Goal: Book appointment/travel/reservation: Book appointment/travel/reservation

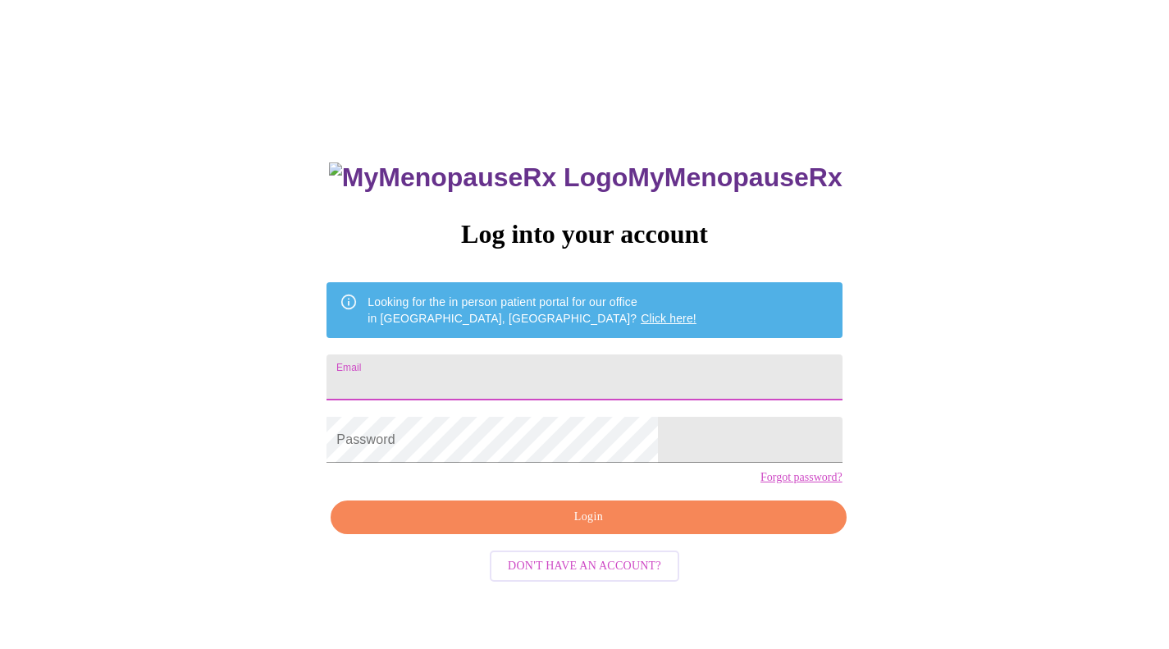
click at [450, 354] on input "Email" at bounding box center [583, 377] width 515 height 46
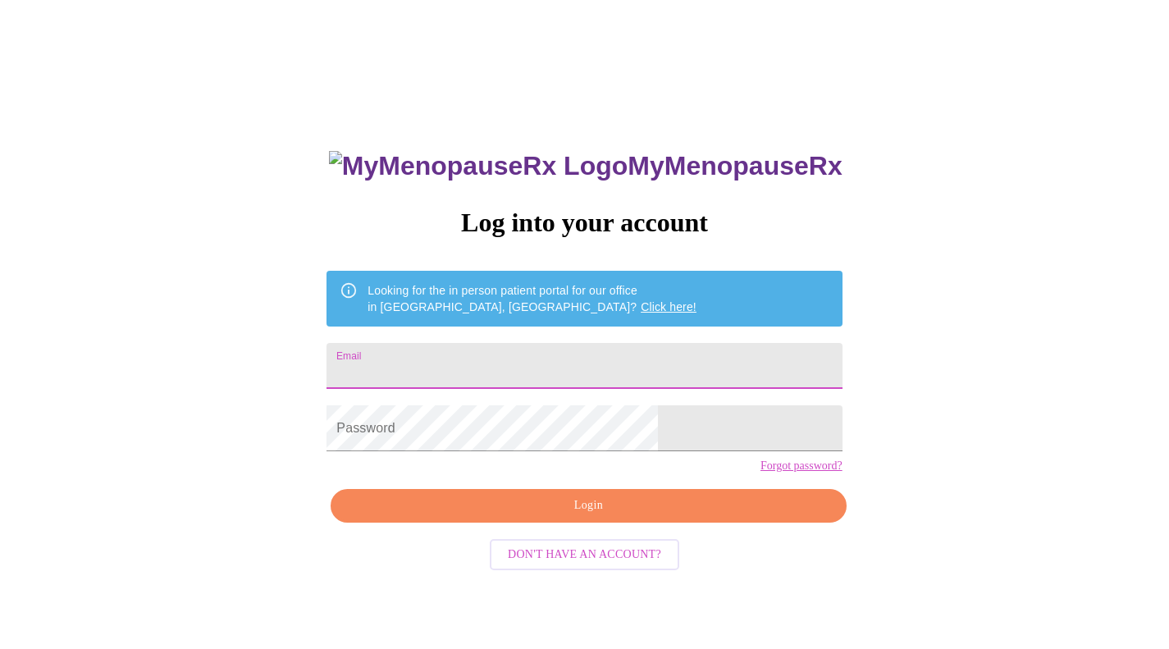
scroll to position [16, 0]
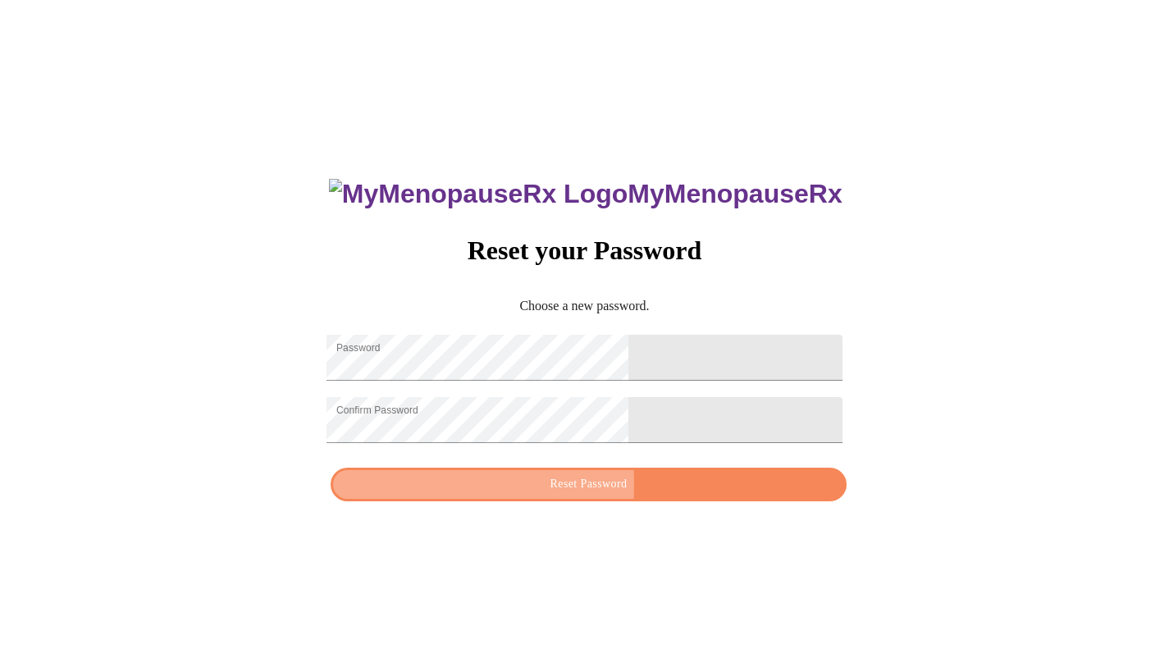
click at [460, 495] on span "Reset Password" at bounding box center [587, 484] width 477 height 21
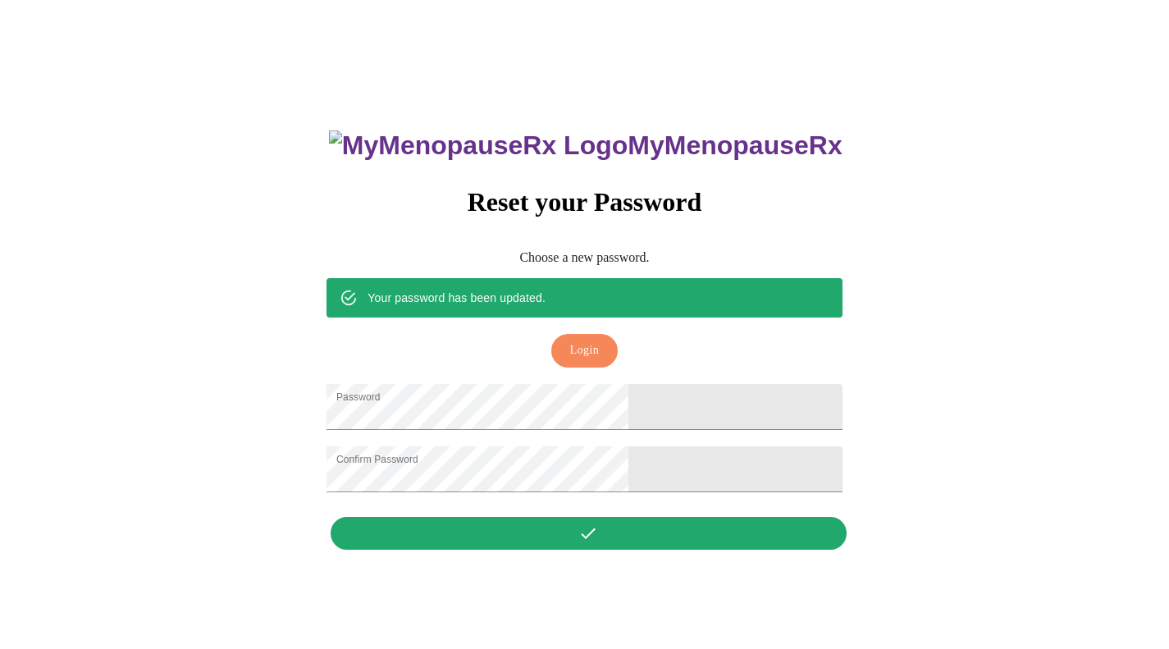
click at [592, 340] on span "Login" at bounding box center [584, 350] width 29 height 21
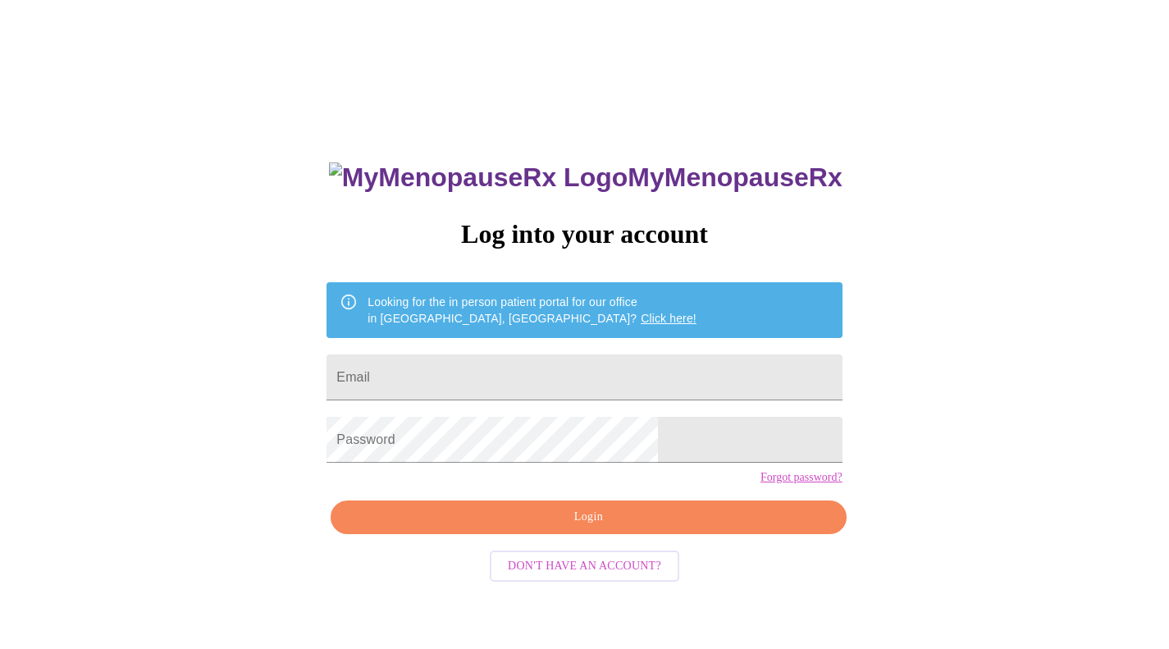
click at [591, 362] on input "Email" at bounding box center [583, 377] width 515 height 46
click at [590, 364] on input "Email" at bounding box center [583, 377] width 515 height 46
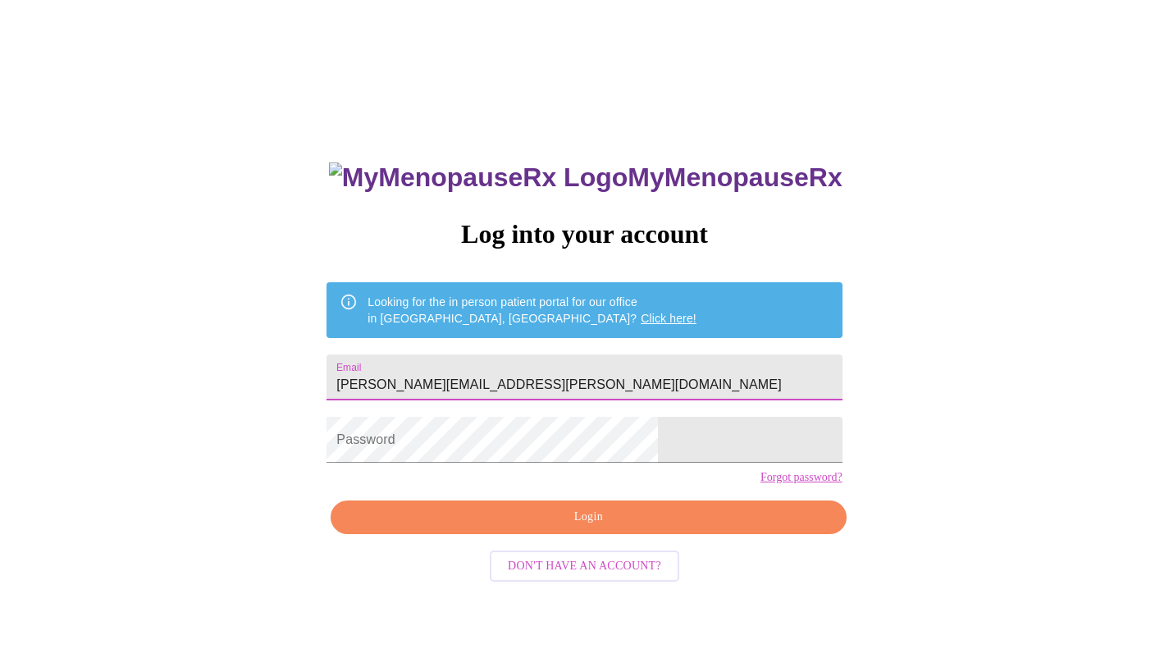
type input "cole.kreuz@gmail.com"
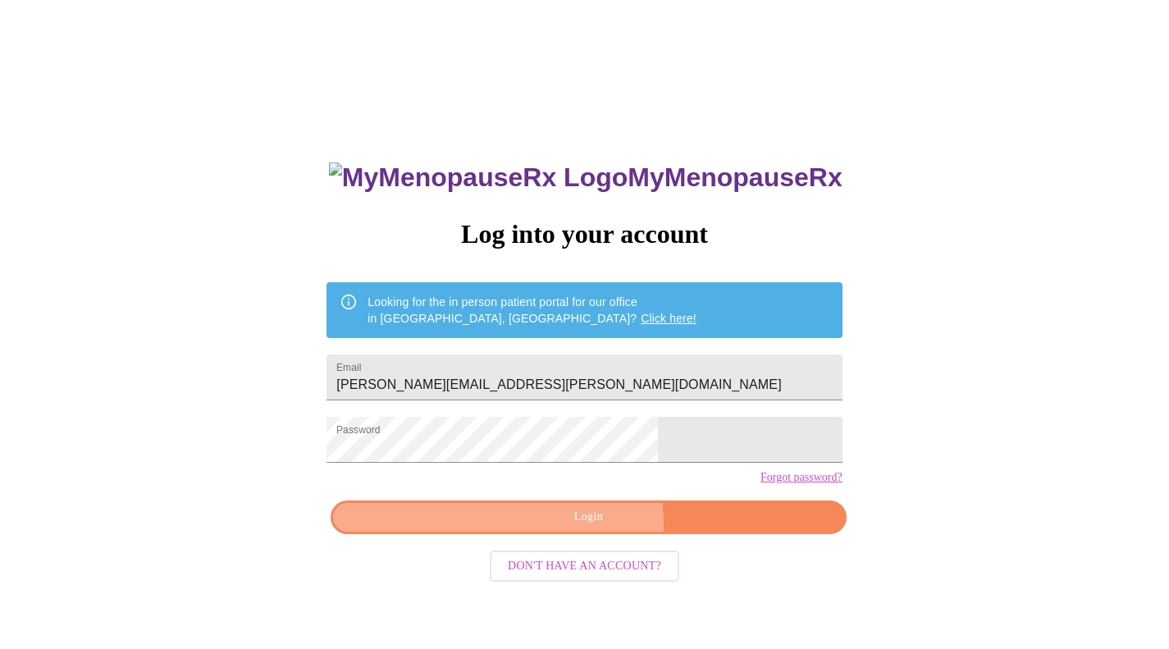
click at [552, 527] on span "Login" at bounding box center [587, 517] width 477 height 21
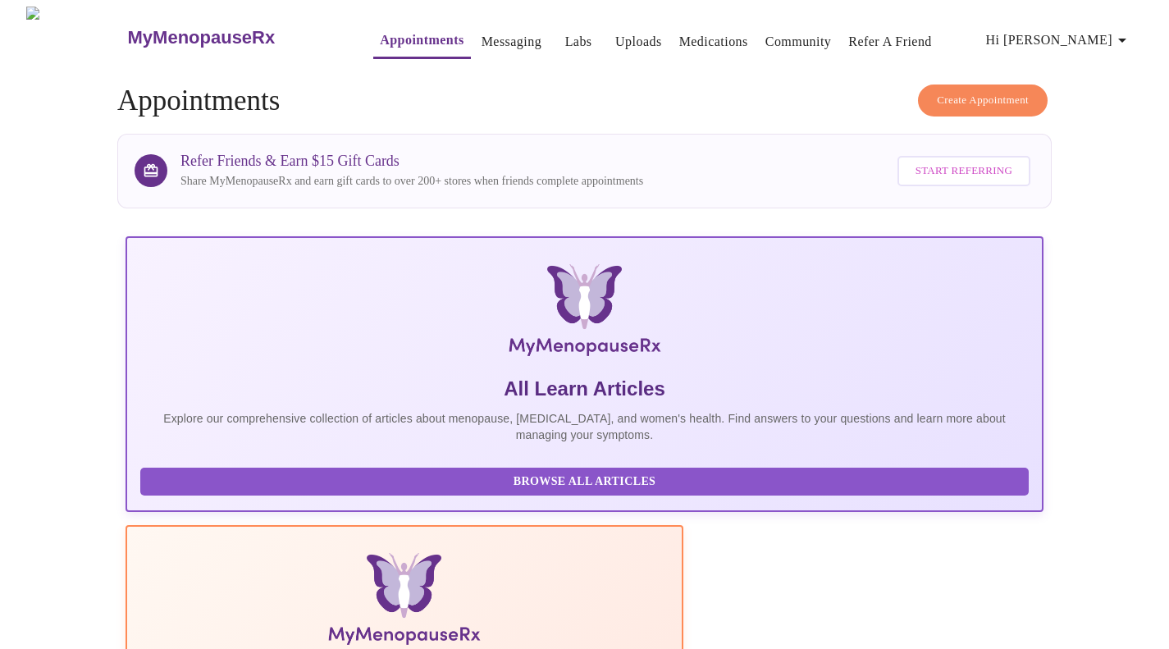
click at [979, 84] on button "Create Appointment" at bounding box center [983, 100] width 130 height 32
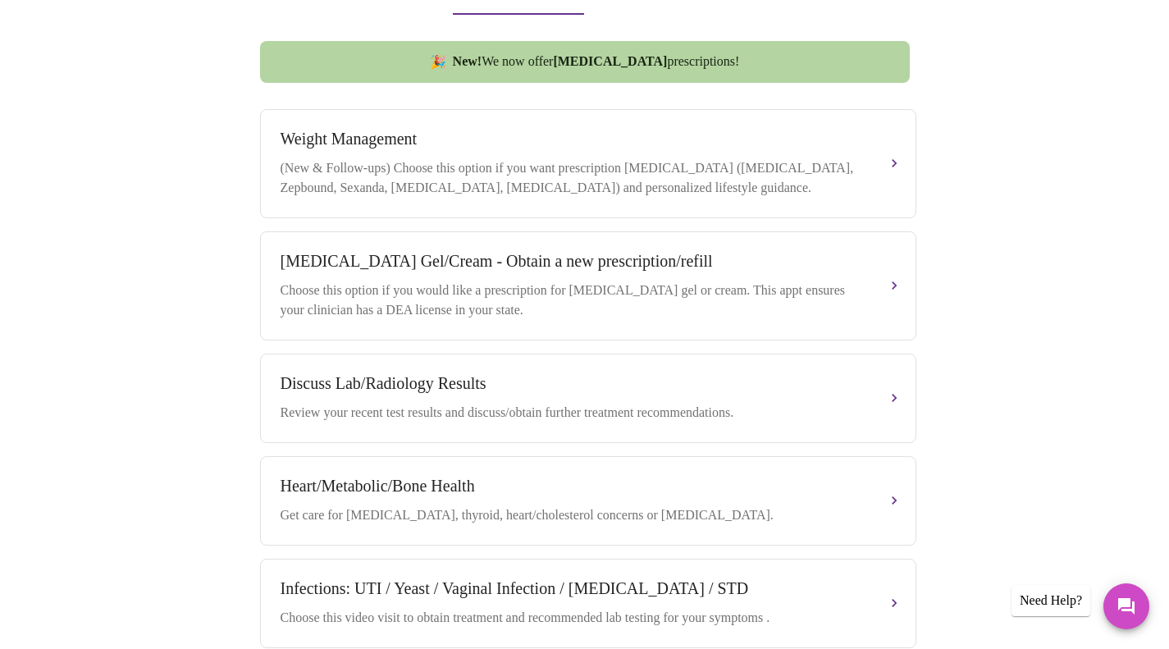
scroll to position [574, 0]
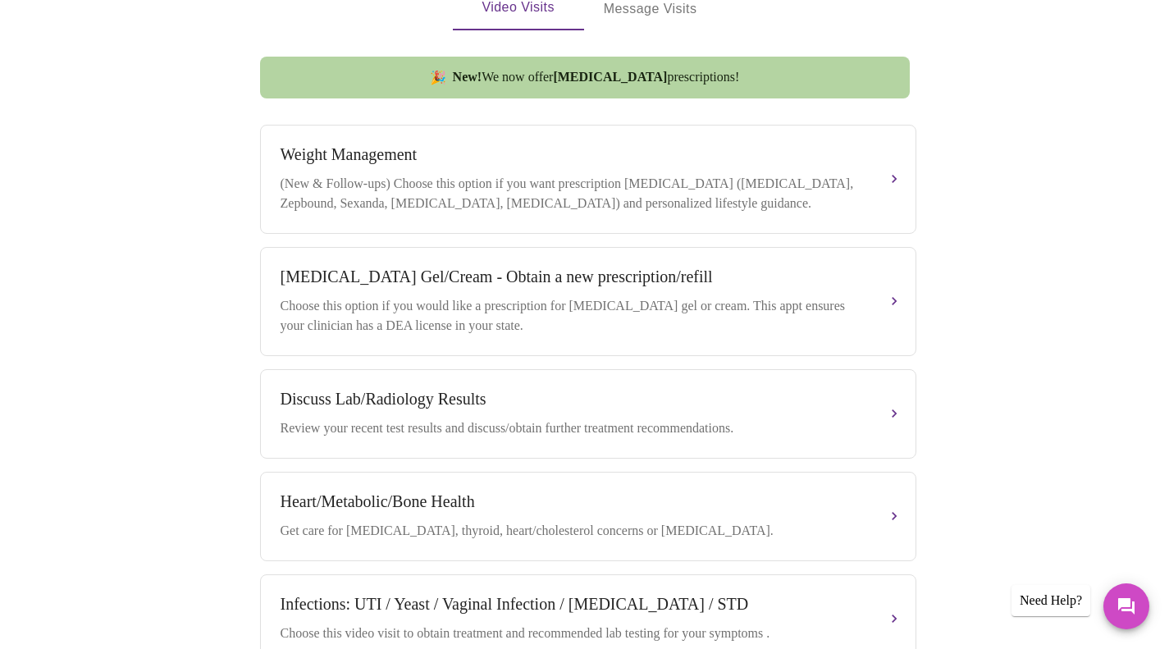
click at [487, 188] on div "(New & Follow-ups) Choose this option if you want prescription weight managemen…" at bounding box center [572, 193] width 582 height 39
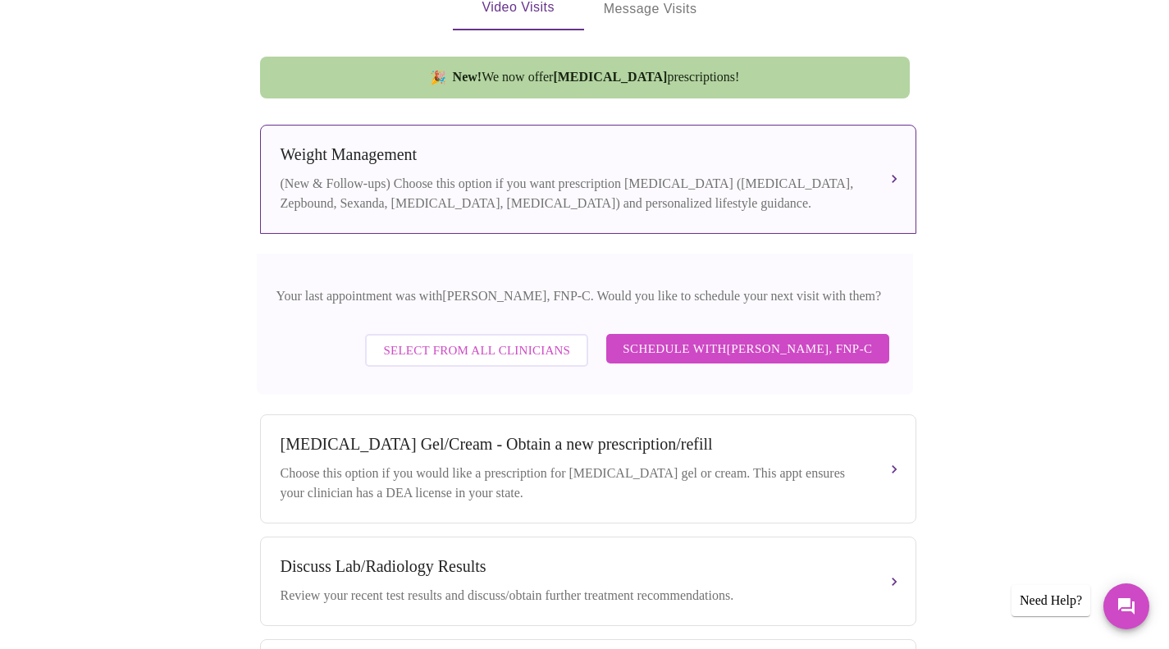
click at [430, 346] on span "Select from All Clinicians" at bounding box center [476, 350] width 187 height 21
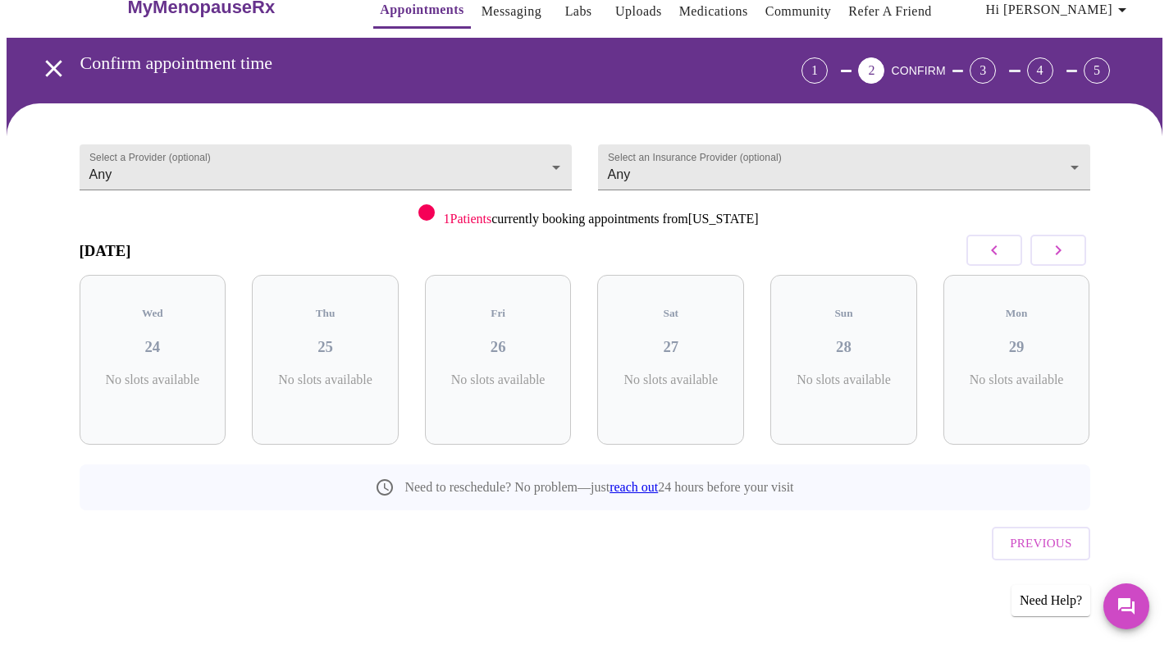
scroll to position [0, 0]
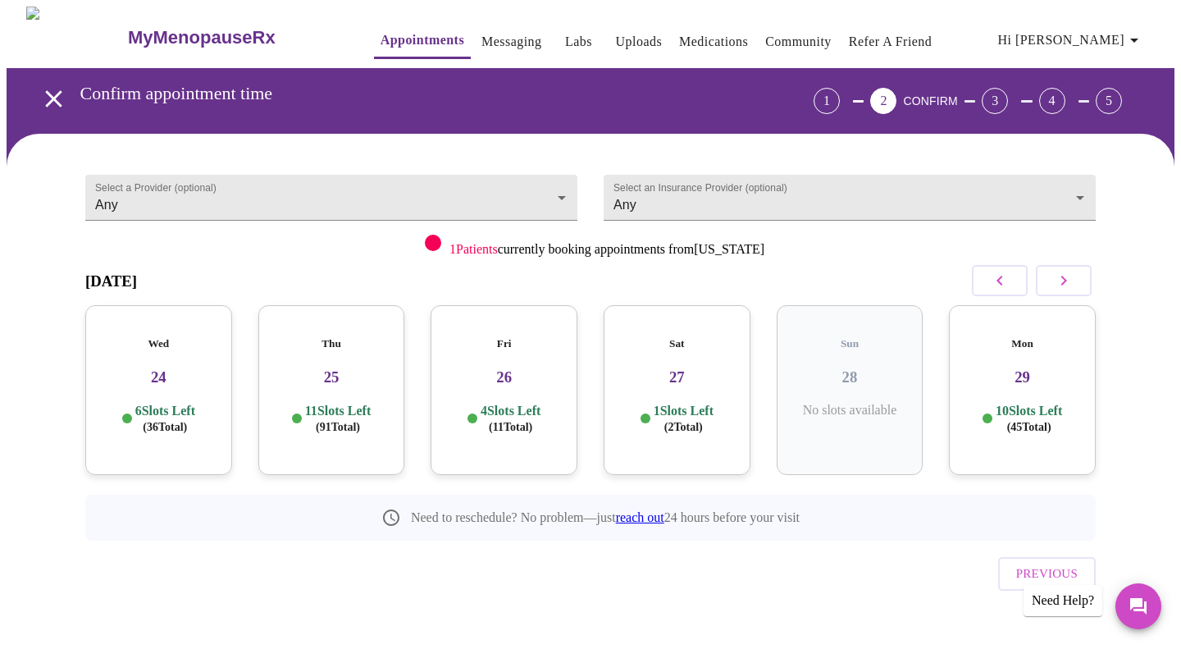
click at [212, 368] on h3 "24" at bounding box center [158, 377] width 121 height 18
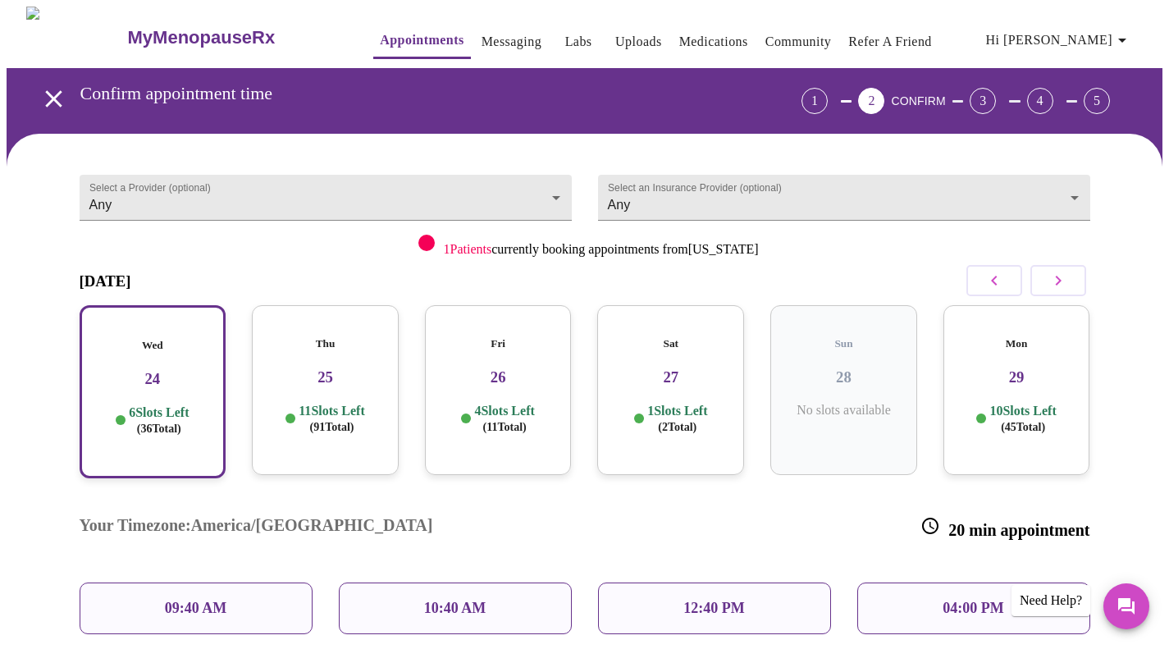
scroll to position [82, 0]
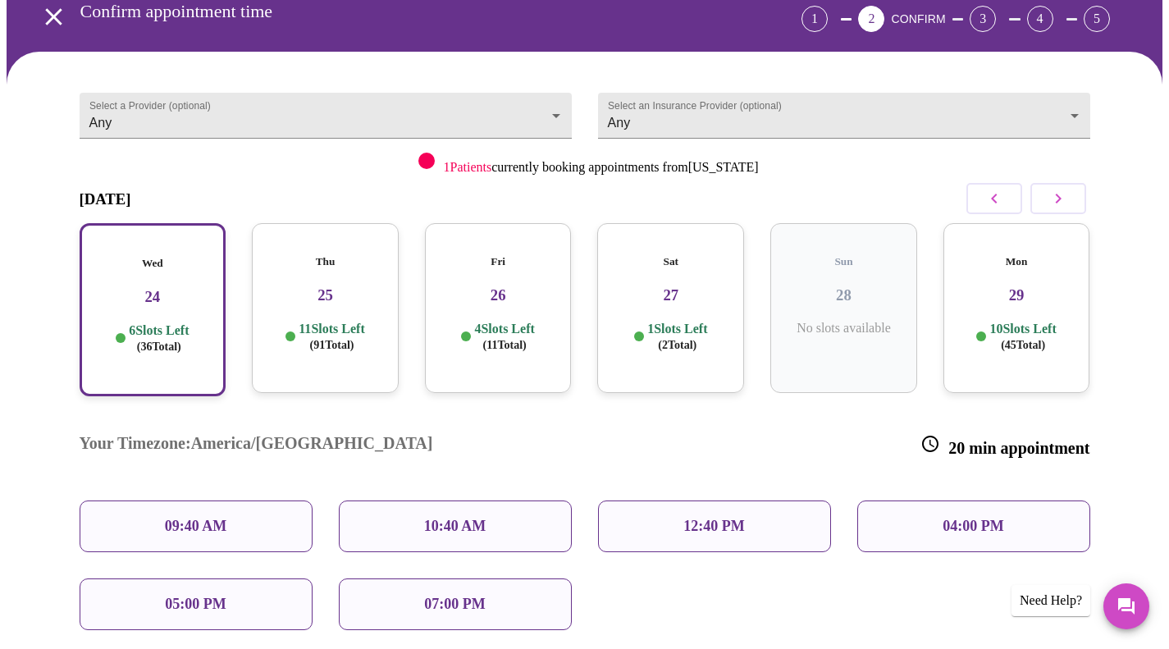
click at [186, 518] on p "09:40 AM" at bounding box center [196, 526] width 62 height 17
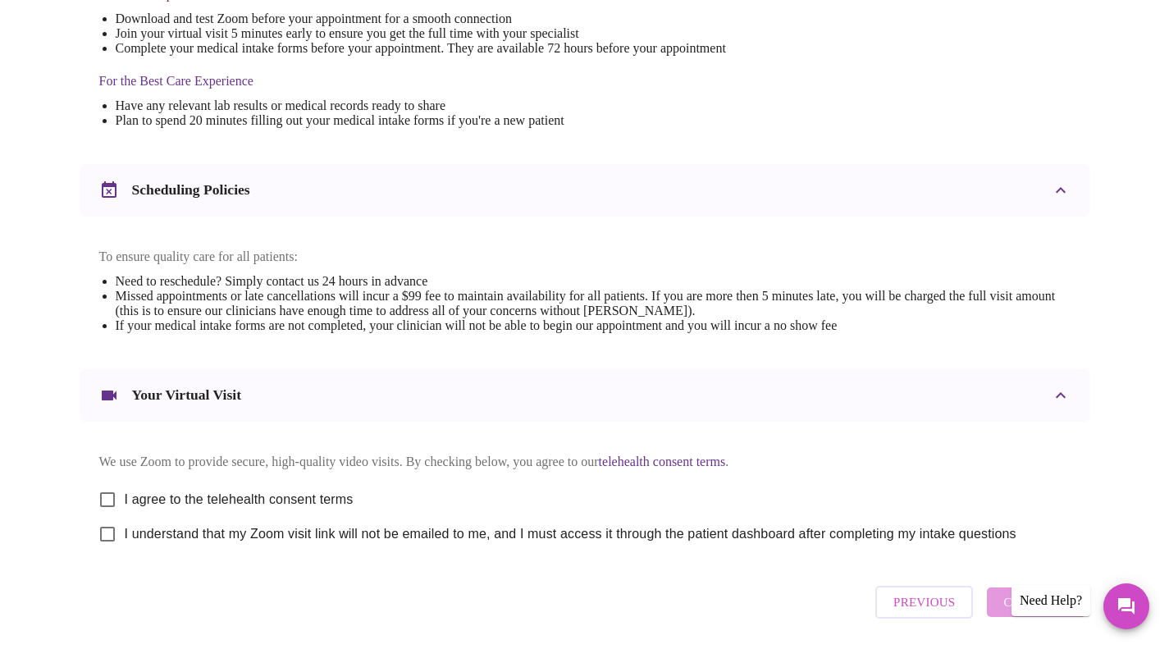
scroll to position [540, 0]
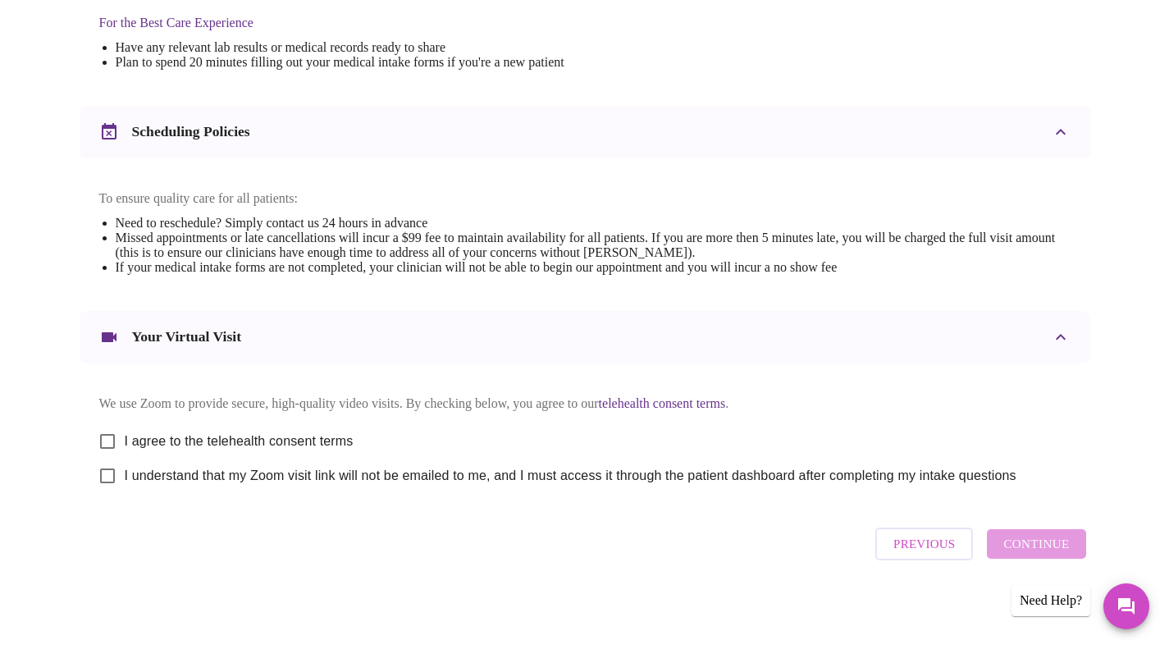
click at [102, 431] on input "I agree to the telehealth consent terms" at bounding box center [107, 441] width 34 height 34
checkbox input "true"
click at [109, 472] on input "I understand that my Zoom visit link will not be emailed to me, and I must acce…" at bounding box center [107, 476] width 34 height 34
checkbox input "true"
click at [1016, 545] on span "Continue" at bounding box center [1036, 543] width 66 height 21
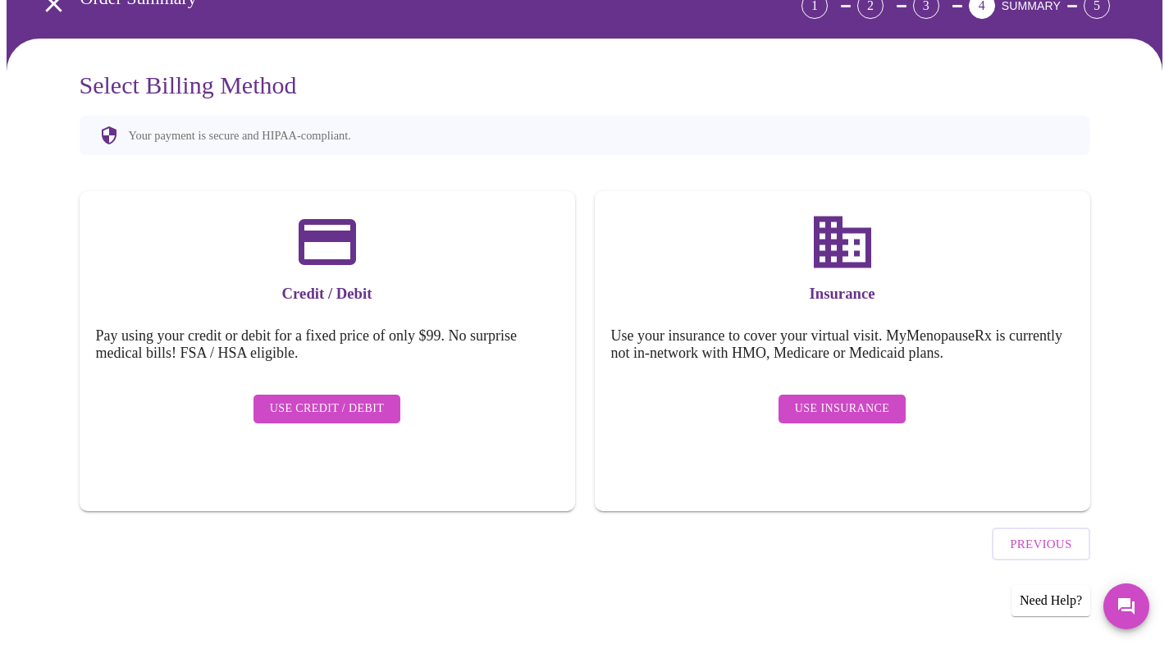
scroll to position [49, 0]
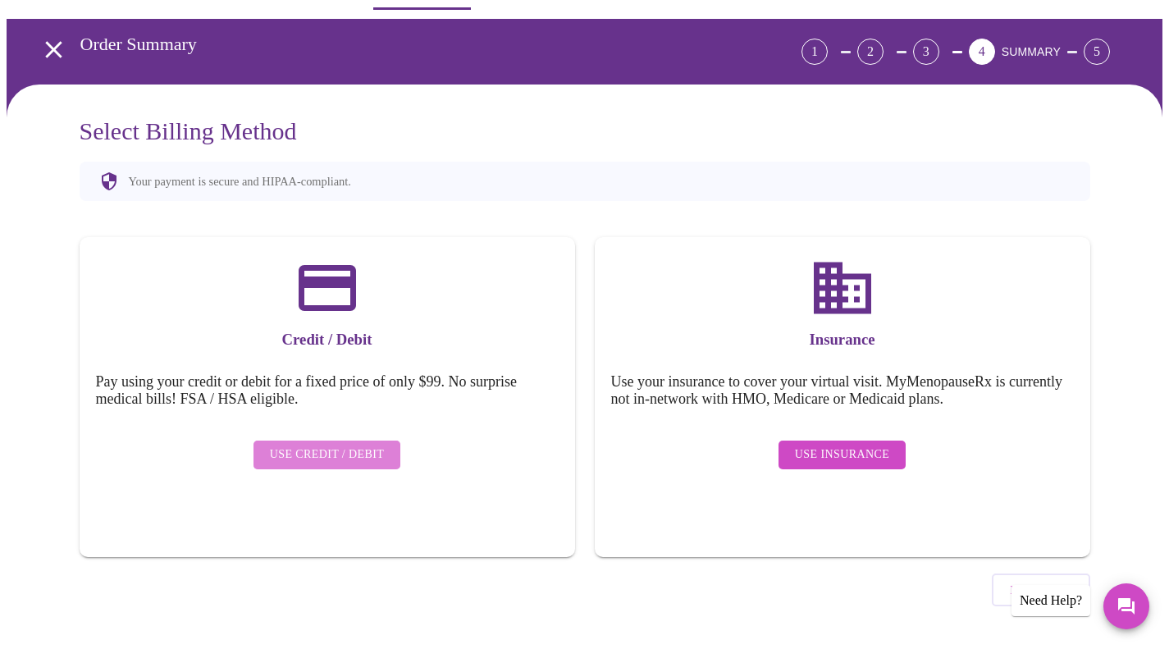
click at [362, 445] on span "Use Credit / Debit" at bounding box center [327, 455] width 115 height 21
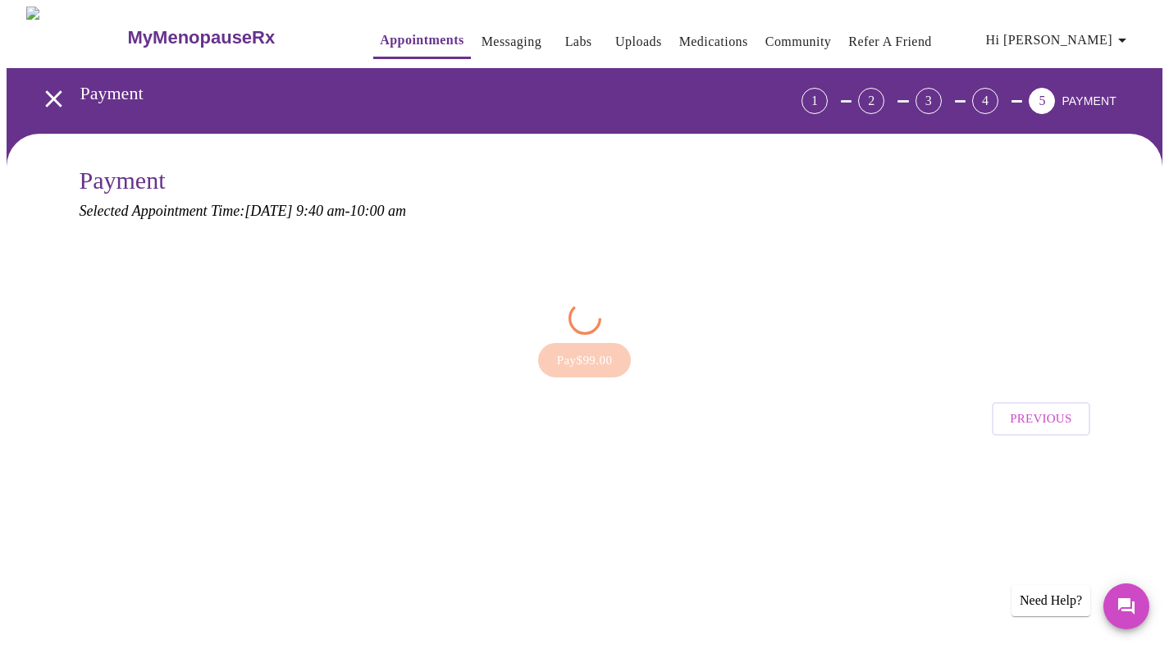
scroll to position [0, 0]
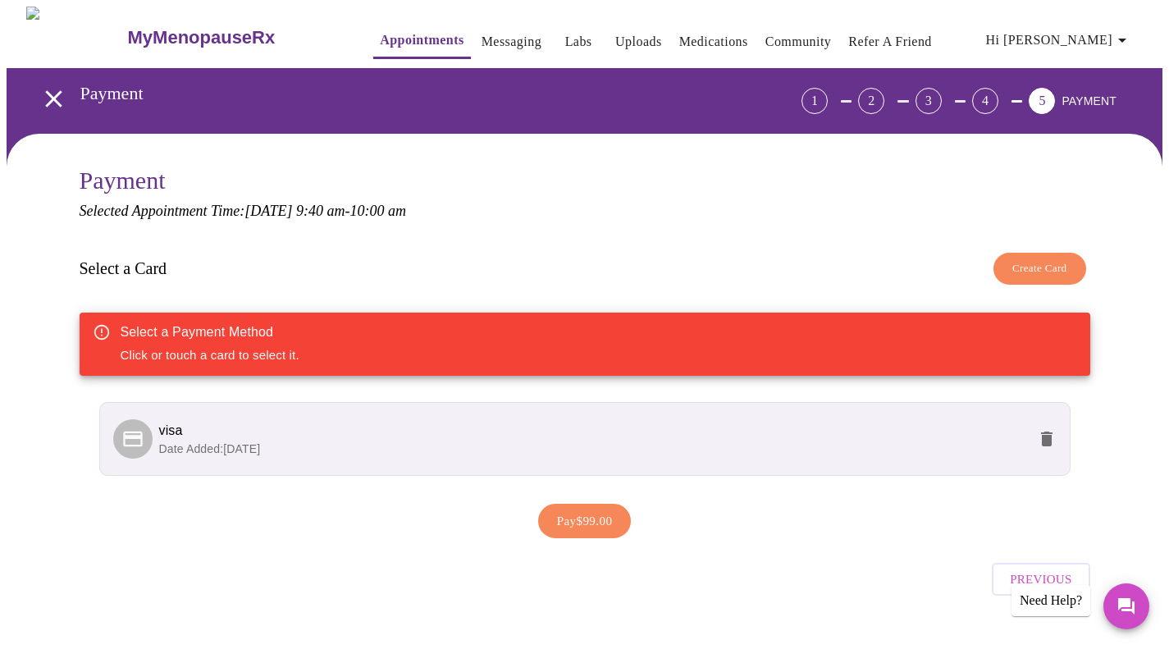
click at [362, 443] on p "Date Added: 06-04-2025" at bounding box center [593, 448] width 868 height 16
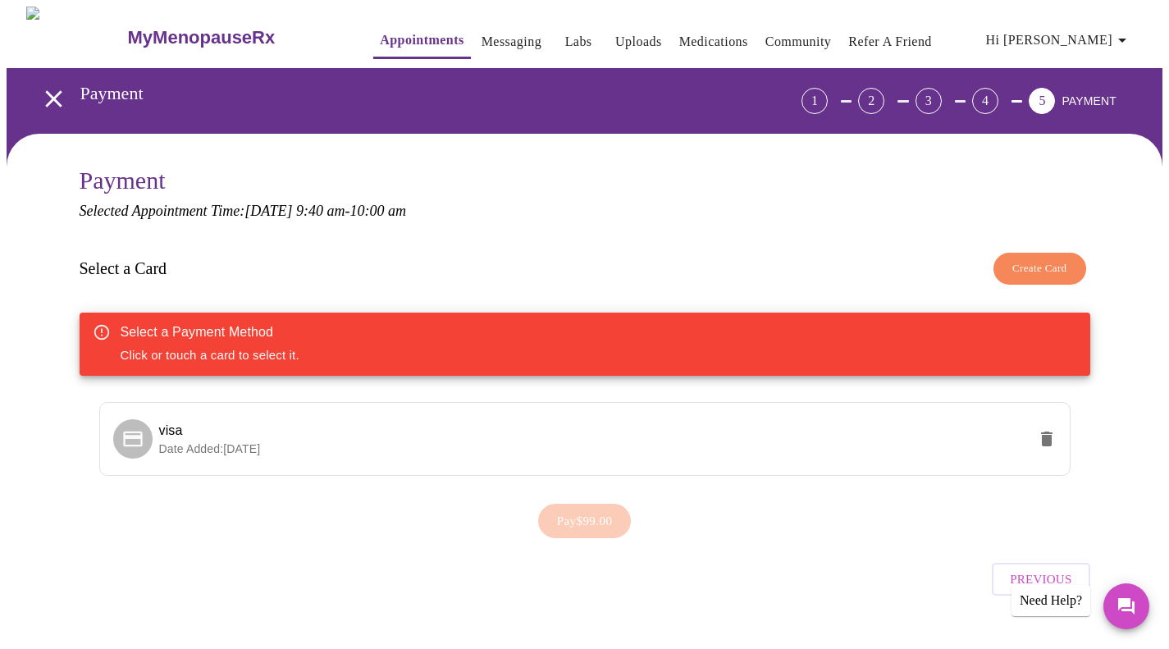
click at [587, 520] on div "Pay $99.00" at bounding box center [585, 520] width 1011 height 51
click at [565, 429] on span "visa" at bounding box center [593, 431] width 868 height 20
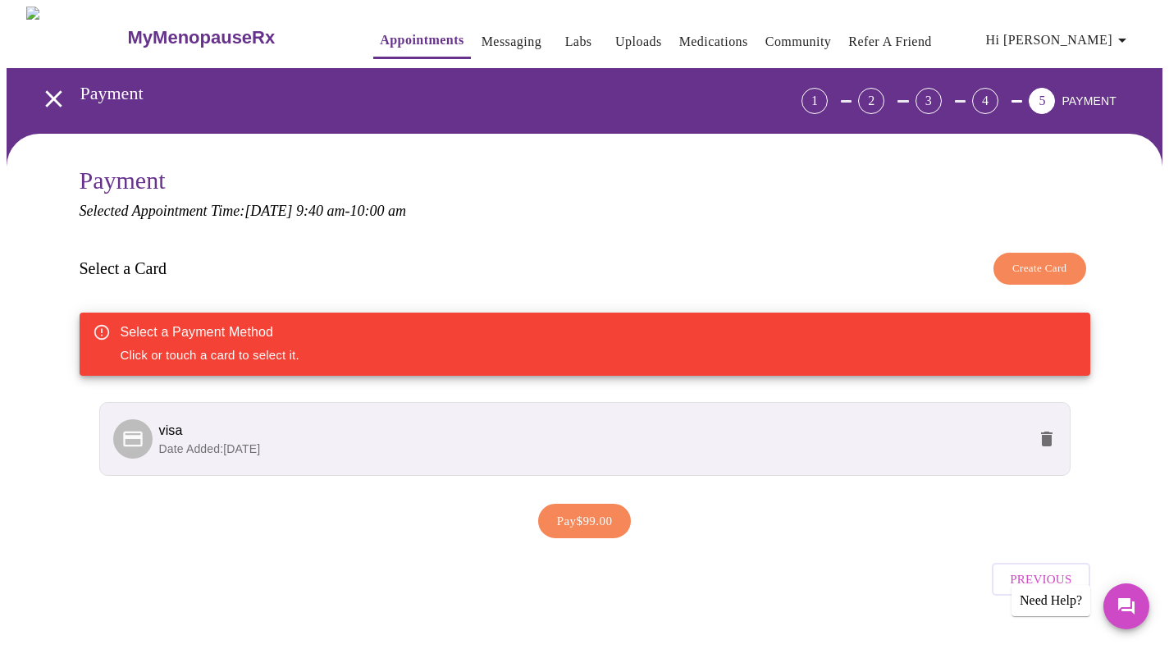
click at [468, 318] on div "Select a Payment Method Click or touch a card to select it." at bounding box center [585, 344] width 1011 height 63
click at [298, 427] on span "visa" at bounding box center [593, 431] width 868 height 20
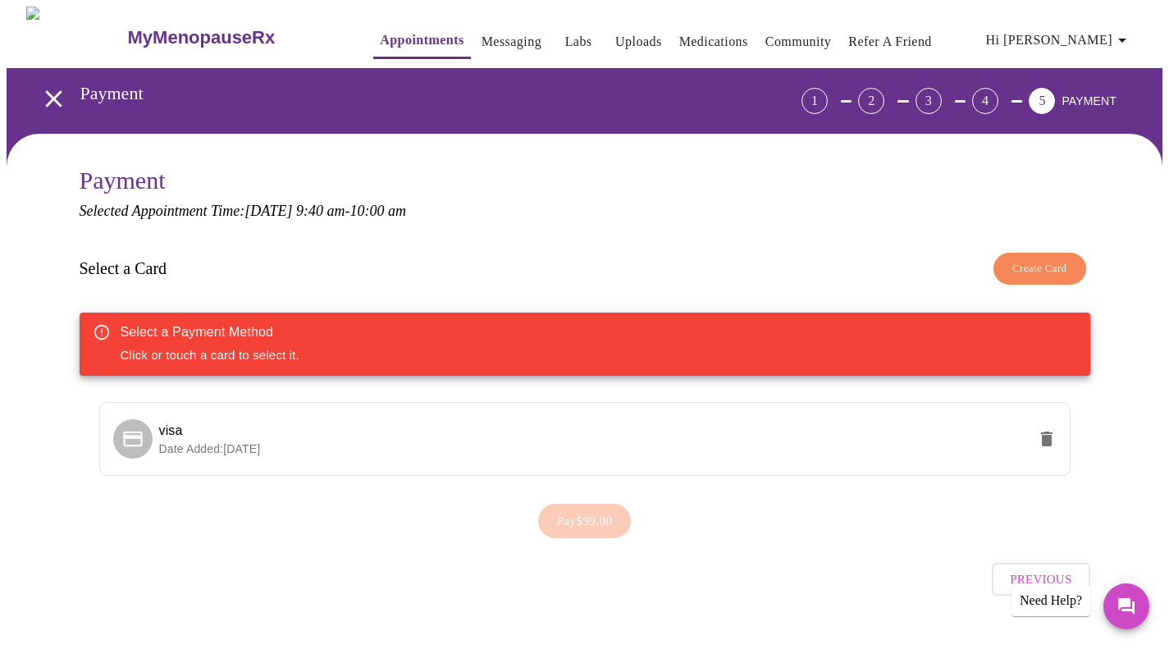
click at [199, 451] on p "Date Added: 06-04-2025" at bounding box center [593, 448] width 868 height 16
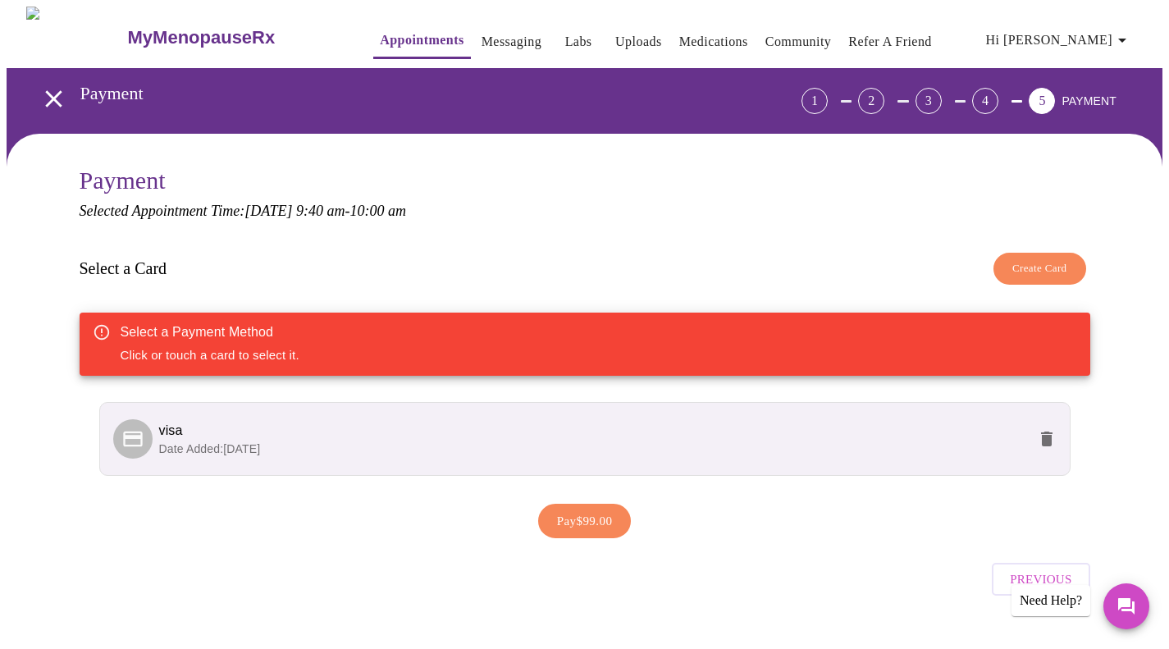
click at [565, 510] on span "Pay $99.00" at bounding box center [585, 520] width 56 height 21
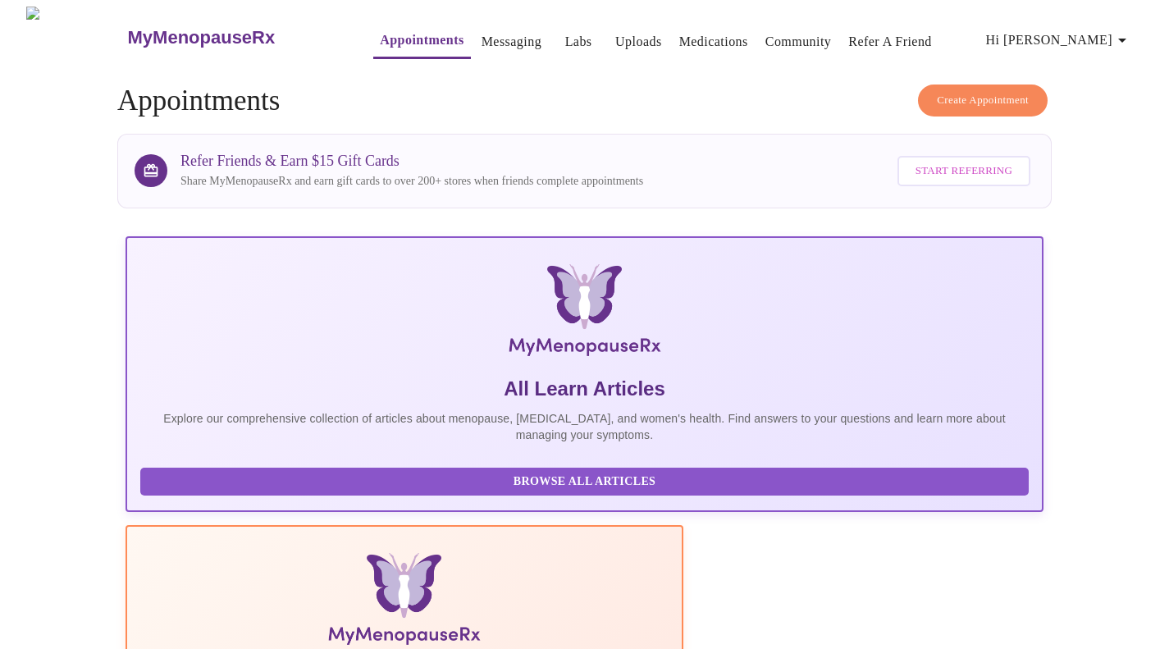
scroll to position [410, 0]
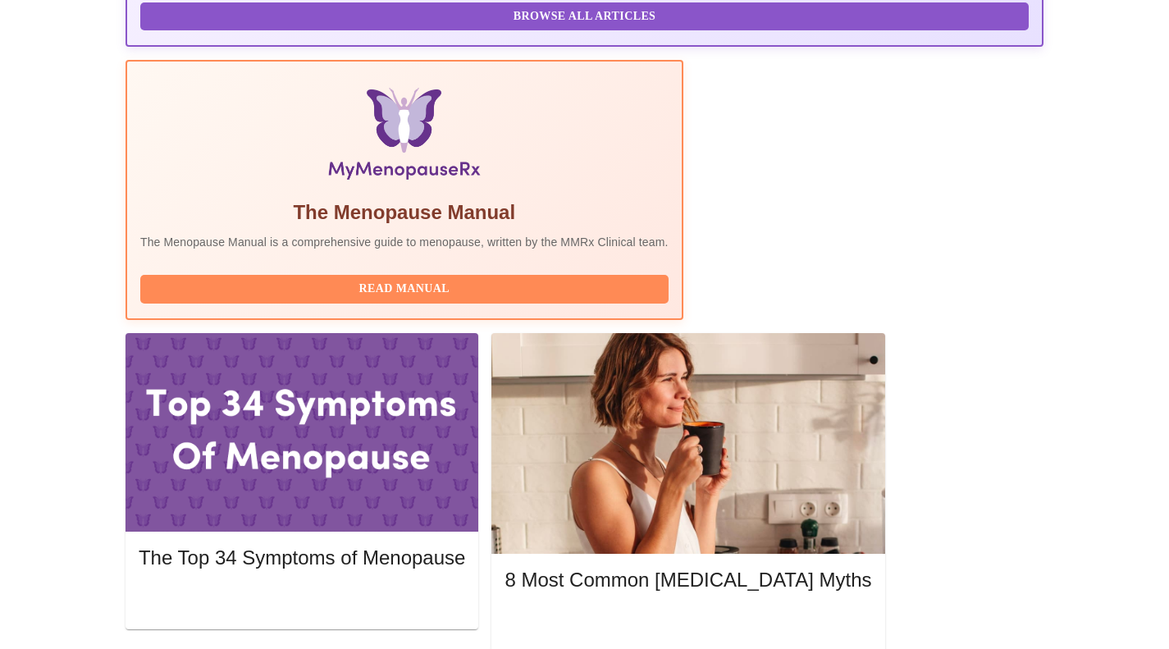
scroll to position [492, 0]
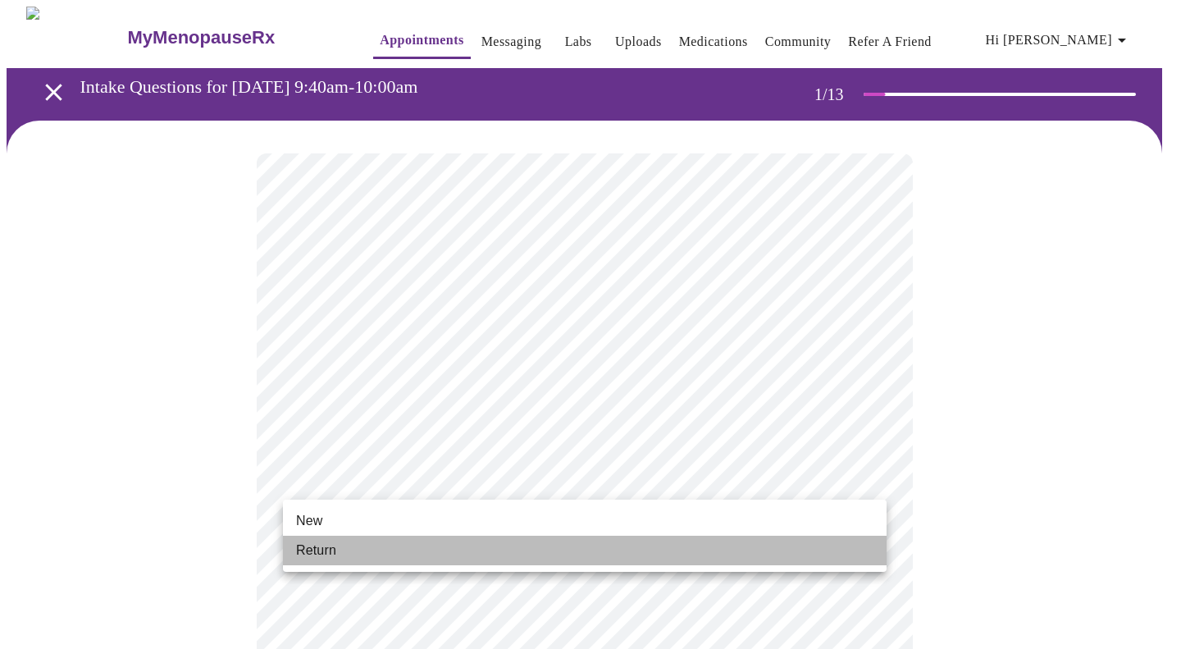
click at [339, 545] on li "Return" at bounding box center [585, 551] width 604 height 30
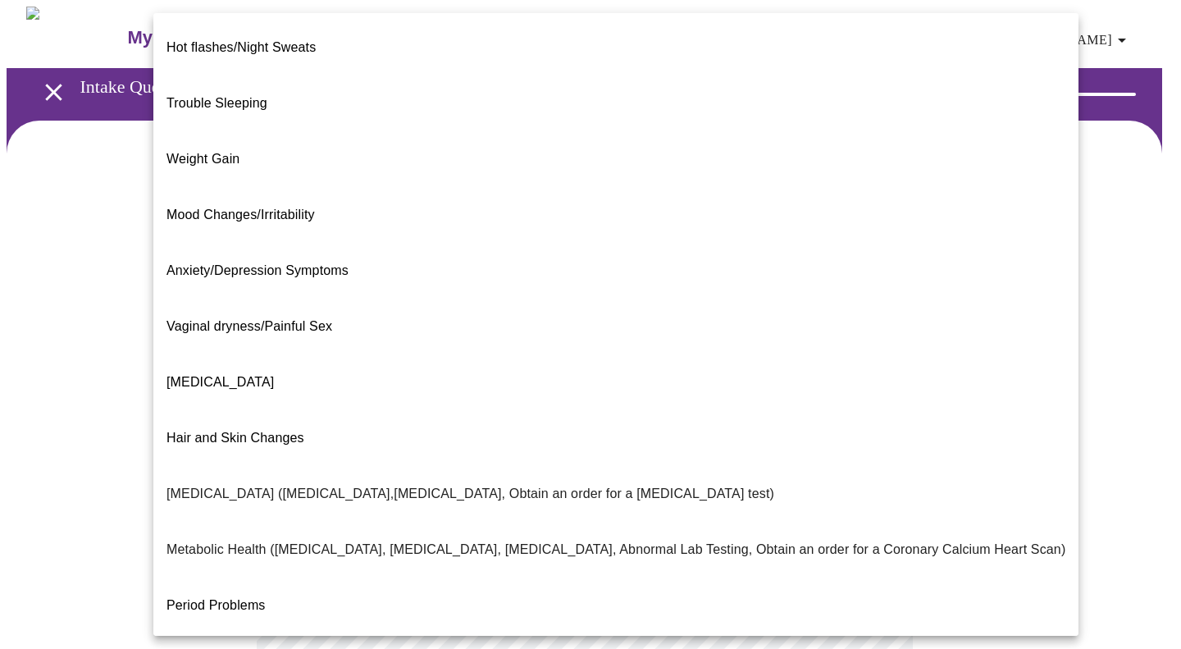
click at [478, 338] on body "MyMenopauseRx Appointments Messaging Labs Uploads Medications Community Refer a…" at bounding box center [591, 500] width 1168 height 986
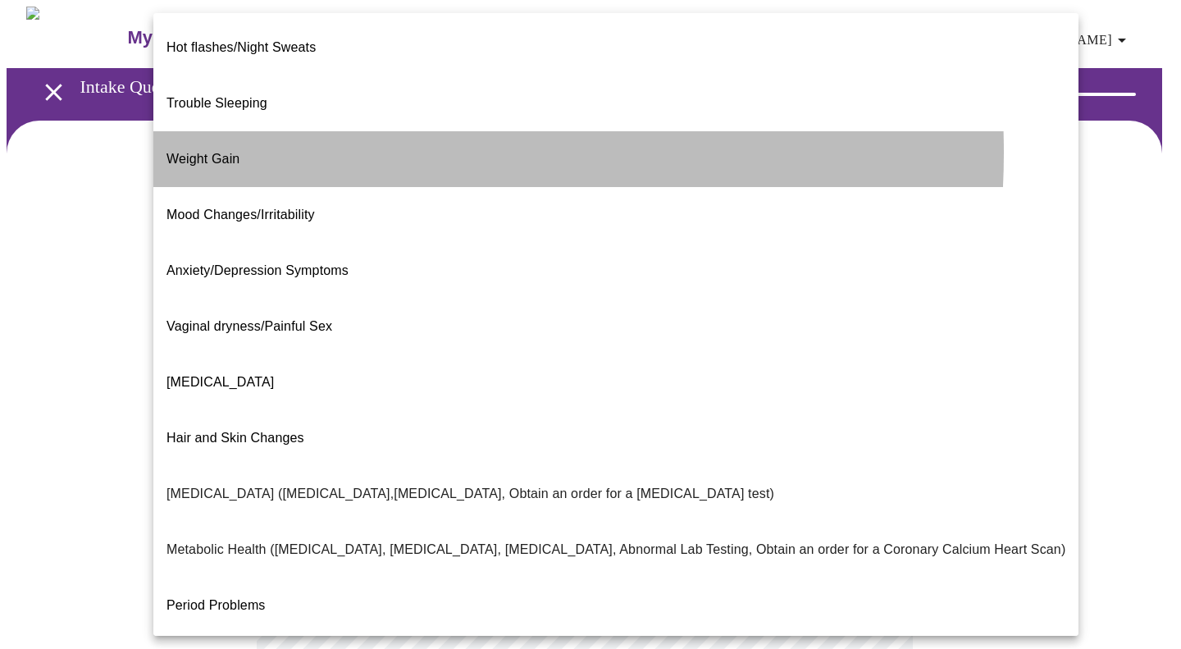
click at [317, 131] on li "Weight Gain" at bounding box center [615, 159] width 925 height 56
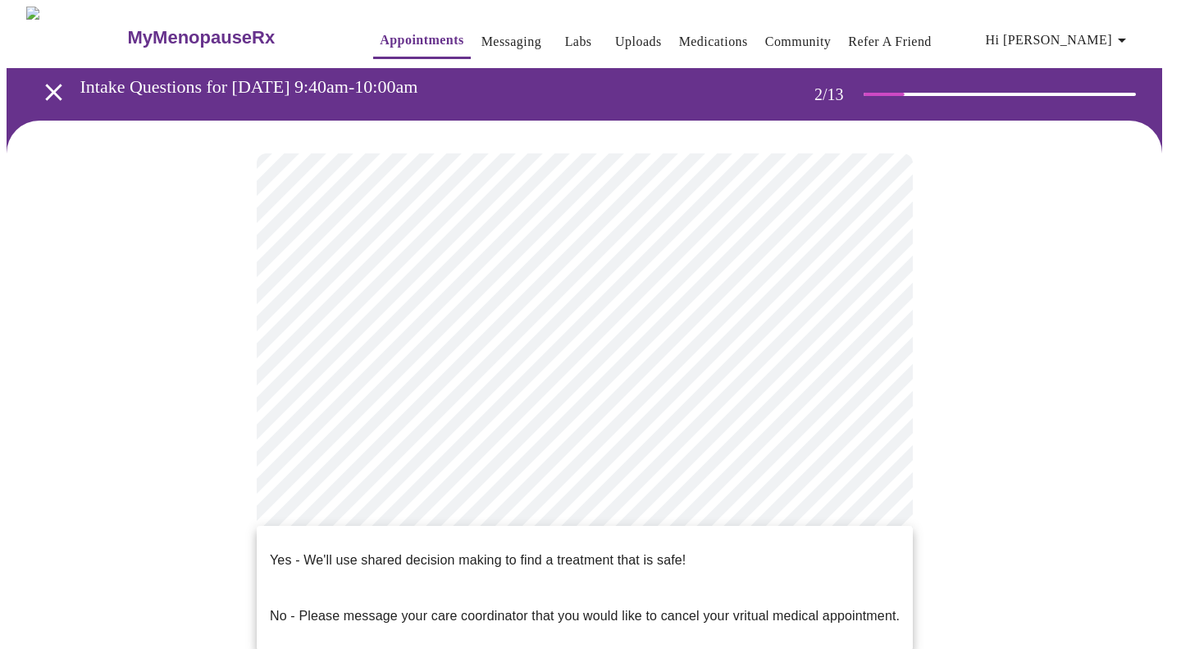
click at [378, 504] on body "MyMenopauseRx Appointments Messaging Labs Uploads Medications Community Refer a…" at bounding box center [591, 495] width 1168 height 976
click at [384, 550] on p "Yes - We'll use shared decision making to find a treatment that is safe!" at bounding box center [478, 560] width 416 height 20
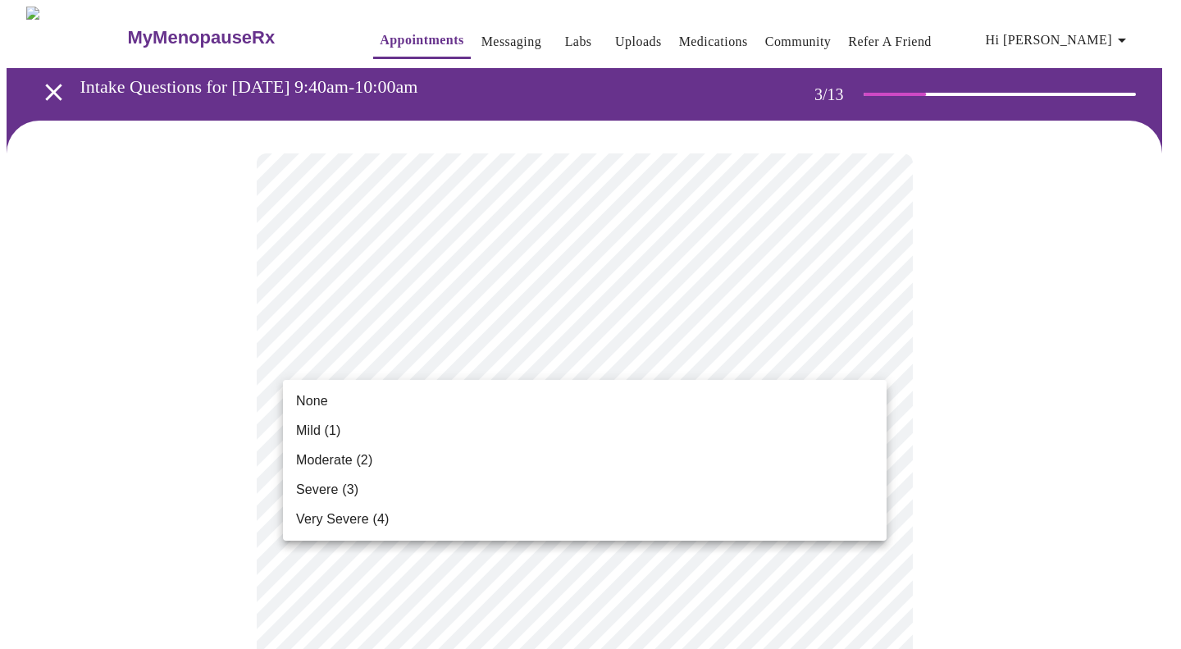
click at [406, 463] on li "Moderate (2)" at bounding box center [585, 460] width 604 height 30
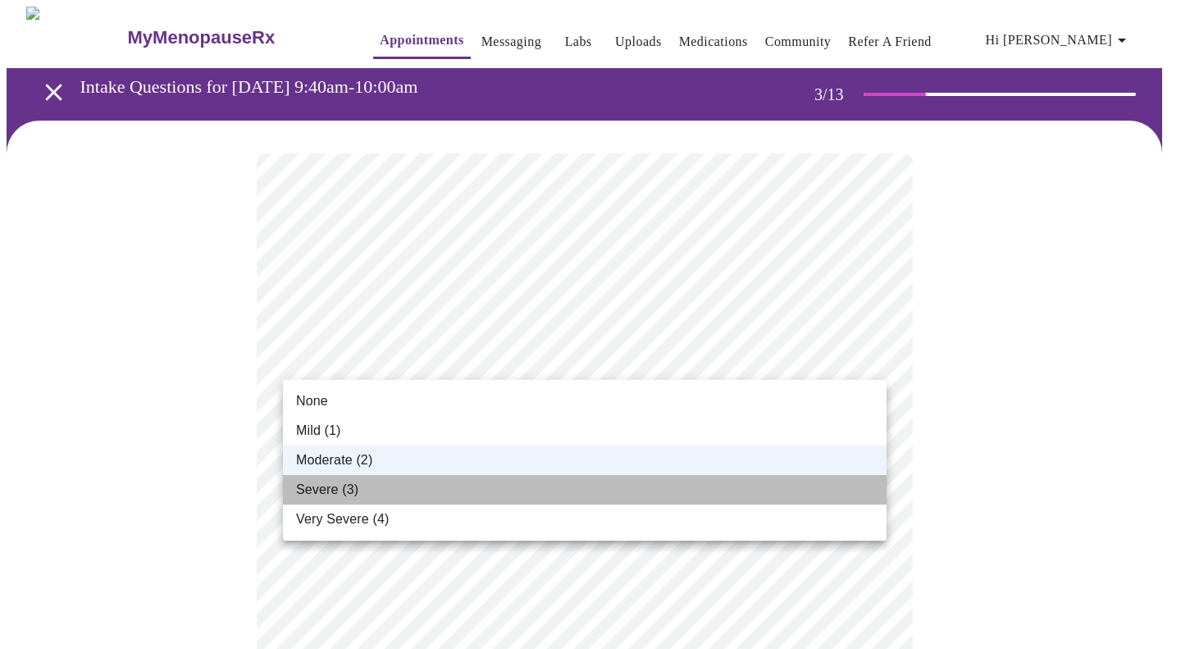
click at [408, 480] on li "Severe (3)" at bounding box center [585, 490] width 604 height 30
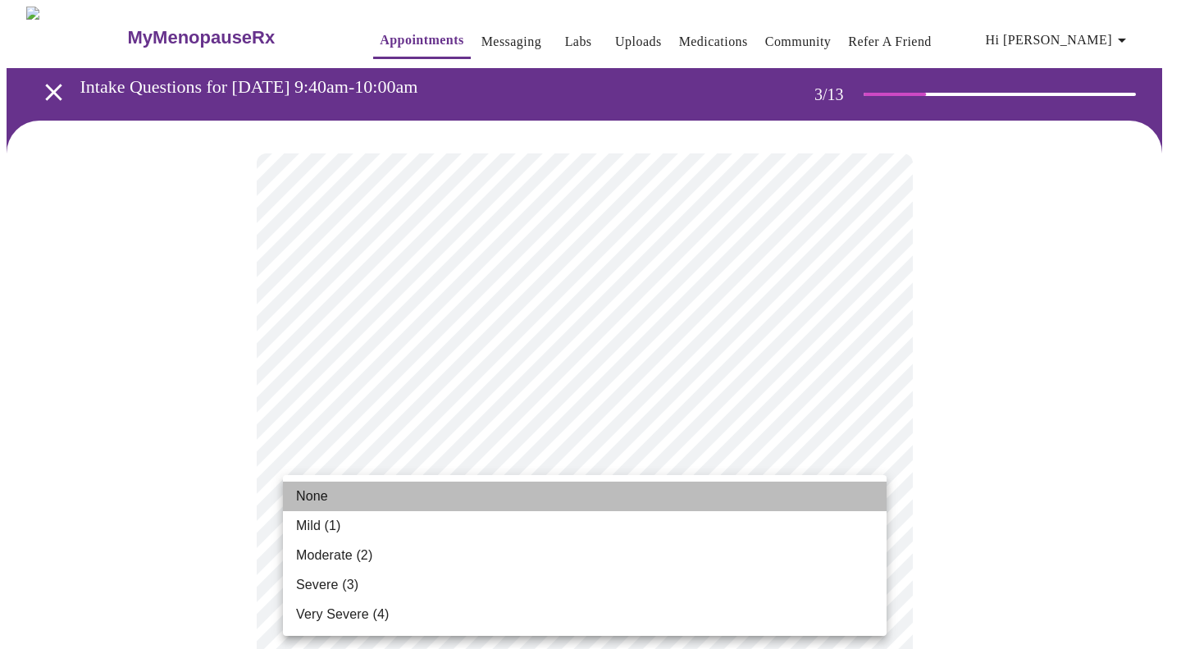
click at [367, 487] on li "None" at bounding box center [585, 497] width 604 height 30
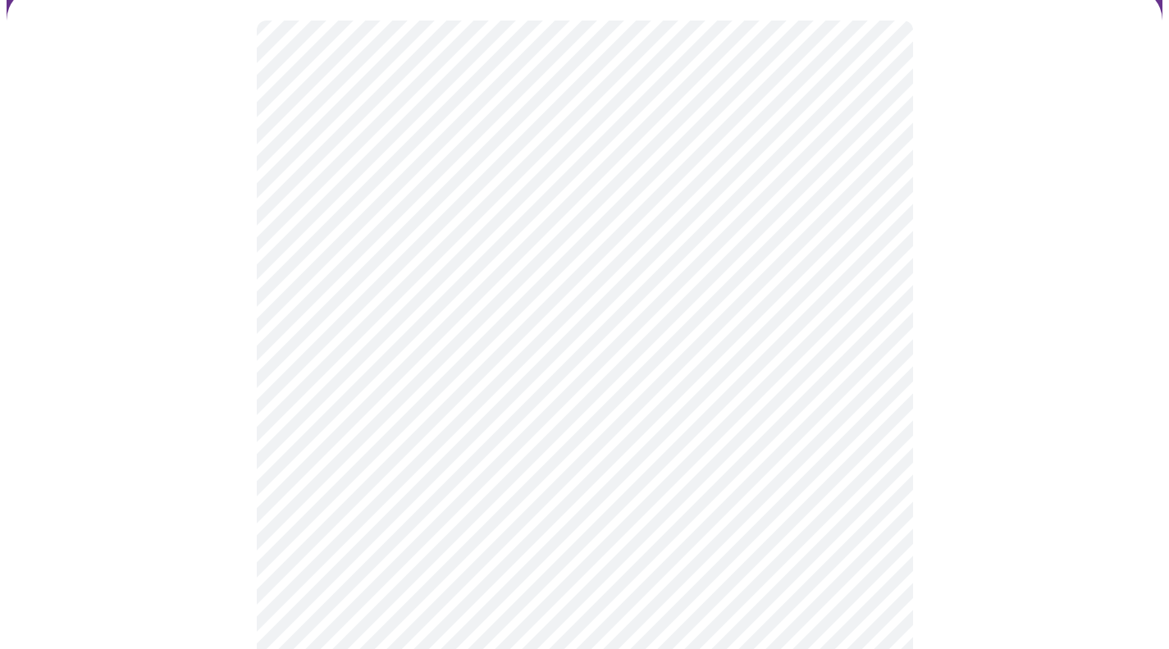
scroll to position [164, 0]
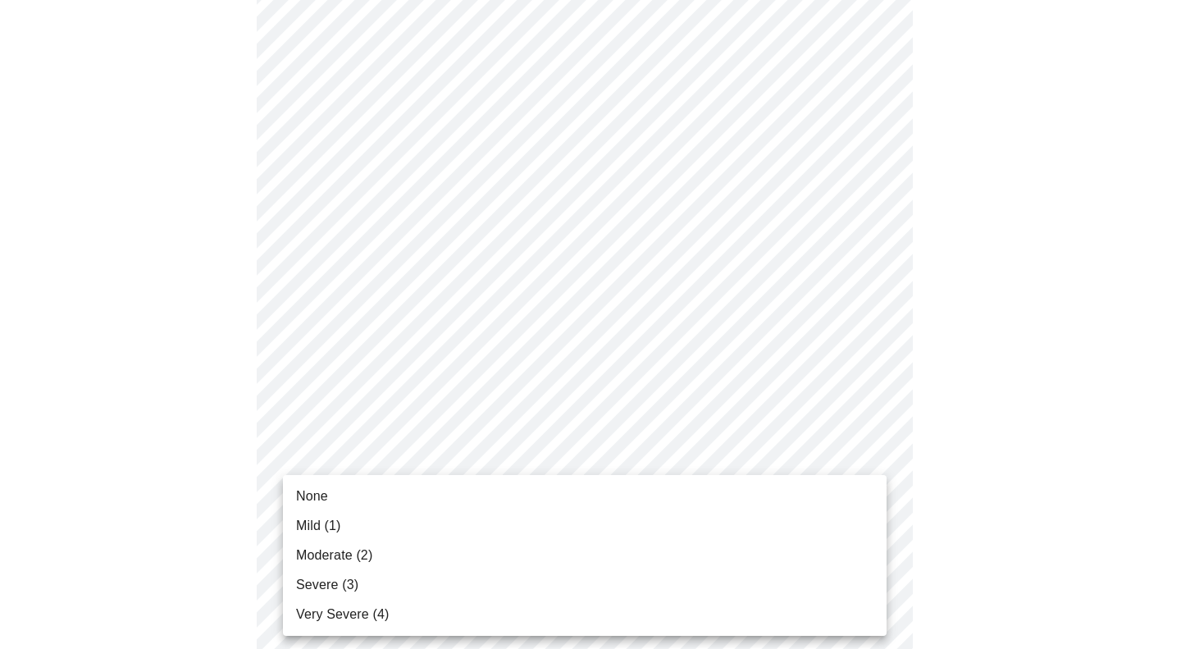
click at [362, 559] on span "Moderate (2)" at bounding box center [334, 555] width 76 height 20
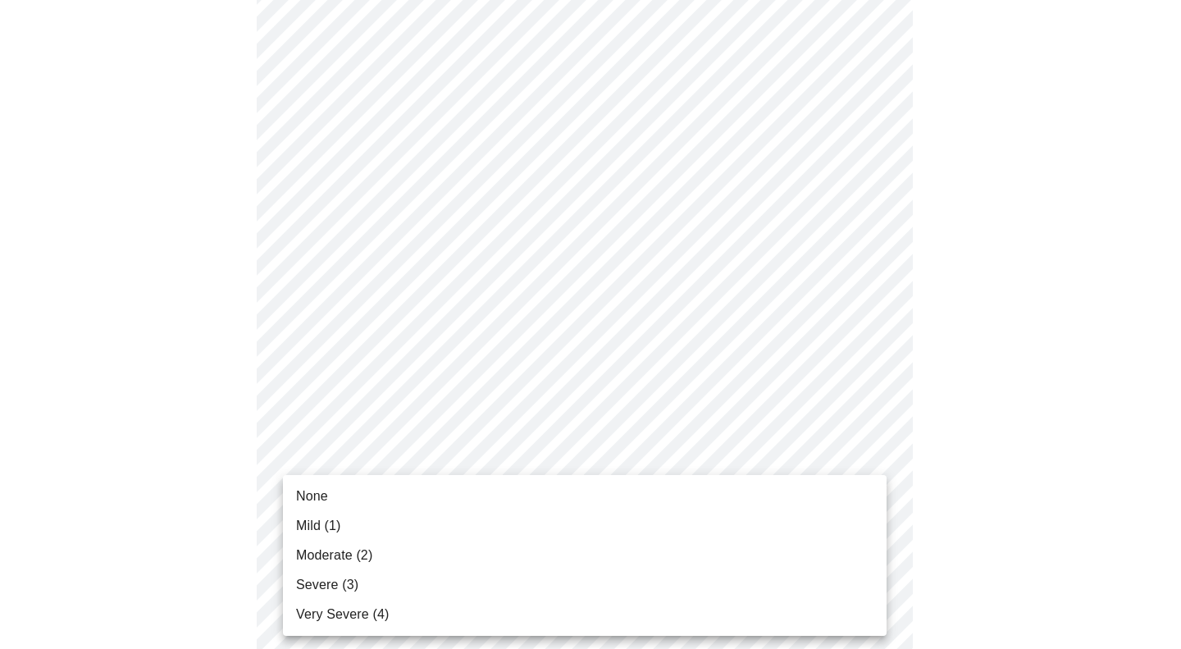
click at [363, 522] on li "Mild (1)" at bounding box center [585, 526] width 604 height 30
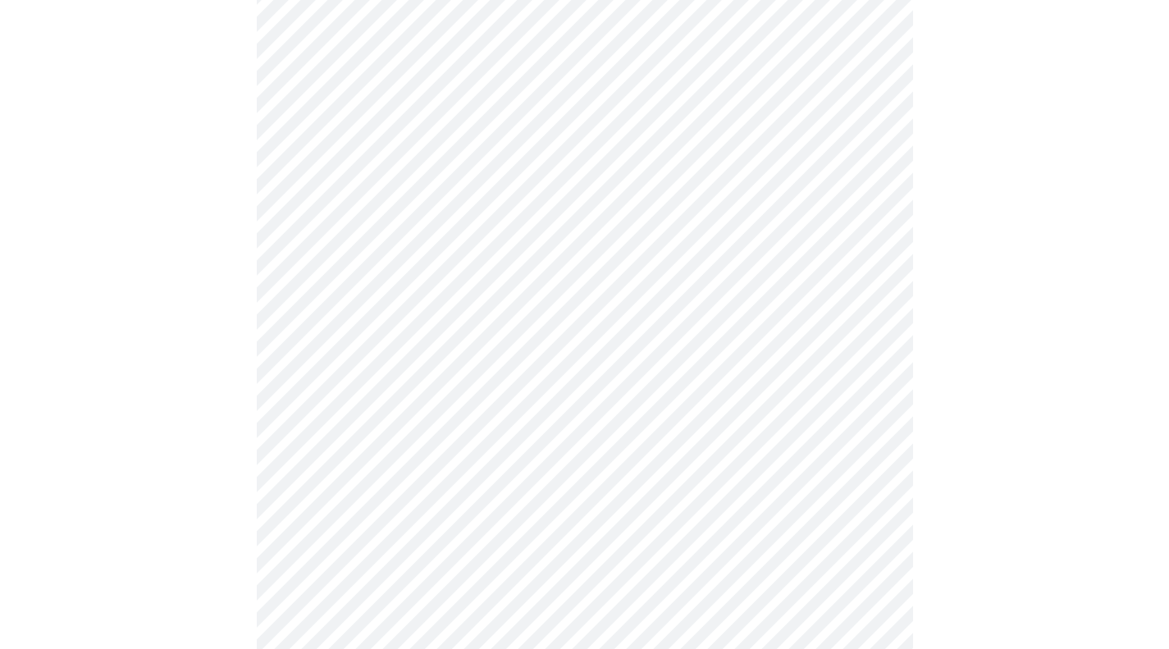
scroll to position [328, 0]
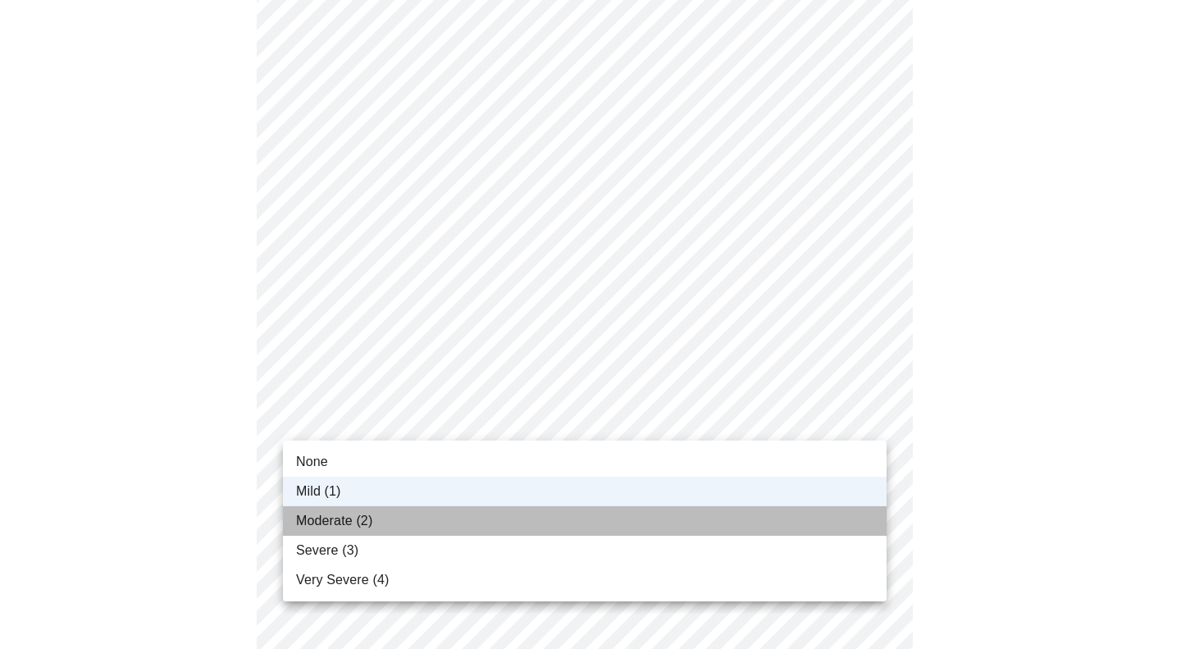
click at [346, 518] on span "Moderate (2)" at bounding box center [334, 521] width 76 height 20
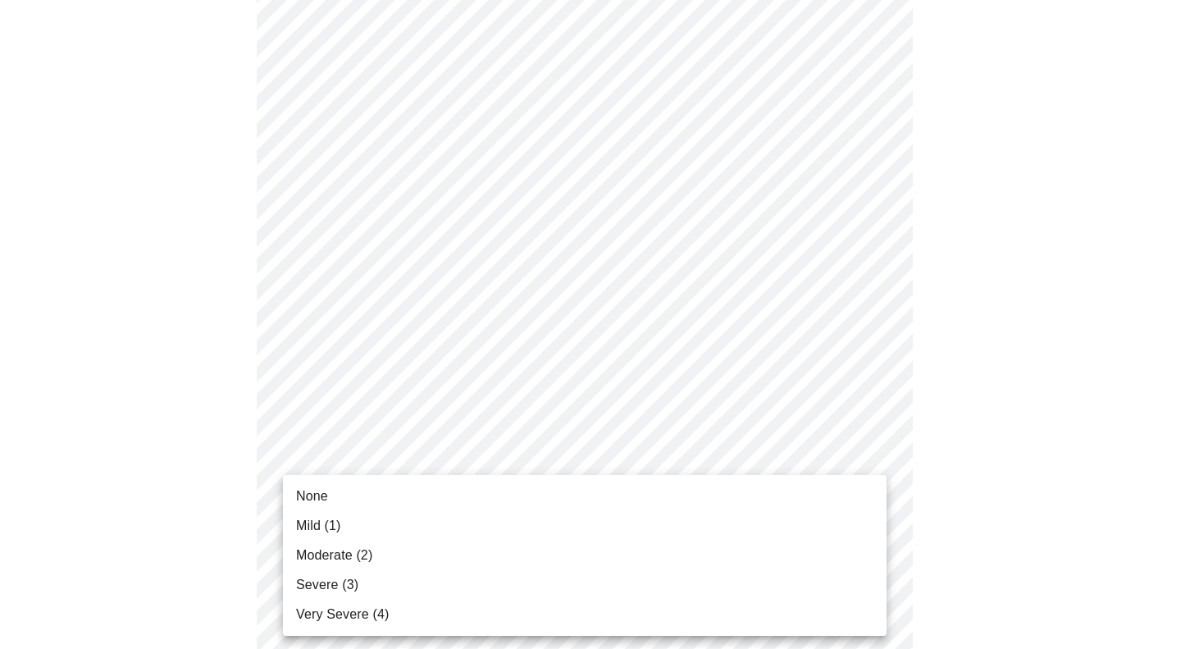
click at [345, 555] on span "Moderate (2)" at bounding box center [334, 555] width 76 height 20
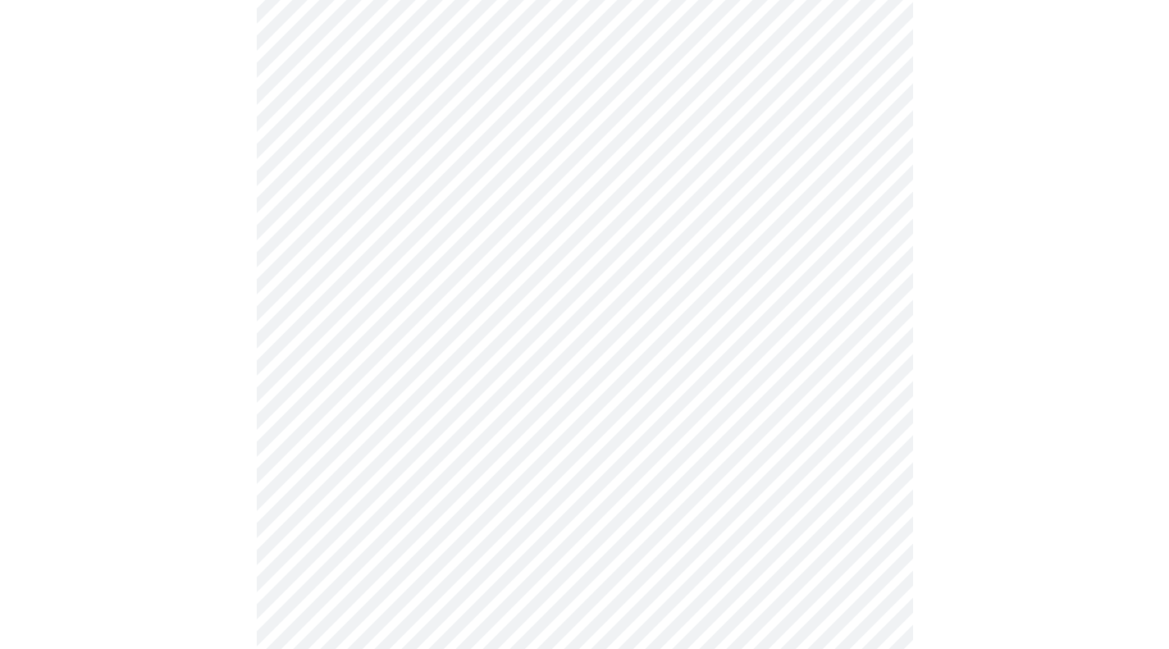
scroll to position [492, 0]
click at [348, 468] on body "MyMenopauseRx Appointments Messaging Labs Uploads Medications Community Refer a…" at bounding box center [591, 547] width 1168 height 2067
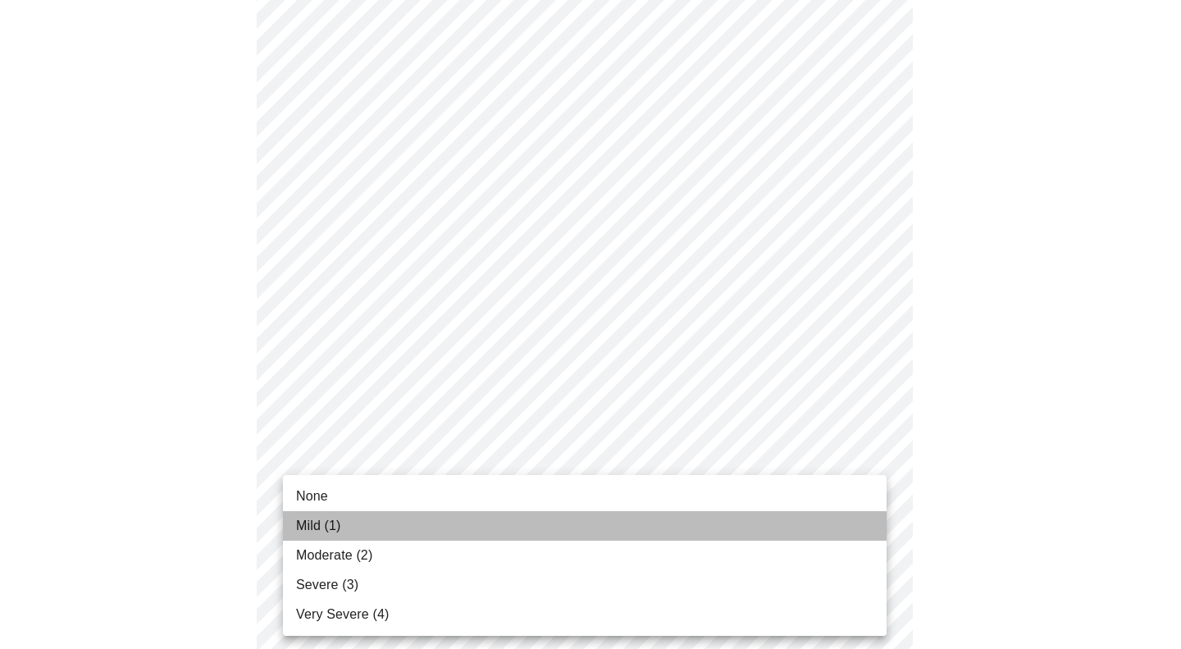
click at [340, 531] on span "Mild (1)" at bounding box center [318, 526] width 45 height 20
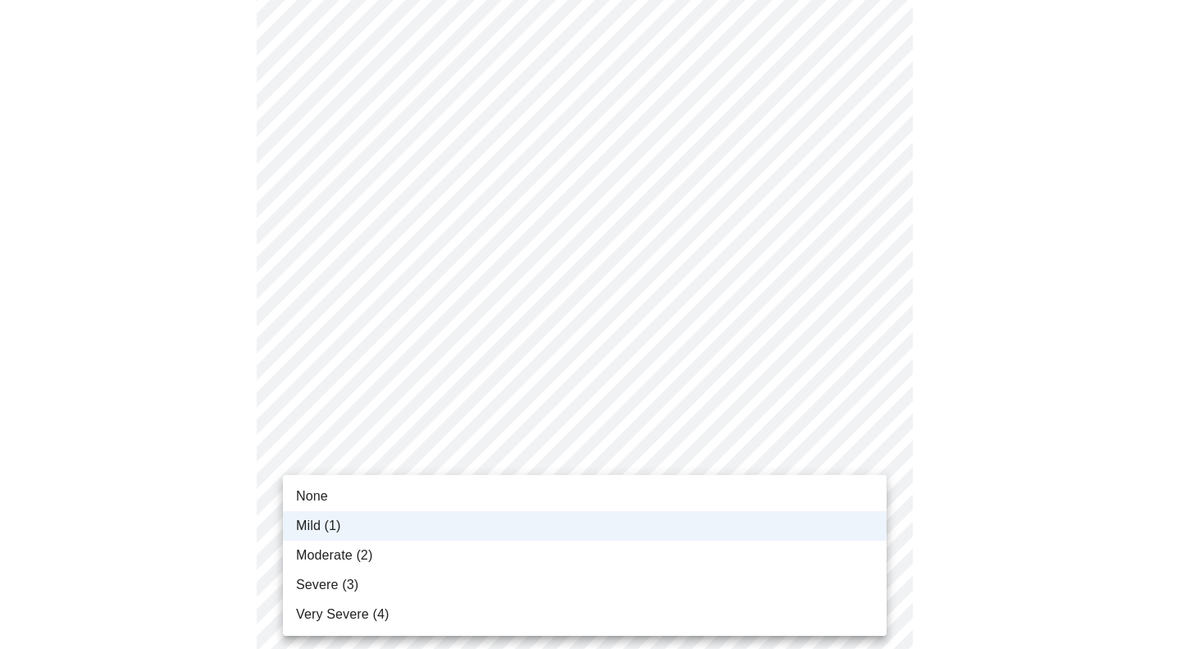
click at [349, 472] on body "MyMenopauseRx Appointments Messaging Labs Uploads Medications Community Refer a…" at bounding box center [591, 536] width 1168 height 2044
click at [352, 553] on span "Moderate (2)" at bounding box center [334, 555] width 76 height 20
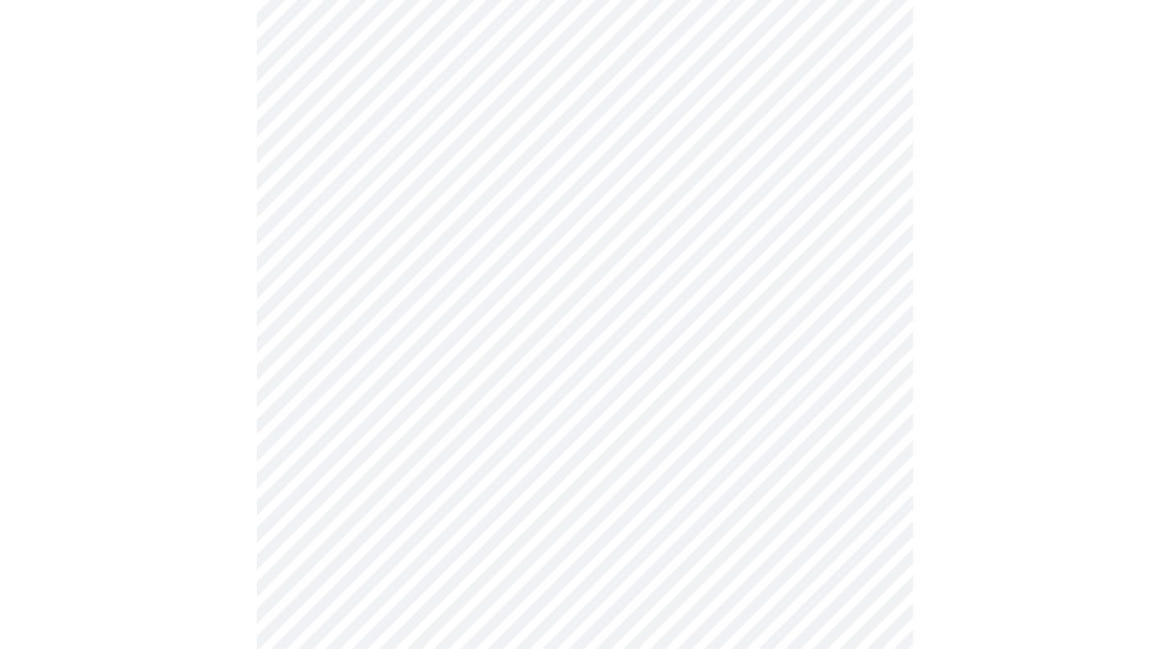
click at [384, 366] on body "MyMenopauseRx Appointments Messaging Labs Uploads Medications Community Refer a…" at bounding box center [585, 536] width 1156 height 2044
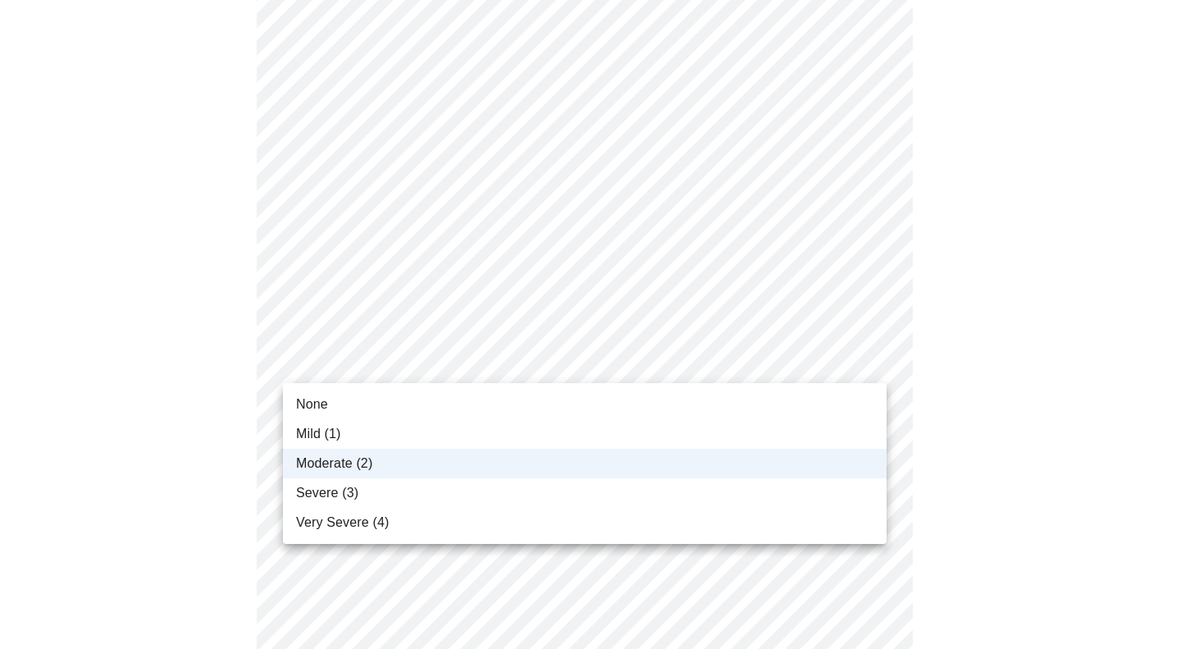
click at [368, 427] on li "Mild (1)" at bounding box center [585, 434] width 604 height 30
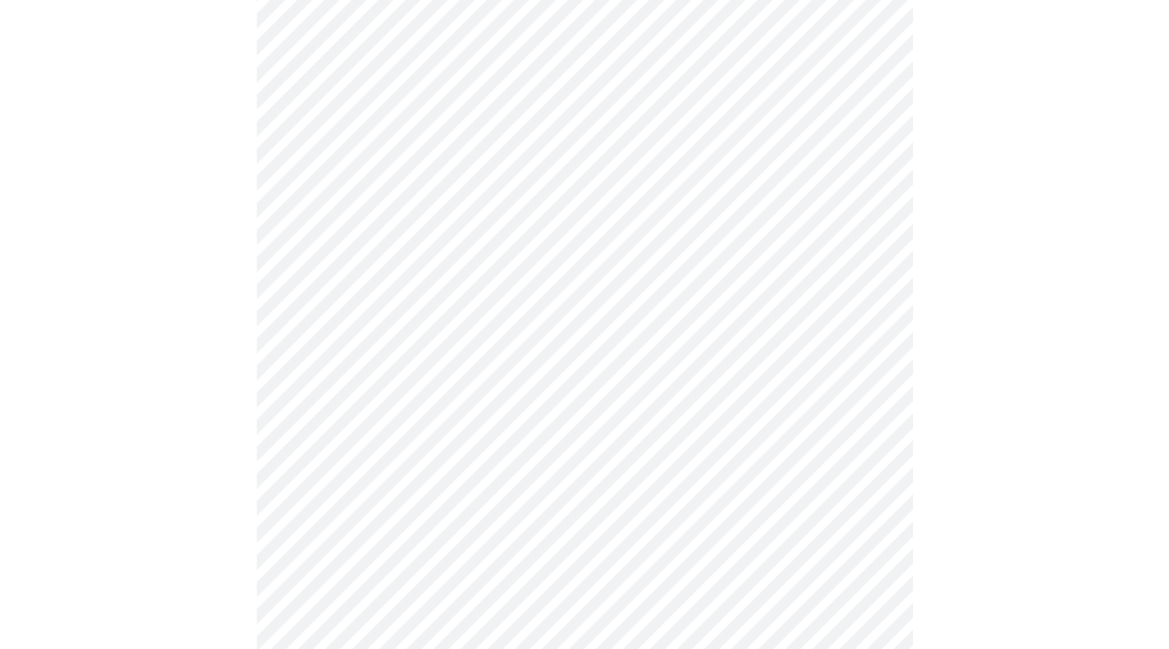
scroll to position [574, 0]
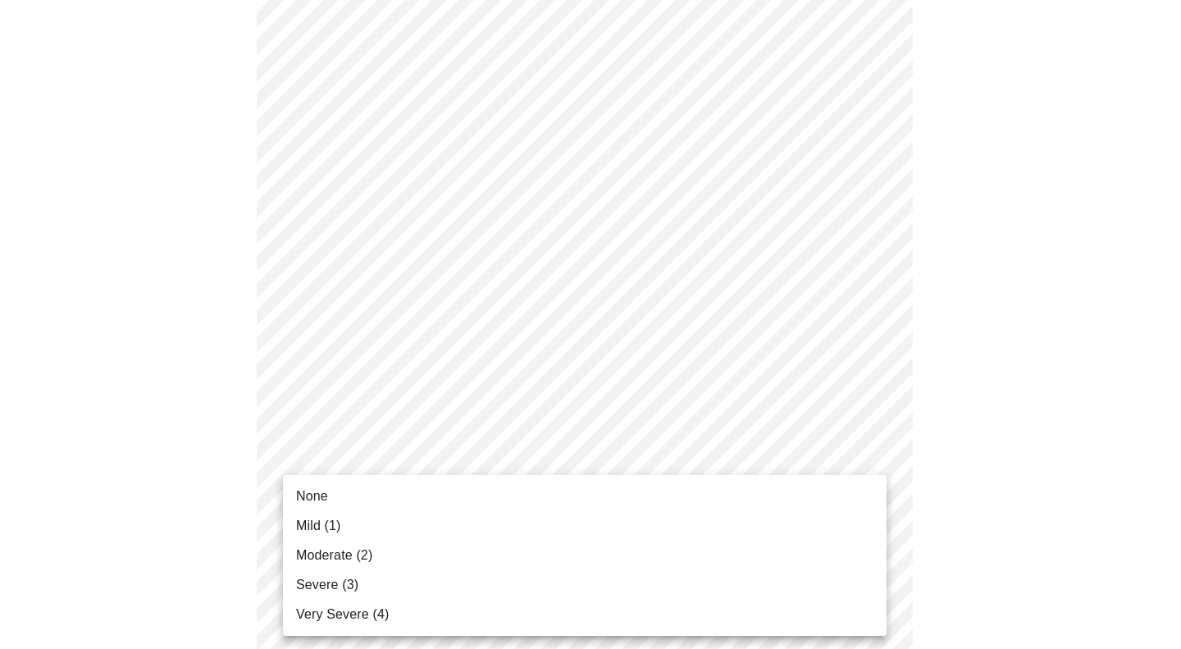
click at [362, 519] on body "MyMenopauseRx Appointments Messaging Labs Uploads Medications Community Refer a…" at bounding box center [591, 454] width 1168 height 2044
click at [360, 530] on li "Mild (1)" at bounding box center [585, 526] width 604 height 30
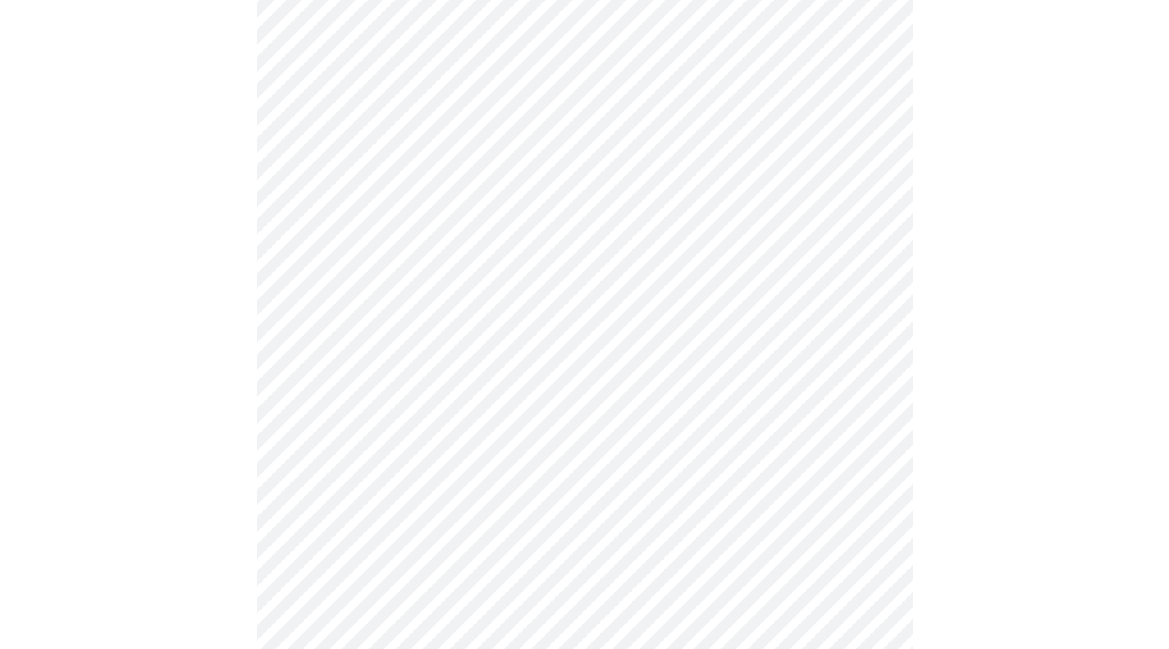
scroll to position [820, 0]
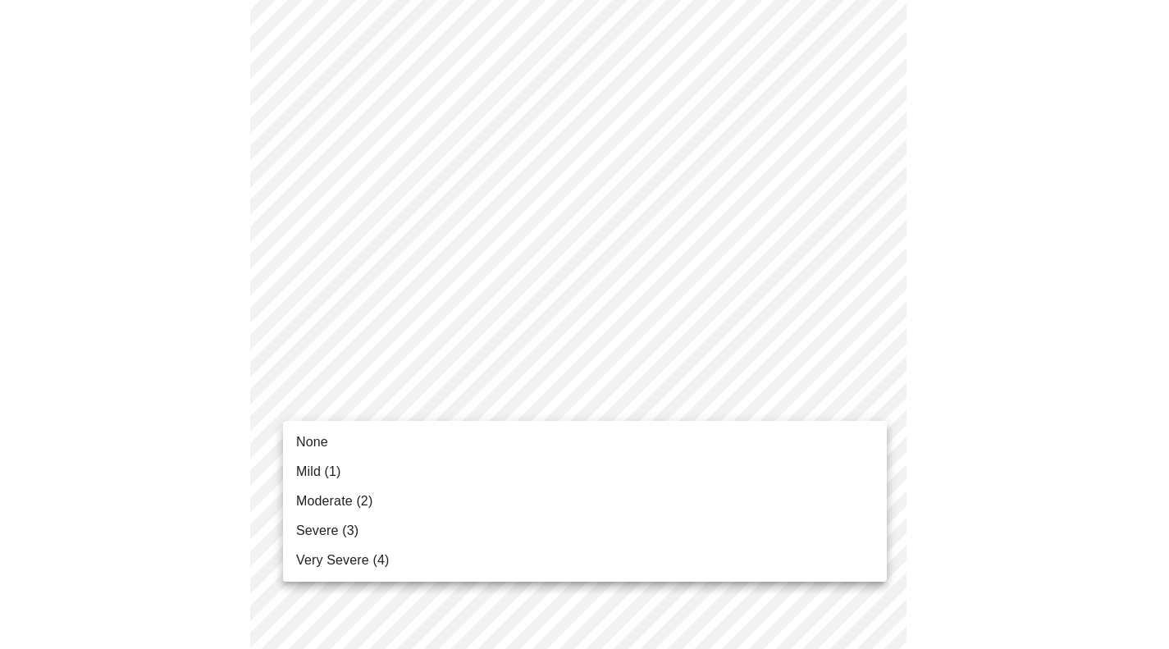
click at [352, 402] on body "MyMenopauseRx Appointments Messaging Labs Uploads Medications Community Refer a…" at bounding box center [585, 196] width 1156 height 2021
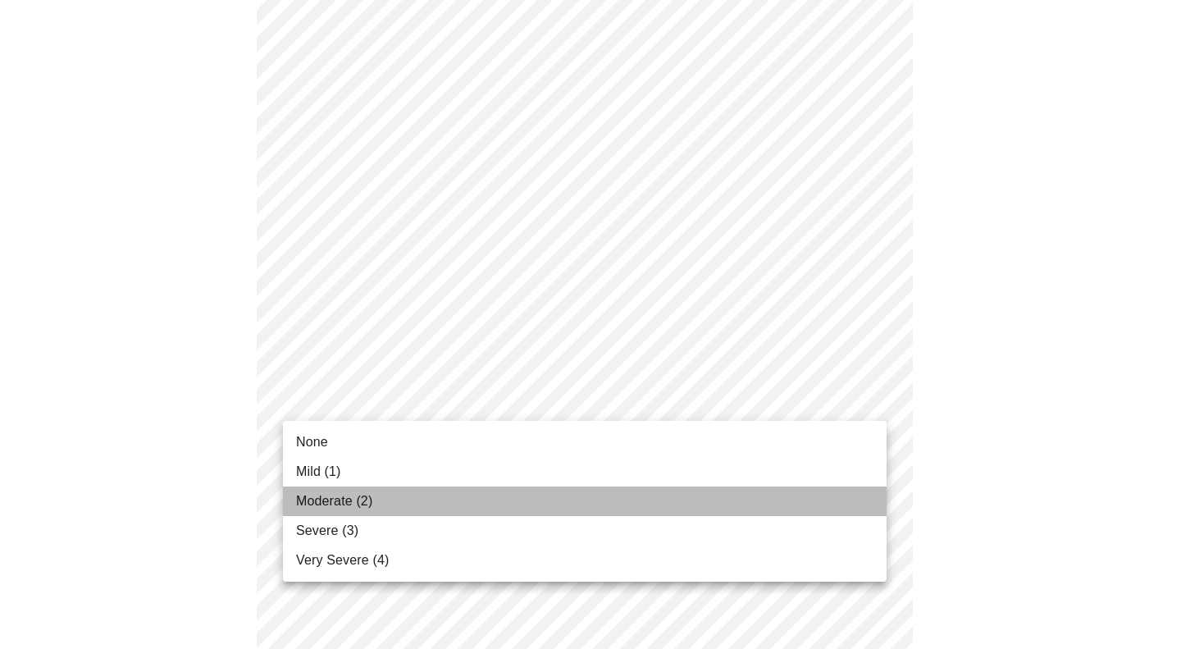
click at [346, 510] on span "Moderate (2)" at bounding box center [334, 501] width 76 height 20
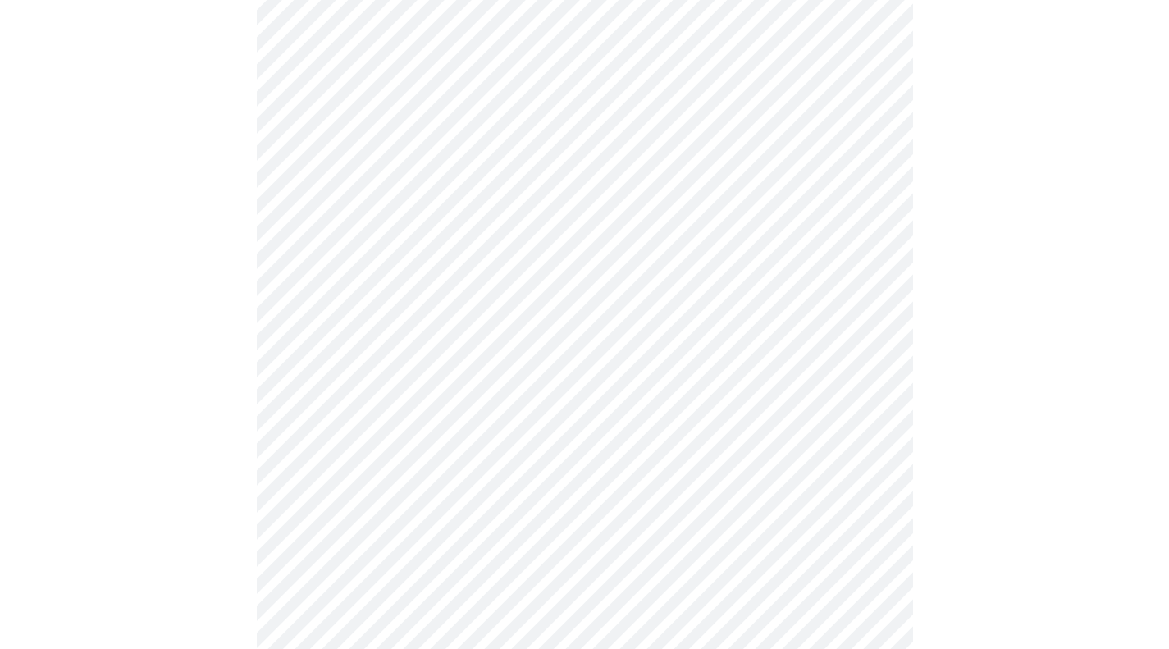
scroll to position [902, 0]
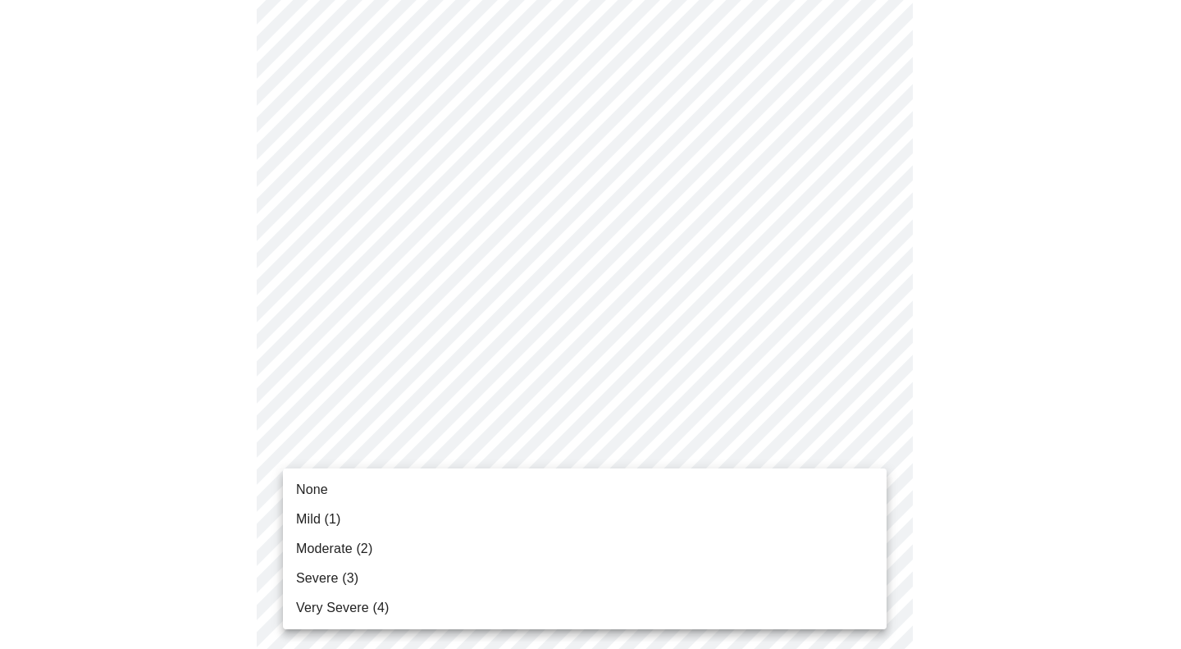
click at [362, 441] on body "MyMenopauseRx Appointments Messaging Labs Uploads Medications Community Refer a…" at bounding box center [591, 103] width 1168 height 1998
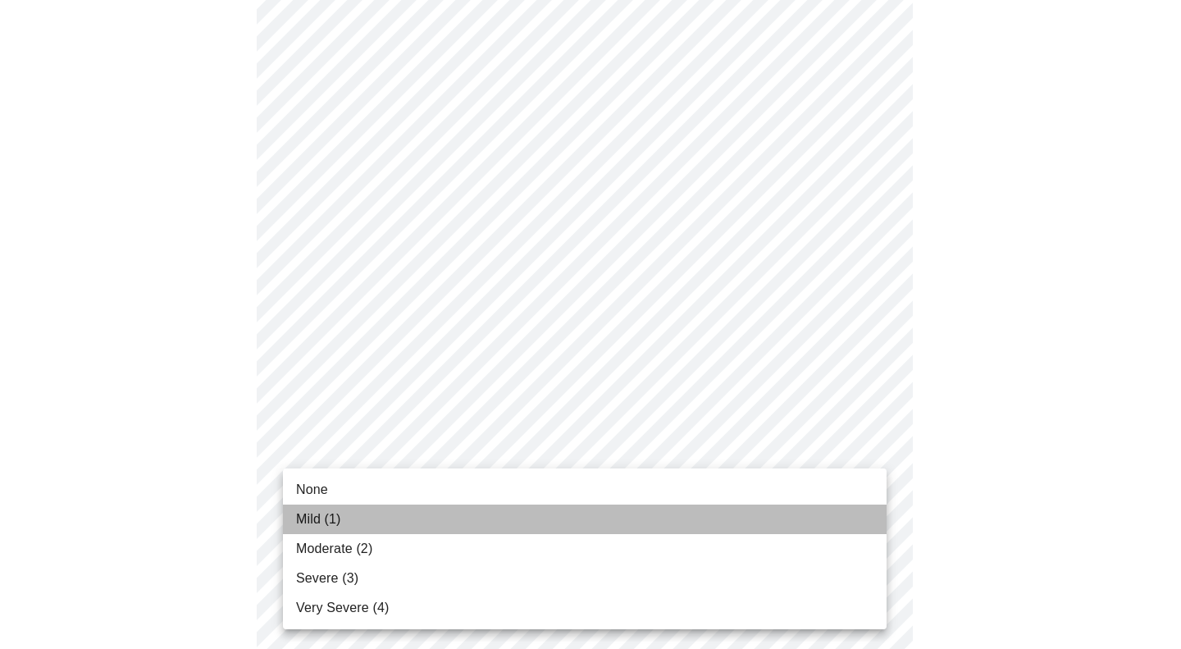
click at [332, 510] on span "Mild (1)" at bounding box center [318, 519] width 45 height 20
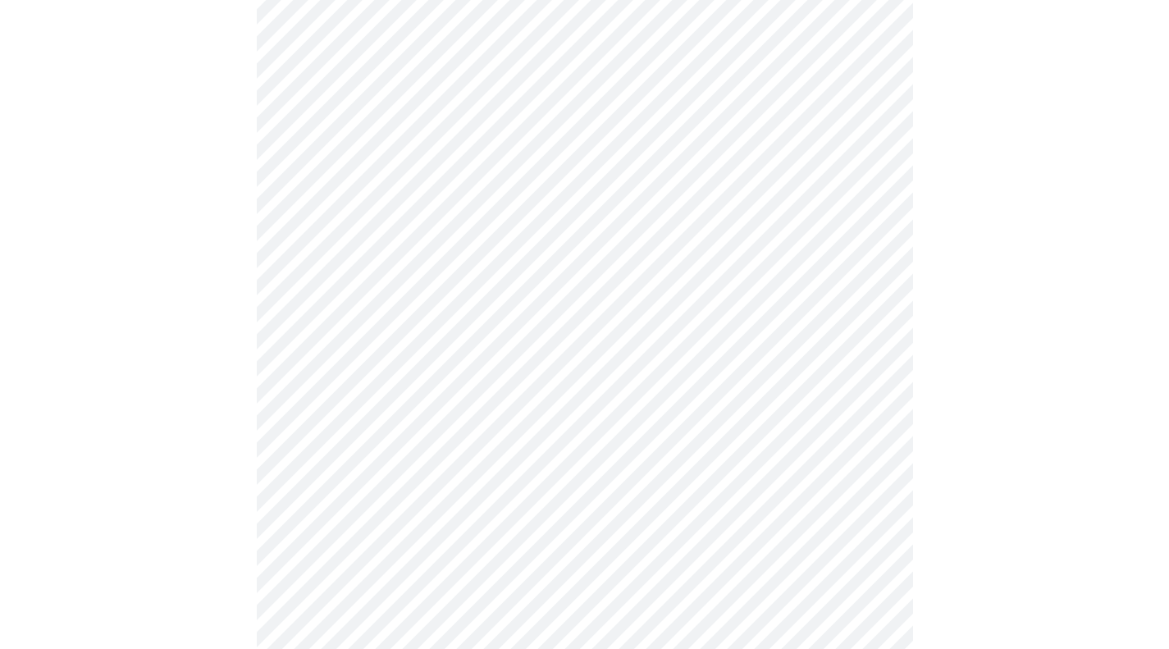
click at [335, 564] on body "MyMenopauseRx Appointments Messaging Labs Uploads Medications Community Refer a…" at bounding box center [585, 91] width 1156 height 1975
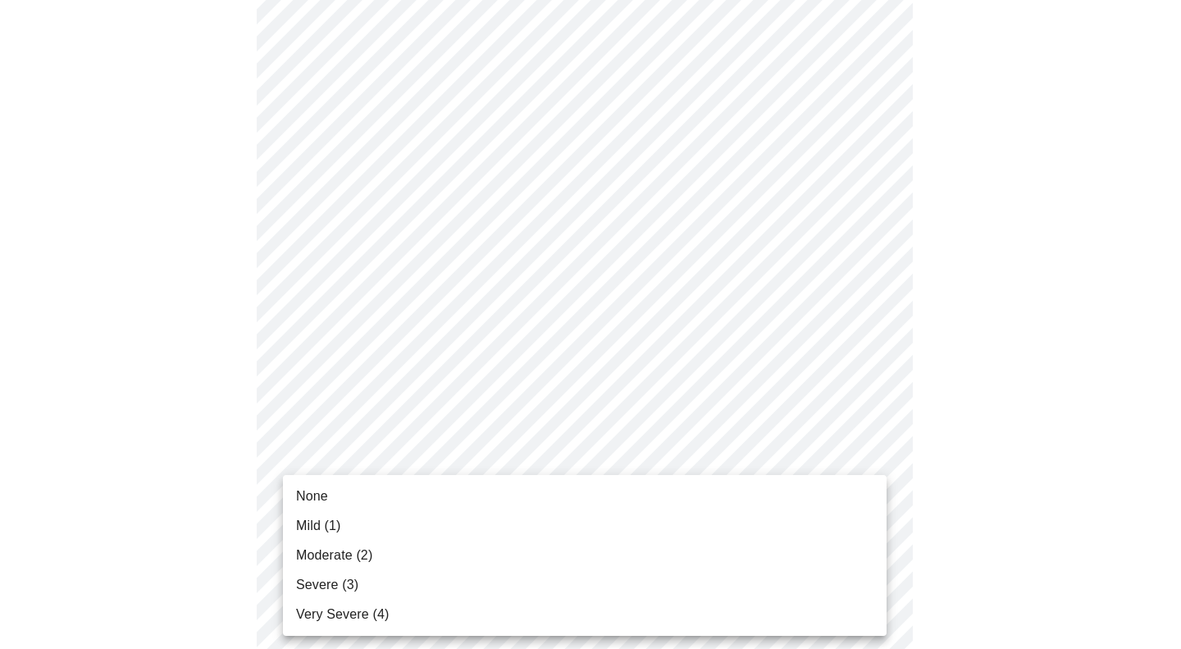
click at [345, 521] on li "Mild (1)" at bounding box center [585, 526] width 604 height 30
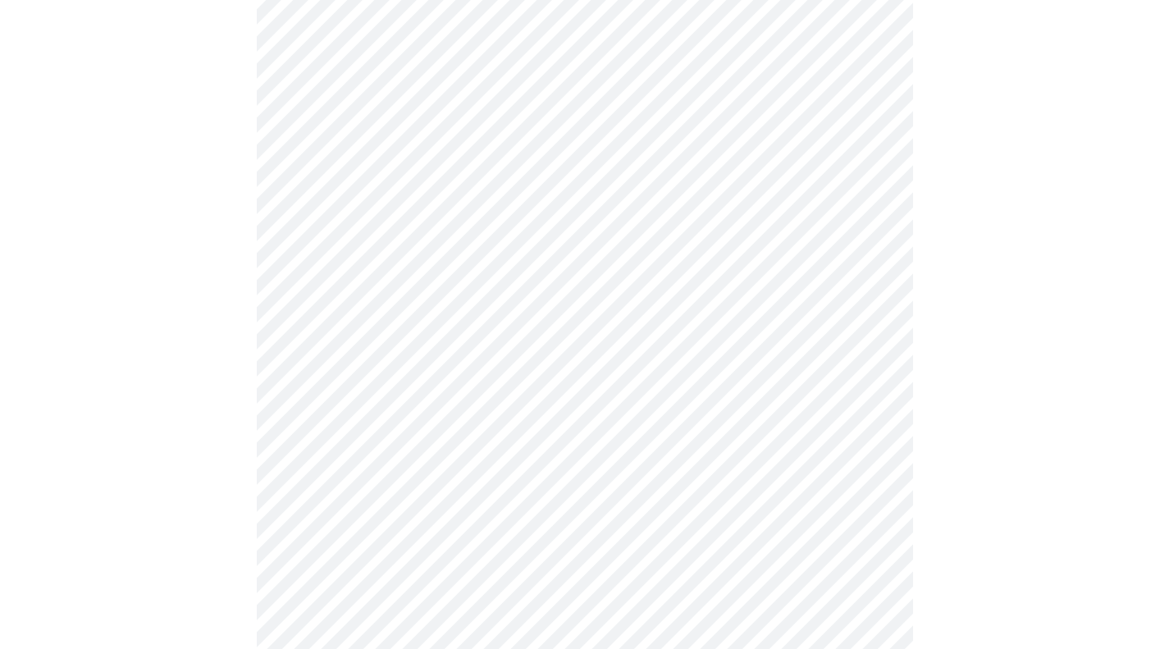
scroll to position [1148, 0]
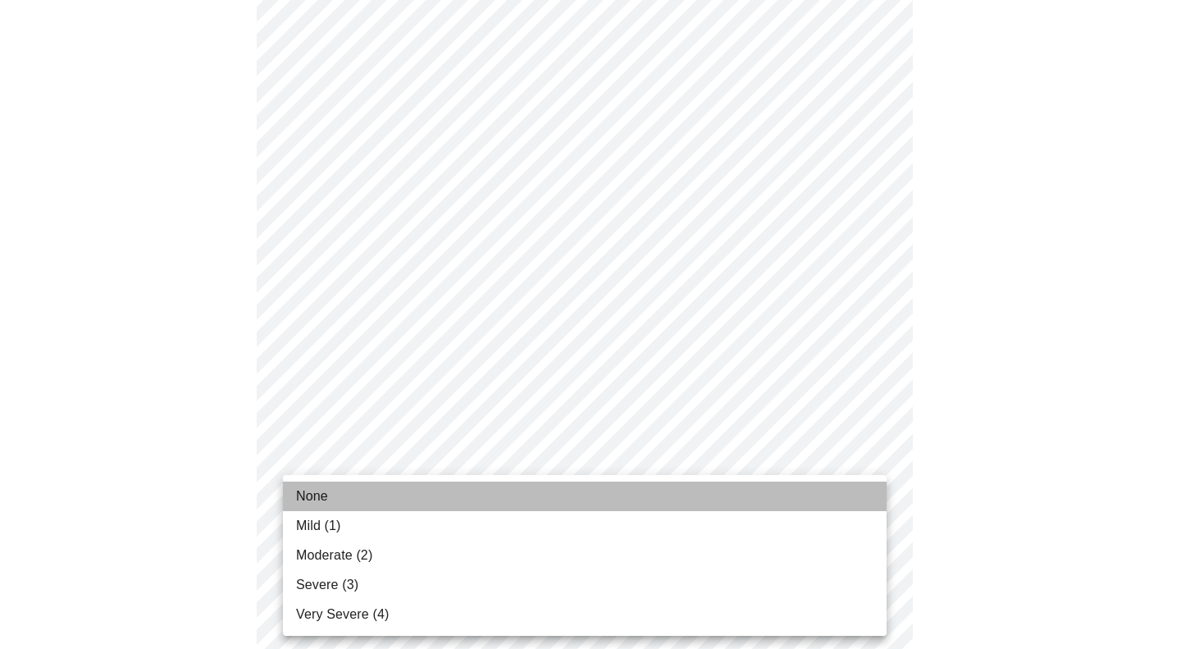
click at [340, 500] on li "None" at bounding box center [585, 497] width 604 height 30
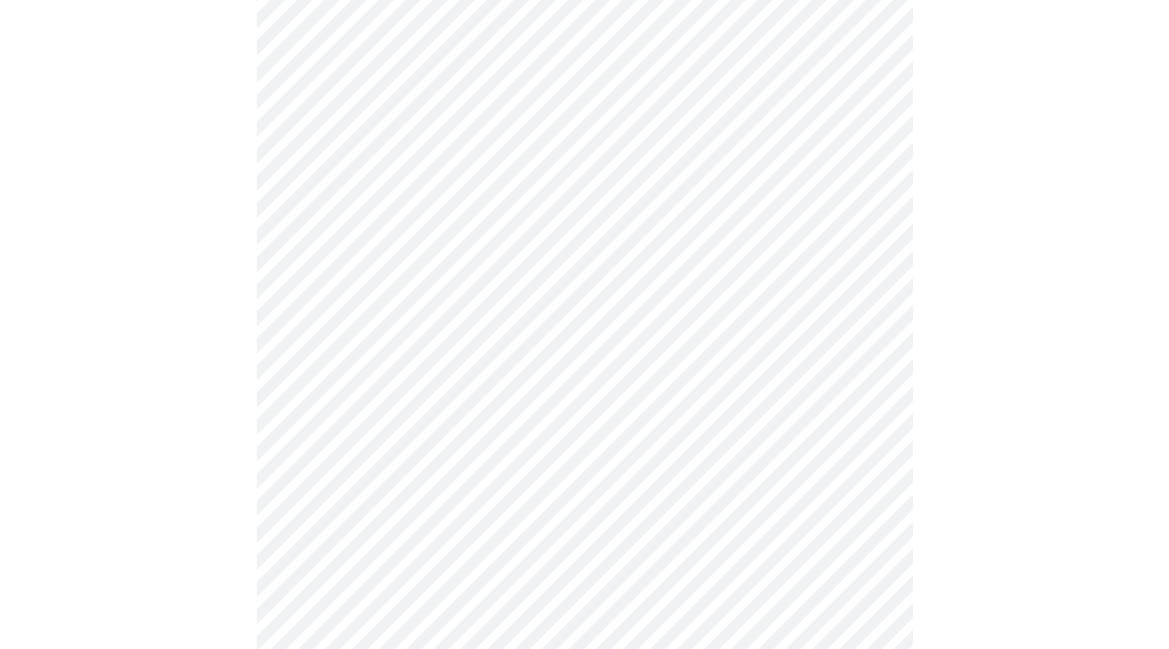
scroll to position [574, 0]
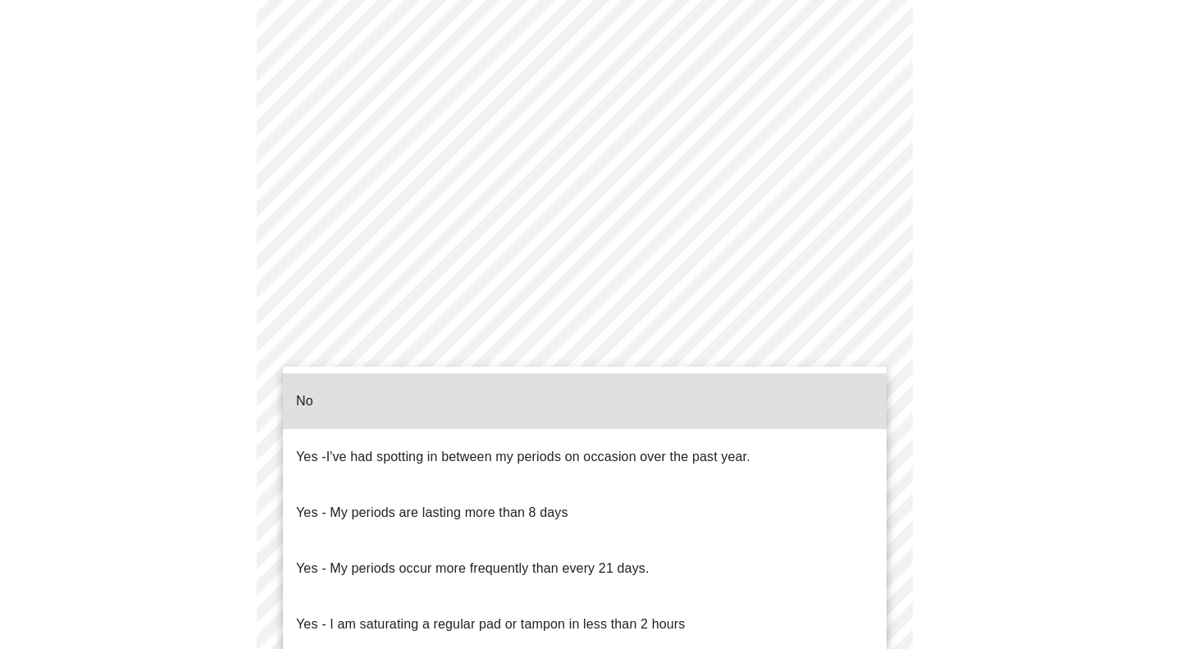
click at [411, 423] on body "MyMenopauseRx Appointments Messaging Labs Uploads Medications Community Refer a…" at bounding box center [591, 241] width 1168 height 1619
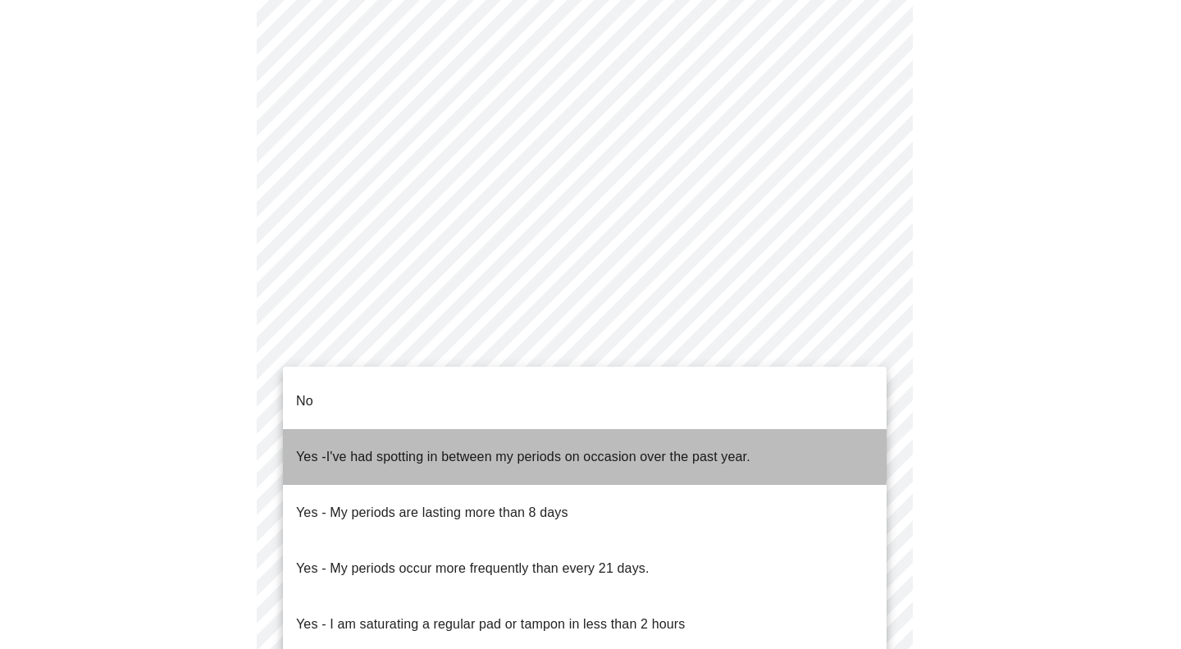
click at [413, 450] on span "I've had spotting in between my periods on occasion over the past year." at bounding box center [538, 457] width 424 height 14
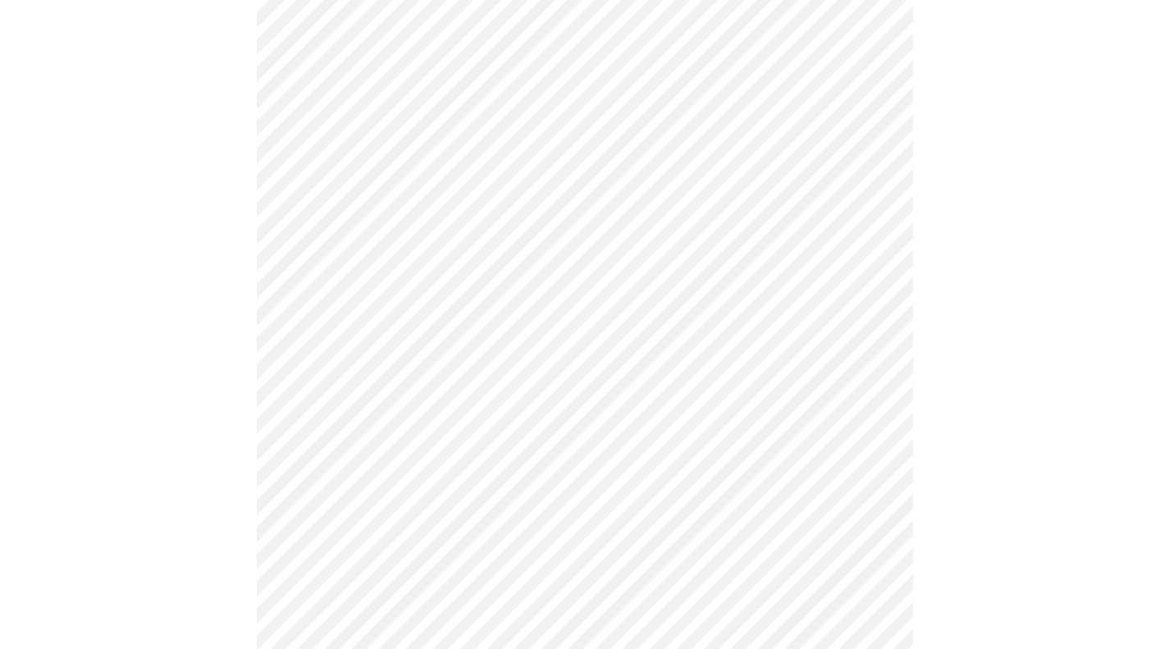
scroll to position [656, 0]
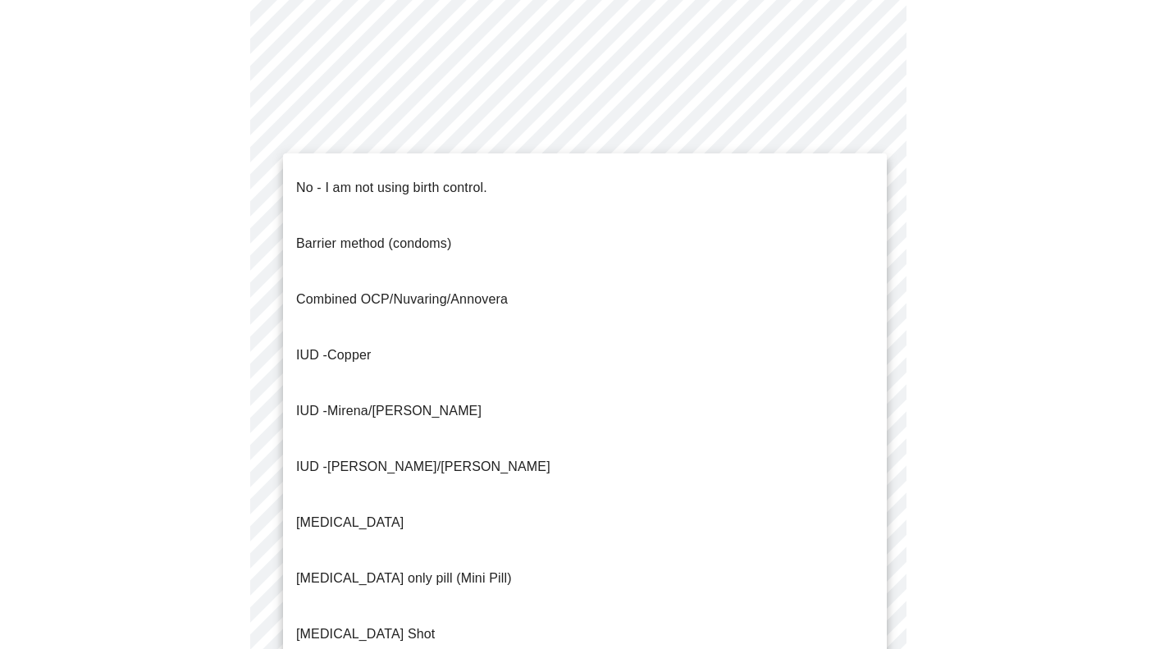
click at [400, 459] on body "MyMenopauseRx Appointments Messaging Labs Uploads Medications Community Refer a…" at bounding box center [585, 154] width 1156 height 1609
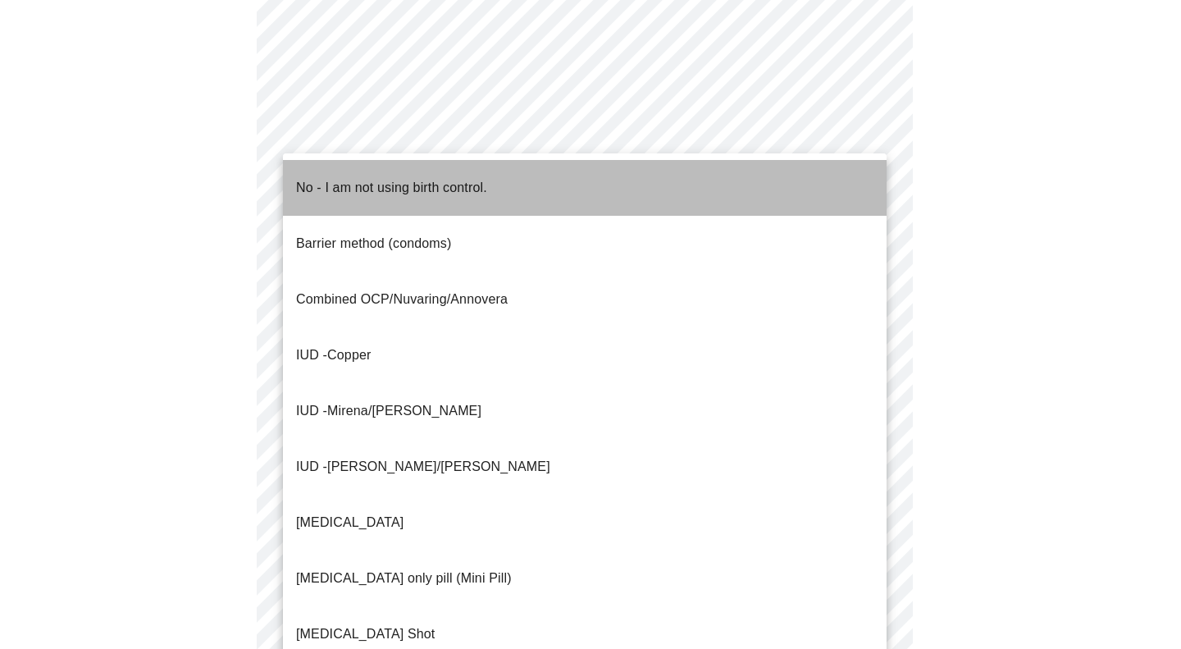
click at [395, 184] on p "No - I am not using birth control." at bounding box center [391, 188] width 191 height 20
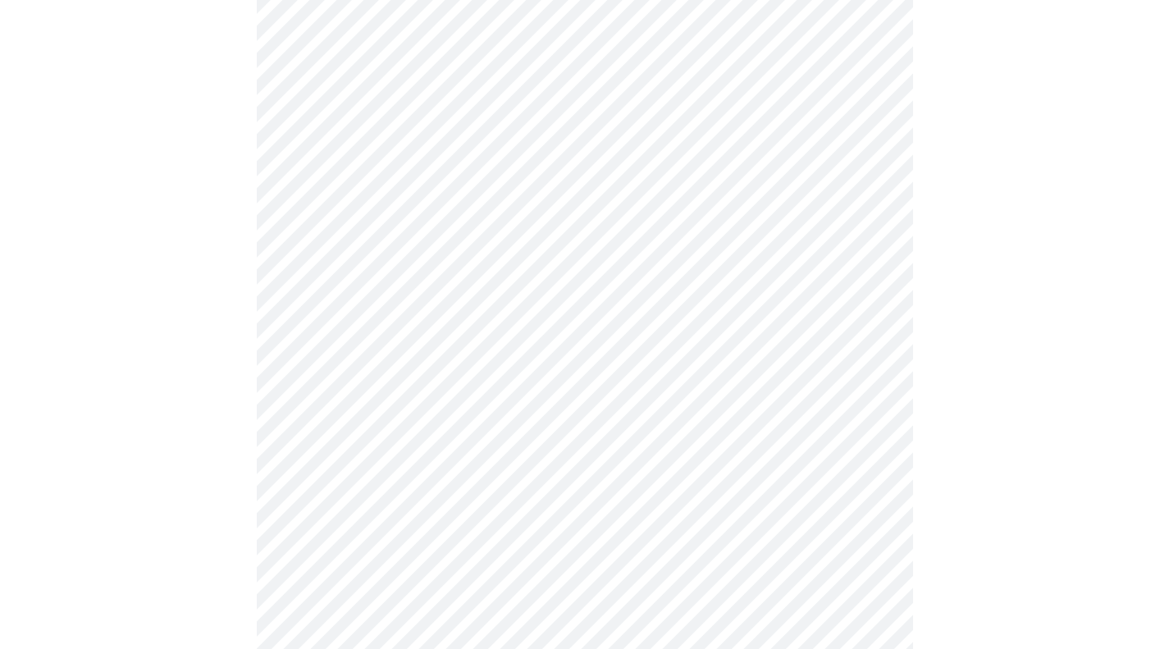
scroll to position [738, 0]
click at [400, 491] on body "MyMenopauseRx Appointments Messaging Labs Uploads Medications Community Refer a…" at bounding box center [585, 68] width 1156 height 1600
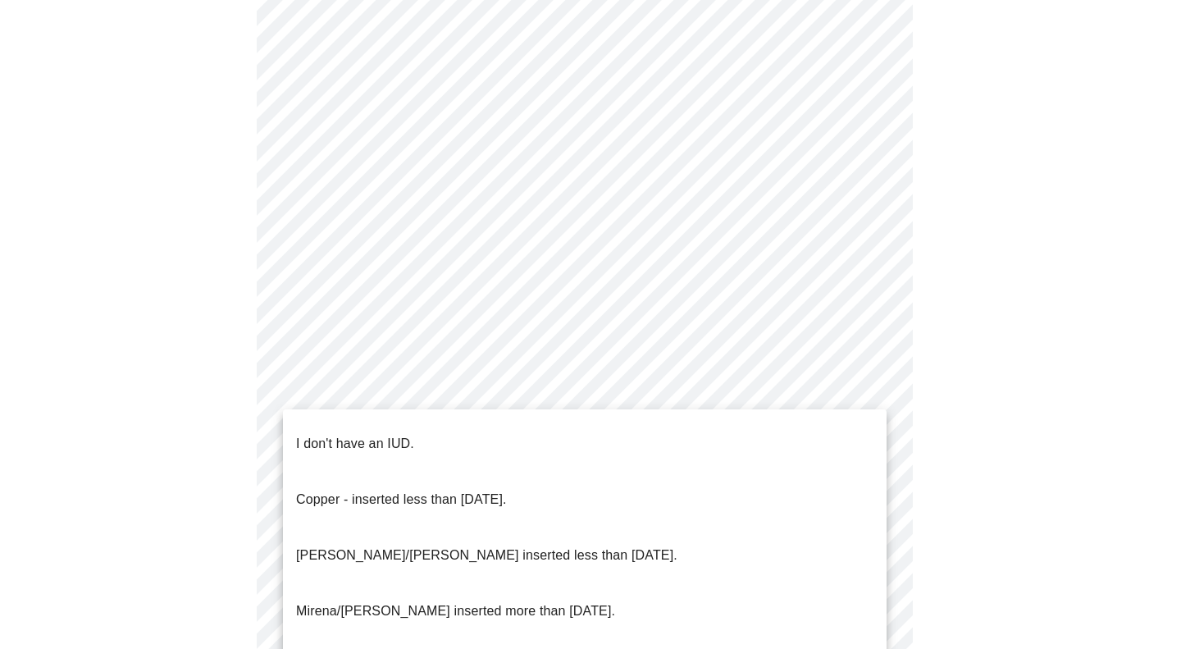
click at [404, 434] on p "I don't have an IUD." at bounding box center [355, 444] width 118 height 20
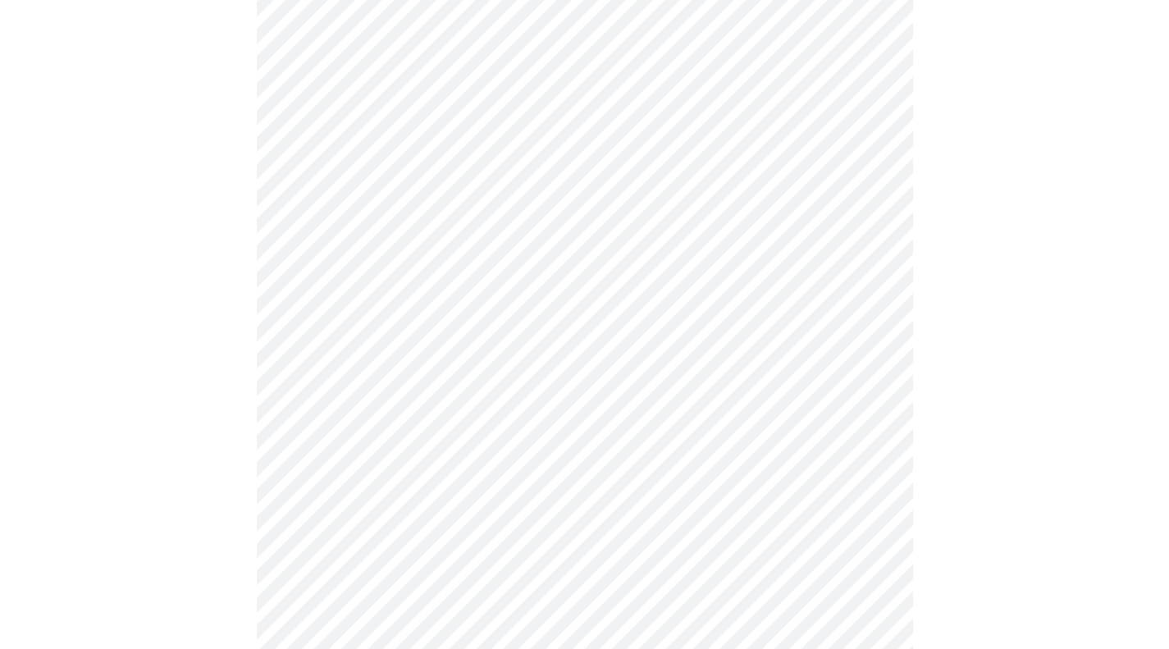
scroll to position [902, 0]
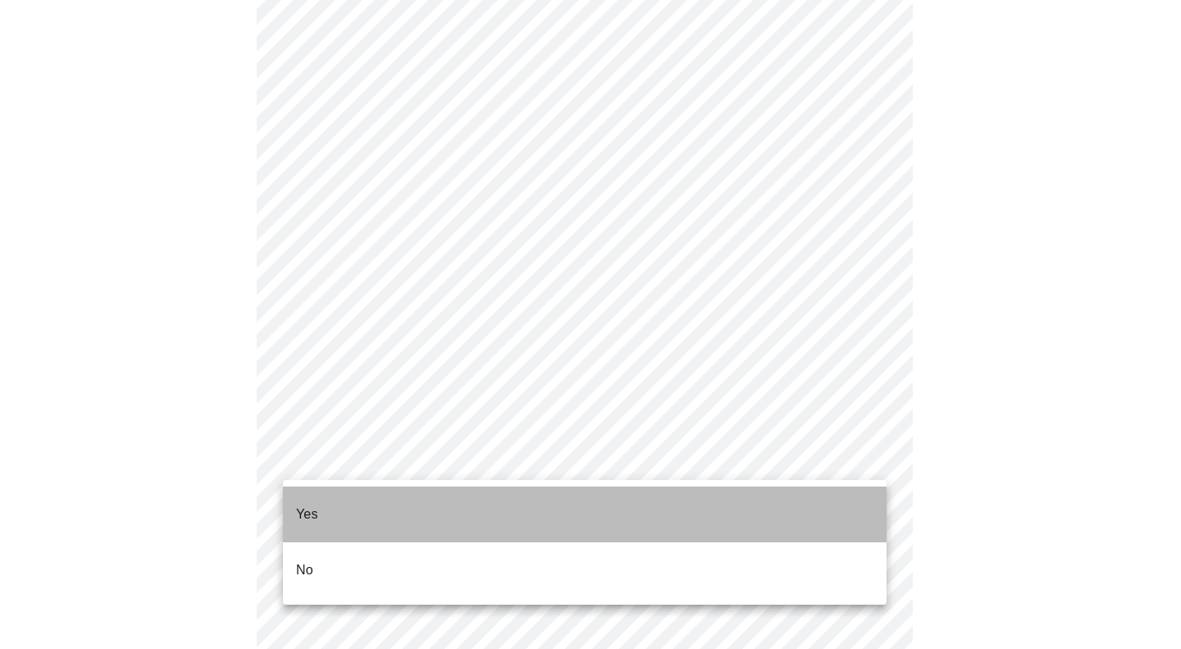
click at [387, 506] on li "Yes" at bounding box center [585, 514] width 604 height 56
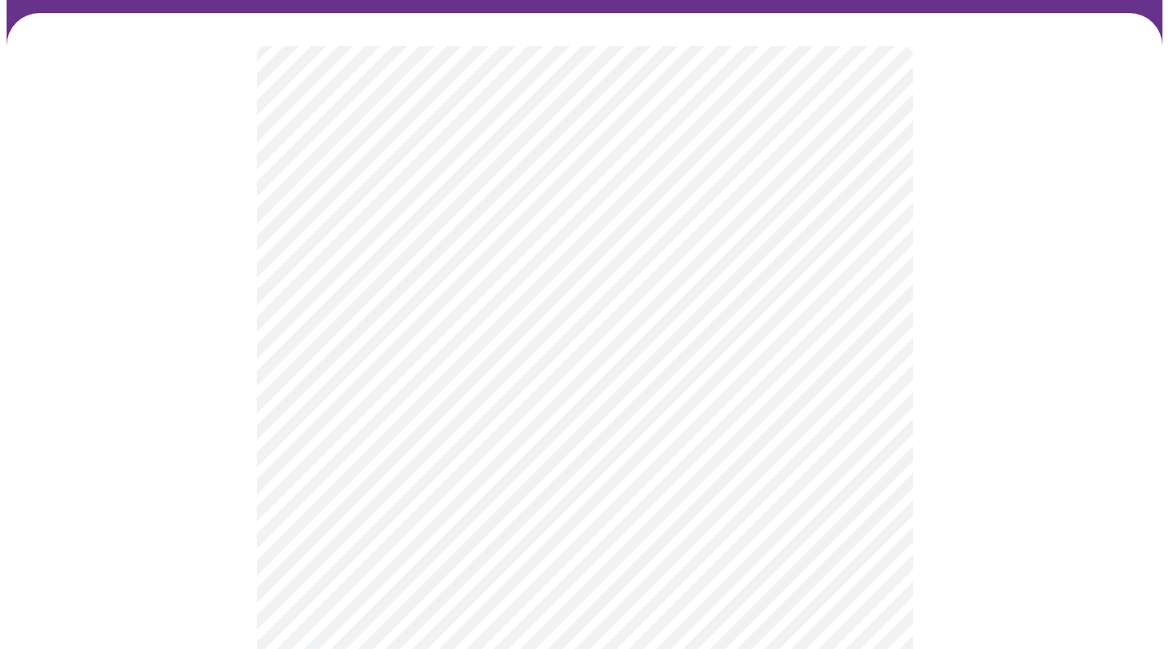
scroll to position [164, 0]
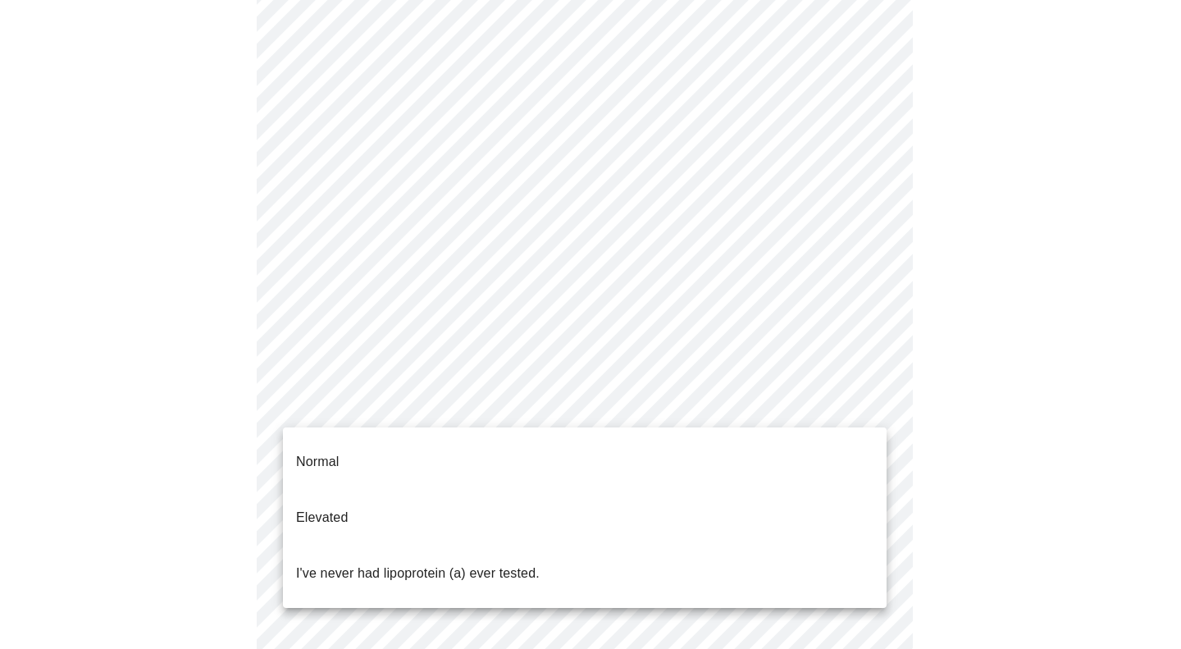
click at [504, 407] on body "MyMenopauseRx Appointments Messaging Labs Uploads Medications Community Refer a…" at bounding box center [591, 449] width 1168 height 1212
click at [303, 452] on p "Normal" at bounding box center [317, 462] width 43 height 20
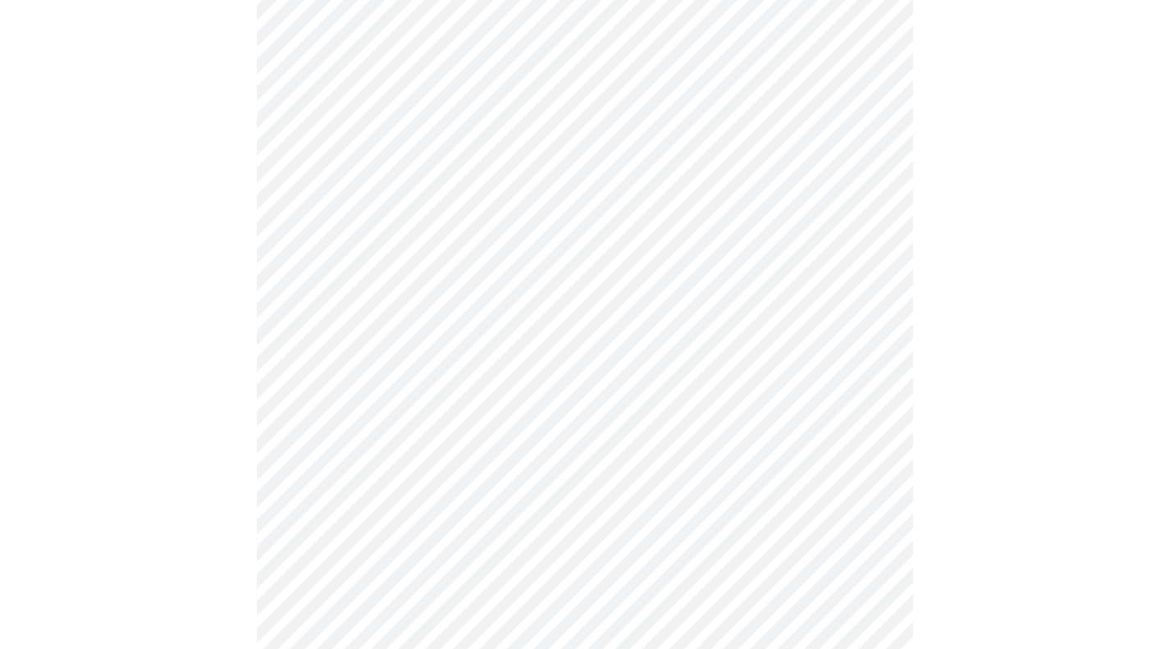
scroll to position [4183, 0]
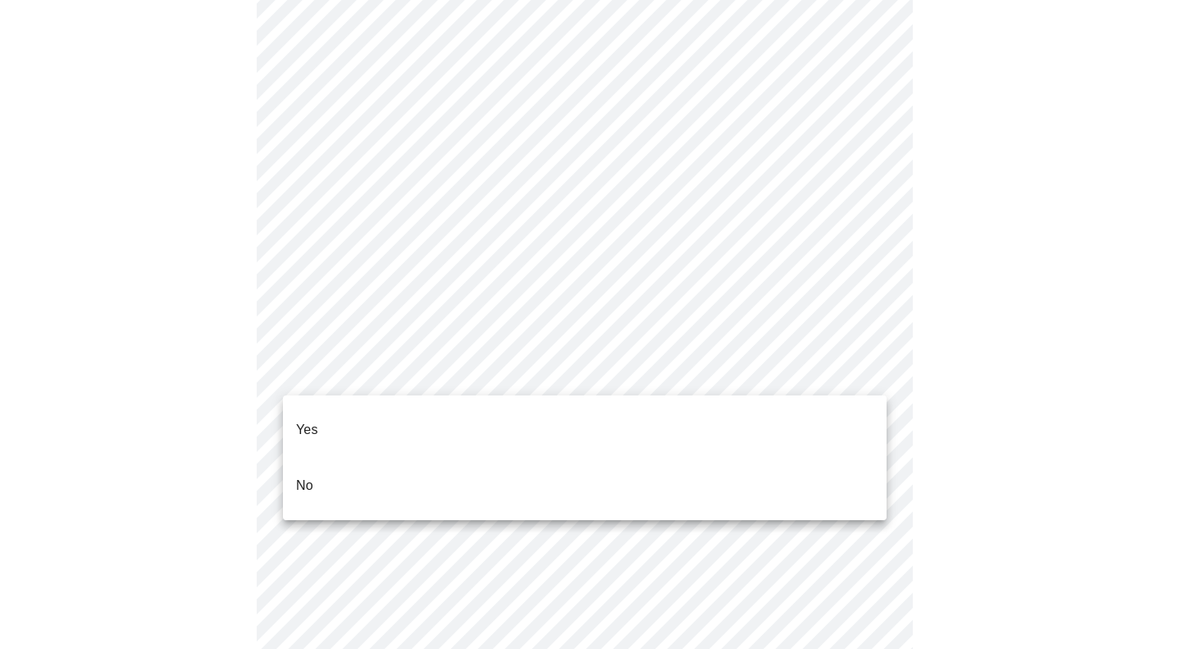
click at [309, 420] on p "Yes" at bounding box center [307, 430] width 22 height 20
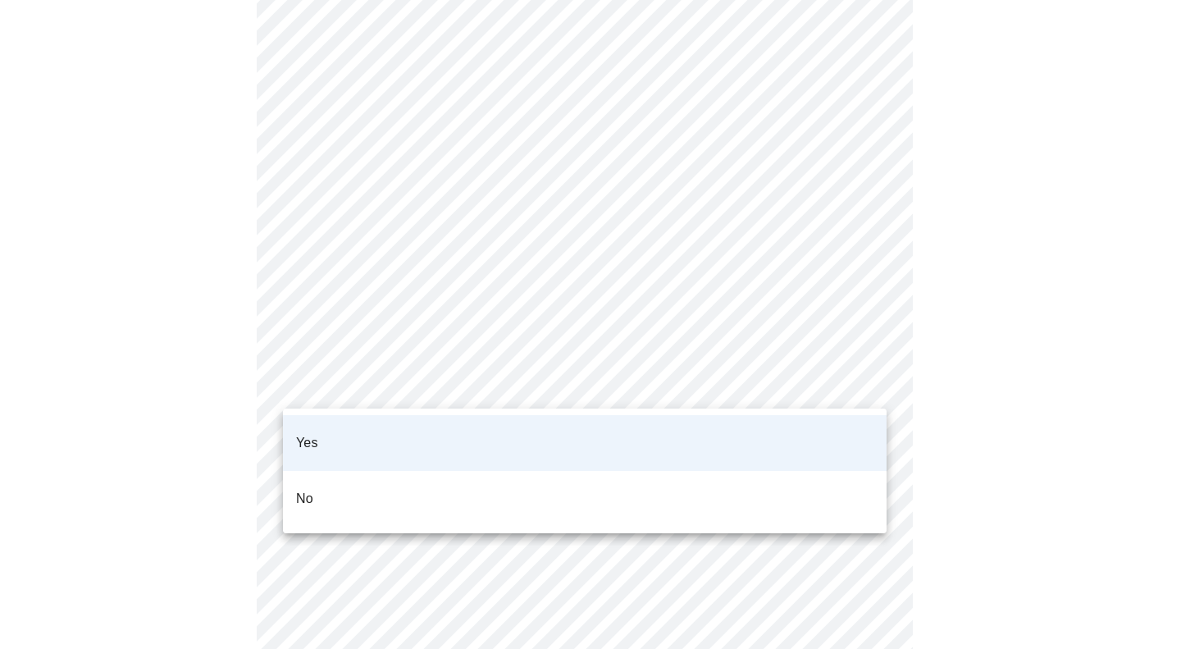
click at [349, 474] on li "No" at bounding box center [585, 499] width 604 height 56
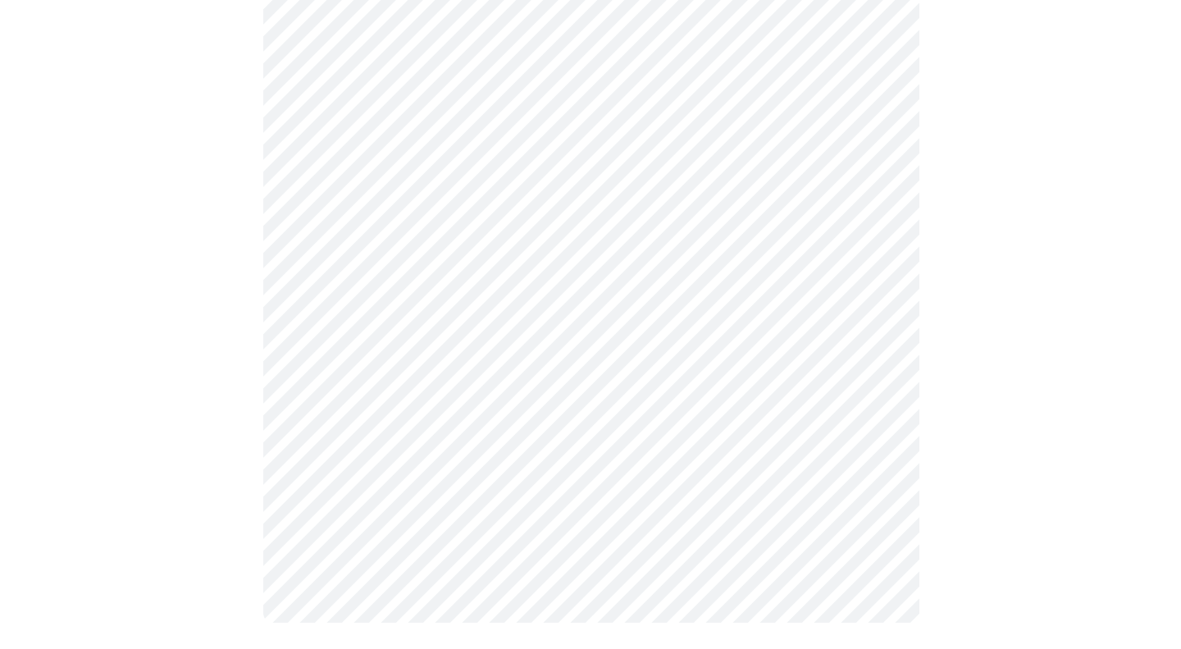
scroll to position [0, 0]
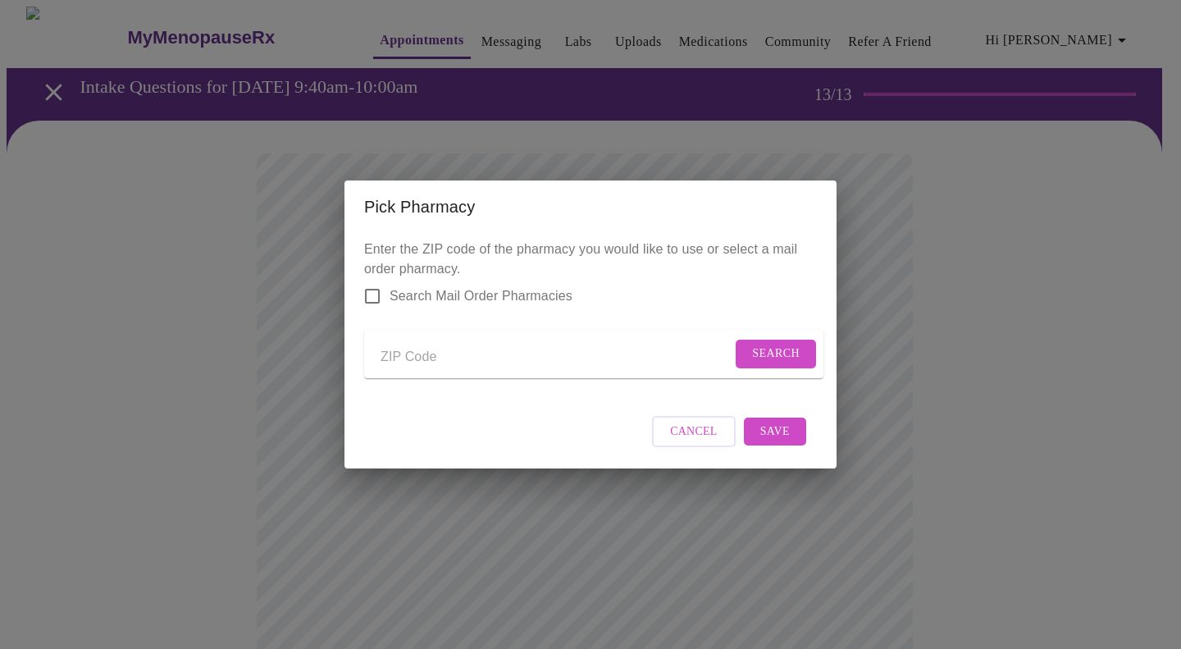
click at [555, 350] on input "Send a message to your care team" at bounding box center [556, 357] width 351 height 26
type input "60067"
click at [755, 350] on span "Search" at bounding box center [776, 354] width 48 height 21
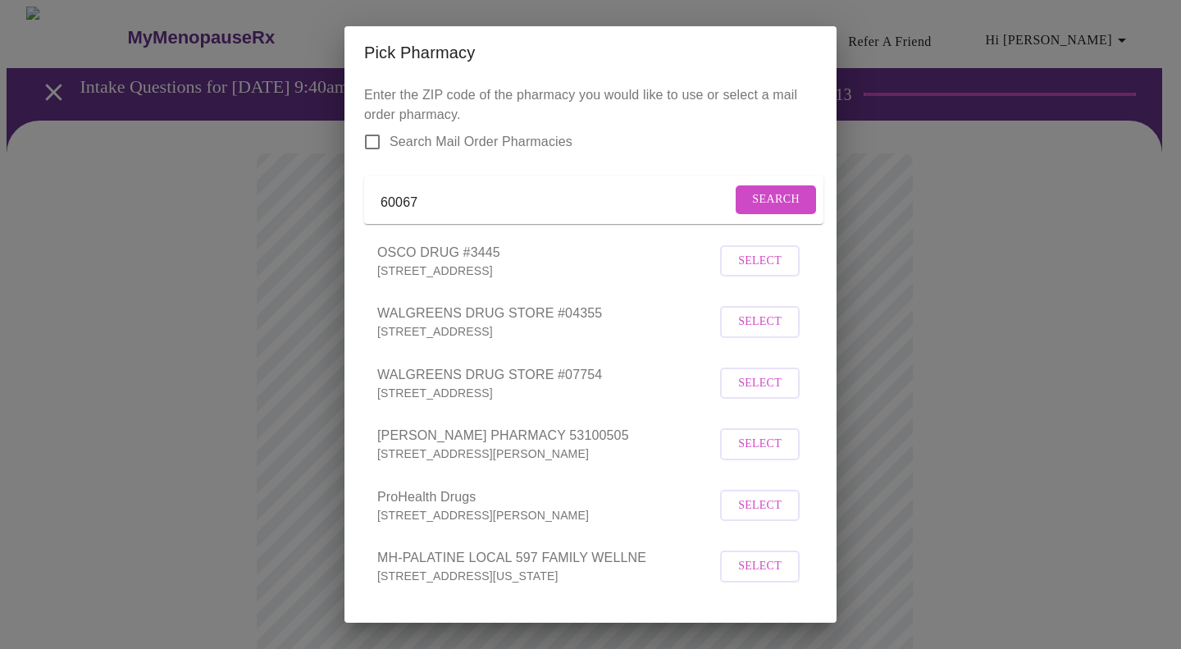
click at [369, 137] on input "Search Mail Order Pharmacies" at bounding box center [372, 142] width 34 height 34
checkbox input "true"
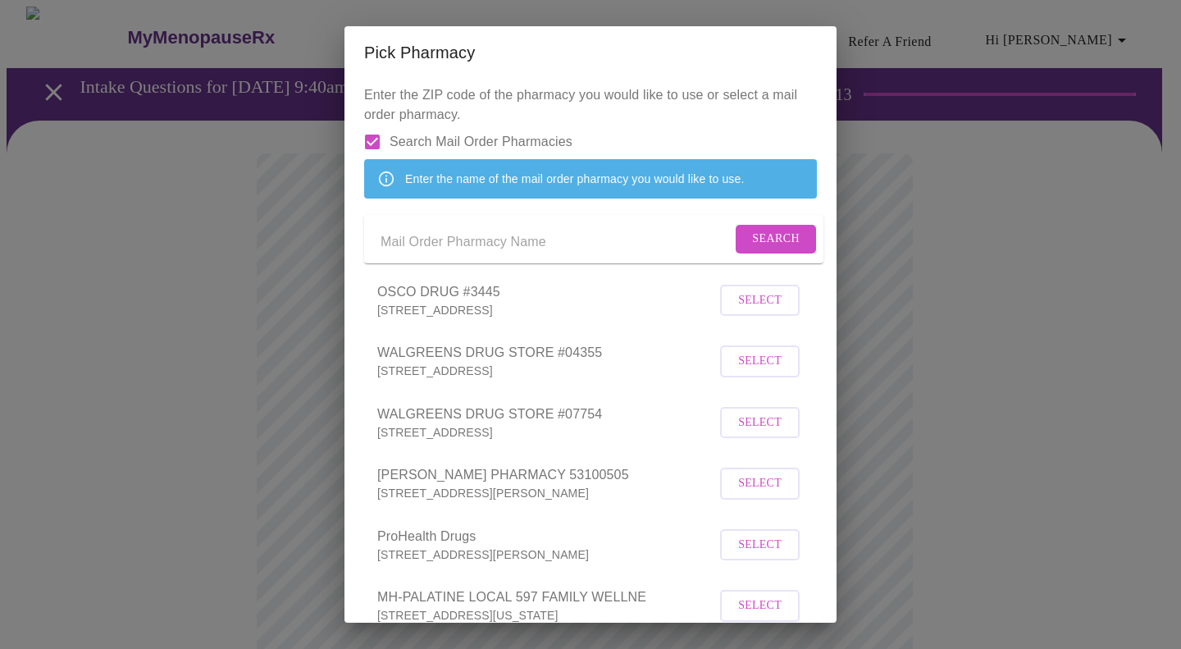
click at [423, 255] on input "Send a message to your care team" at bounding box center [556, 242] width 351 height 26
click at [537, 379] on p "12 N NORTHWEST HWY, PALATINE, IL 60067-5323" at bounding box center [546, 371] width 339 height 16
click at [720, 377] on button "Select" at bounding box center [760, 361] width 80 height 32
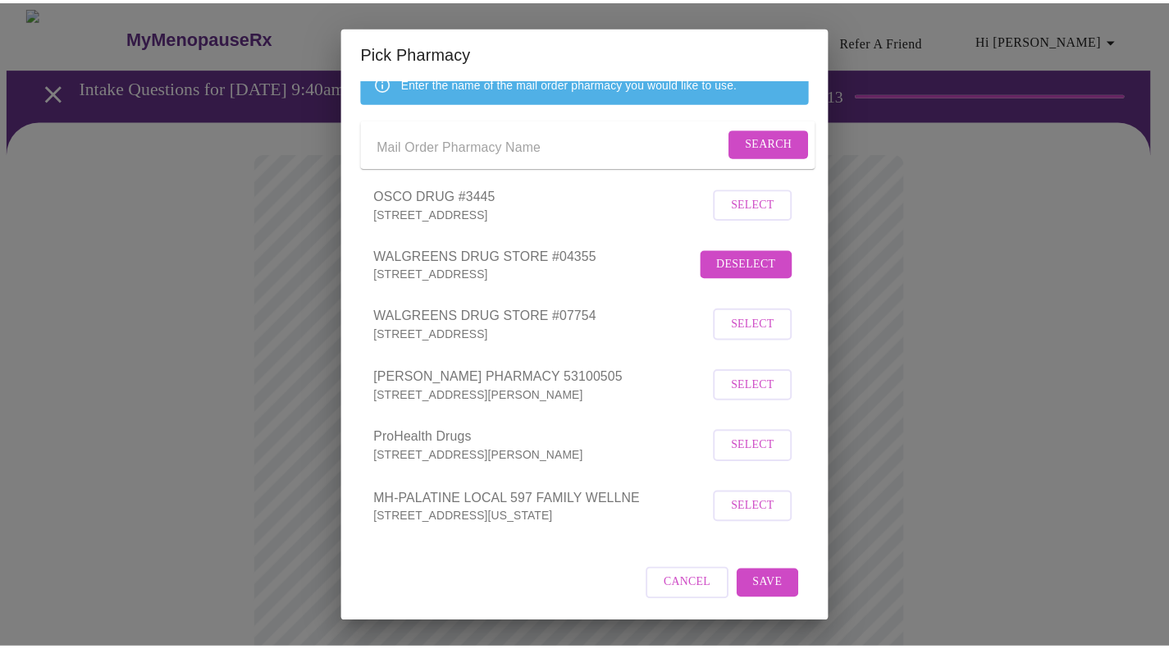
scroll to position [135, 0]
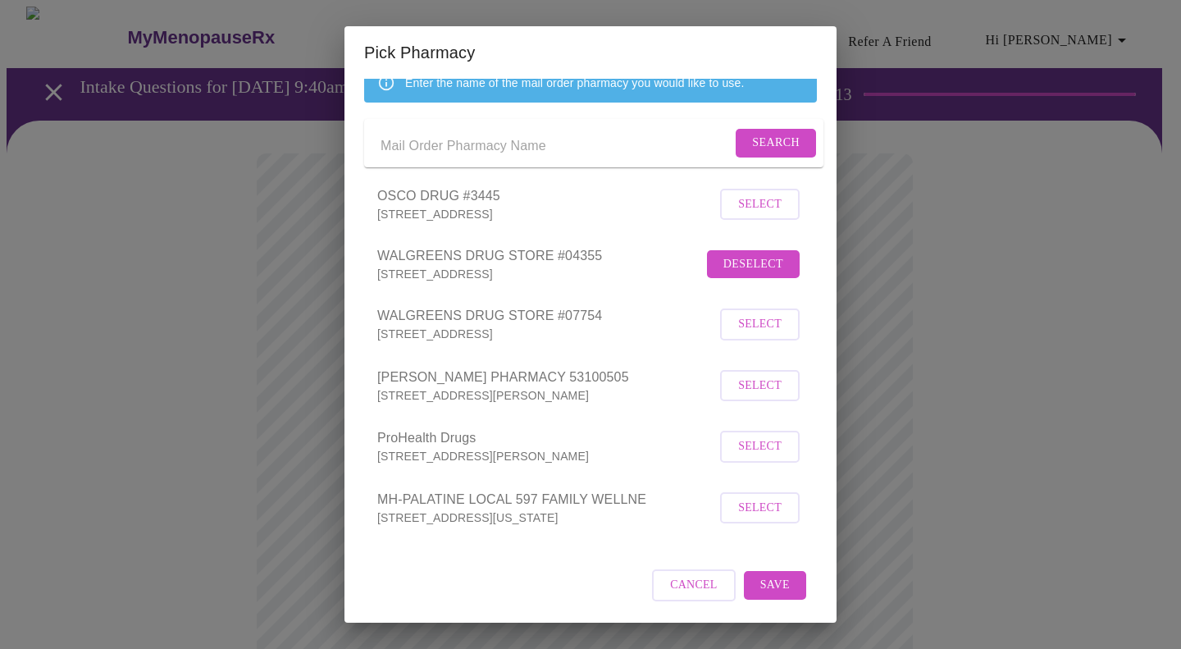
click at [767, 589] on span "Save" at bounding box center [775, 585] width 30 height 21
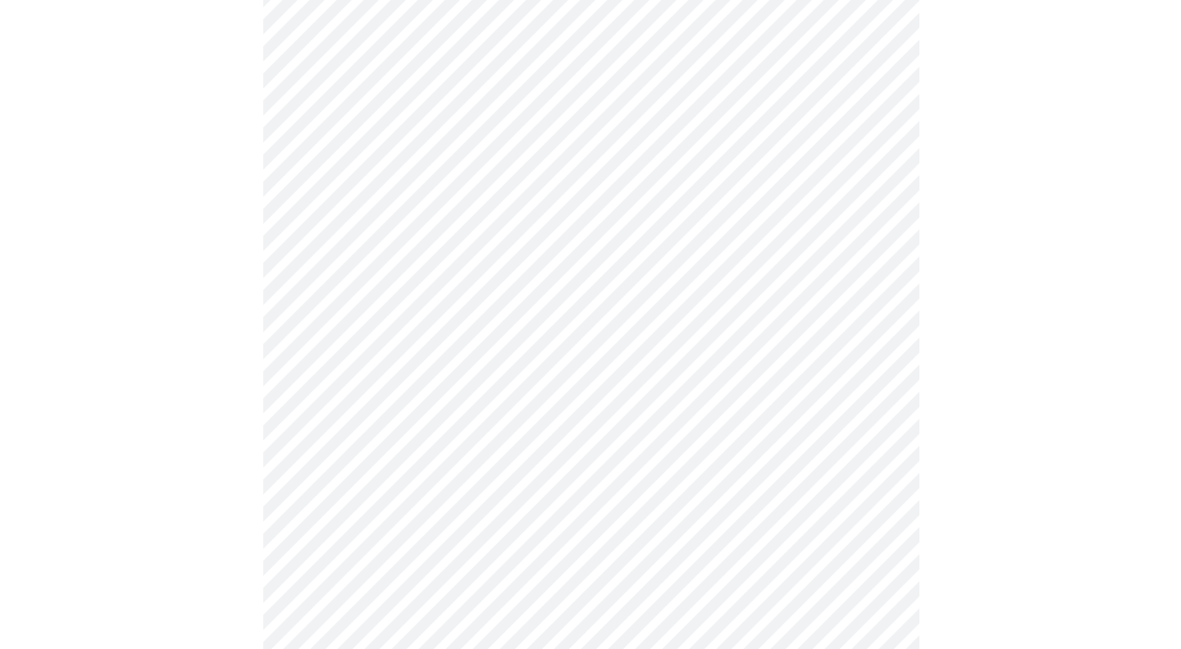
scroll to position [492, 0]
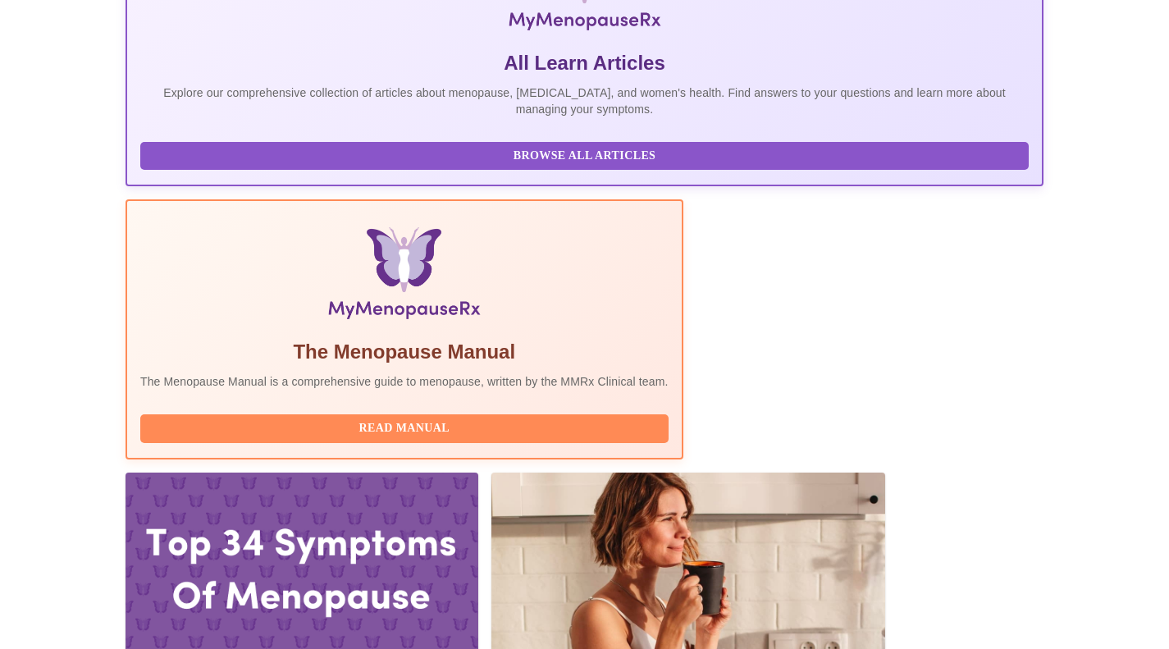
scroll to position [328, 0]
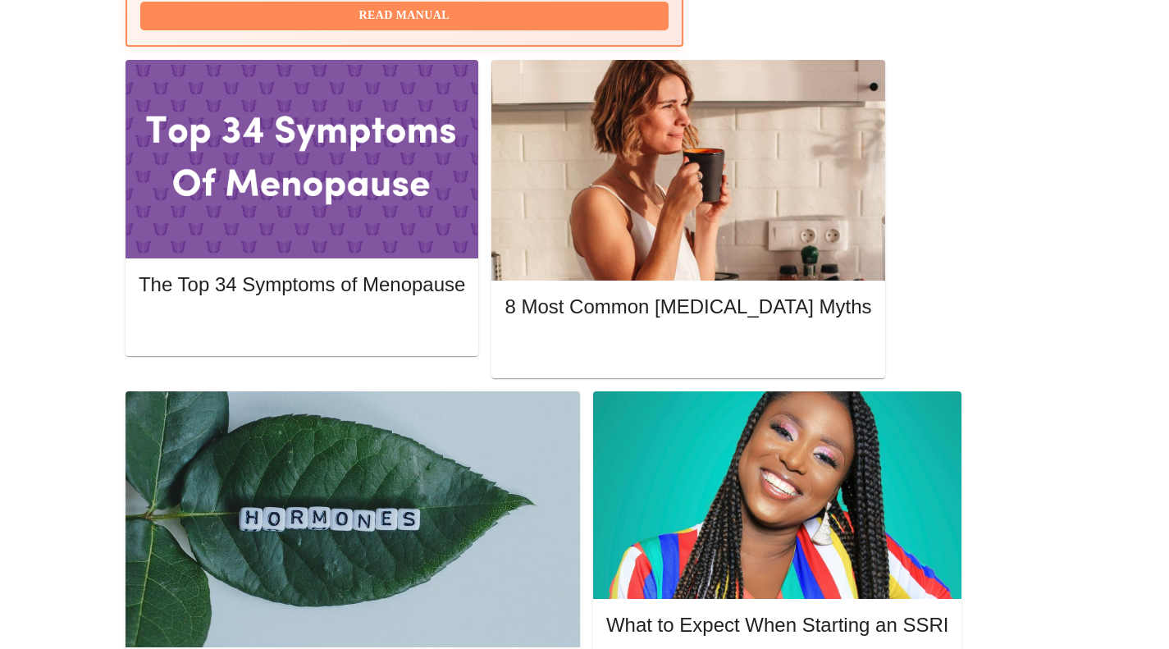
scroll to position [574, 0]
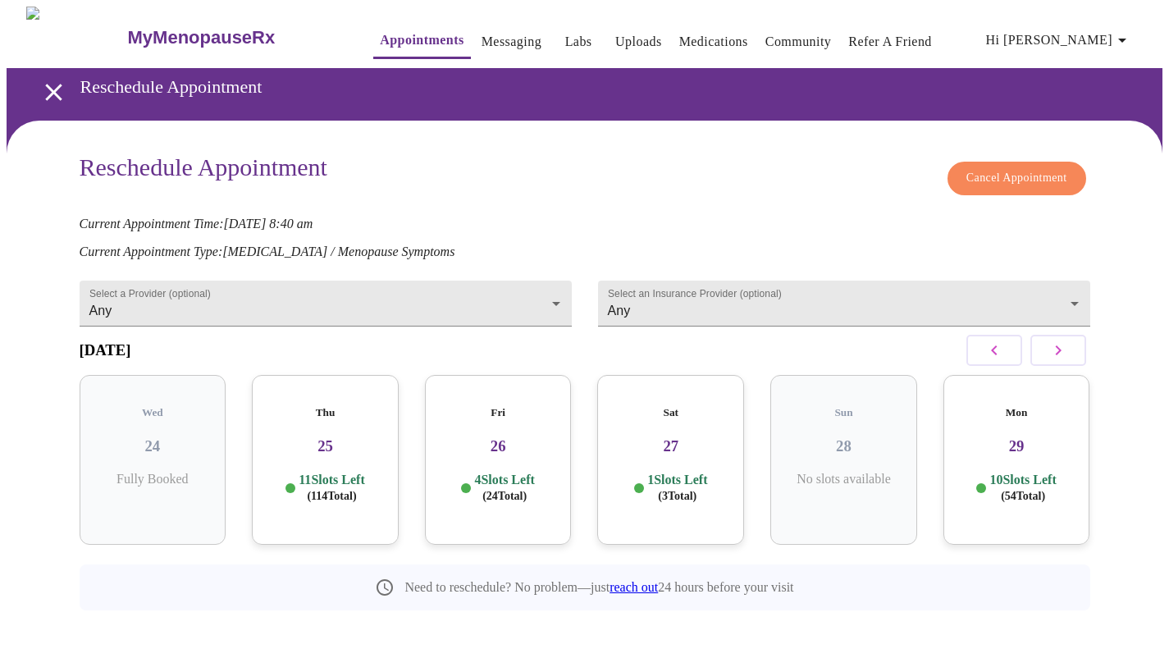
click at [1062, 354] on icon "button" at bounding box center [1058, 350] width 20 height 20
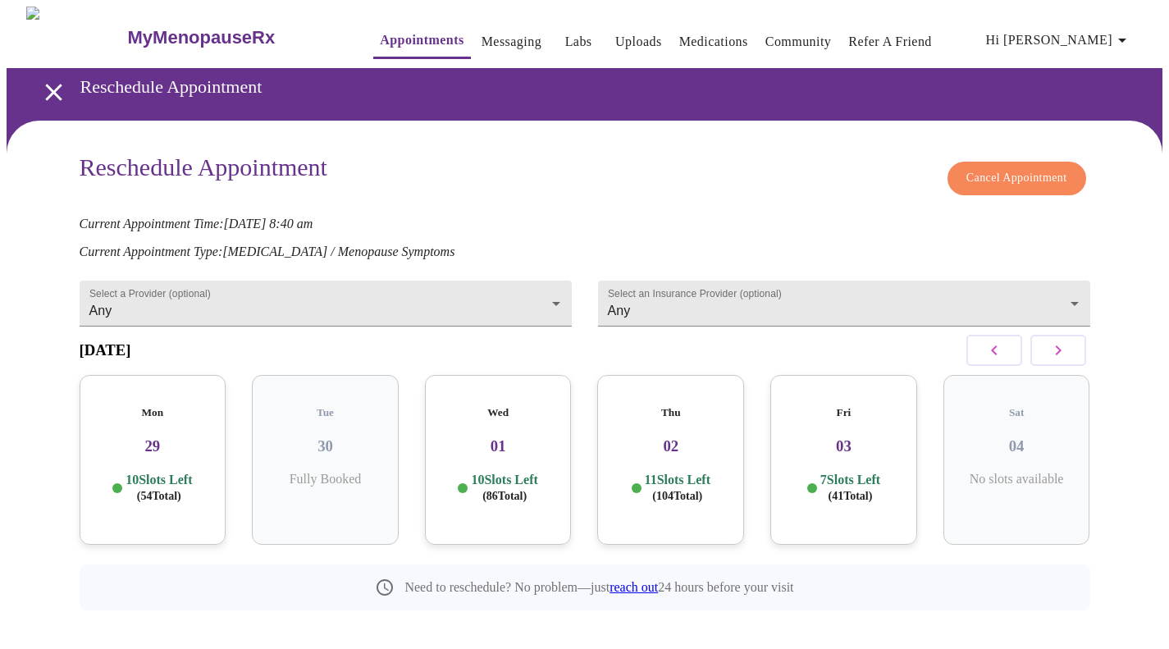
click at [1062, 353] on icon "button" at bounding box center [1058, 350] width 20 height 20
click at [324, 490] on span "( 72 Total)" at bounding box center [332, 496] width 44 height 12
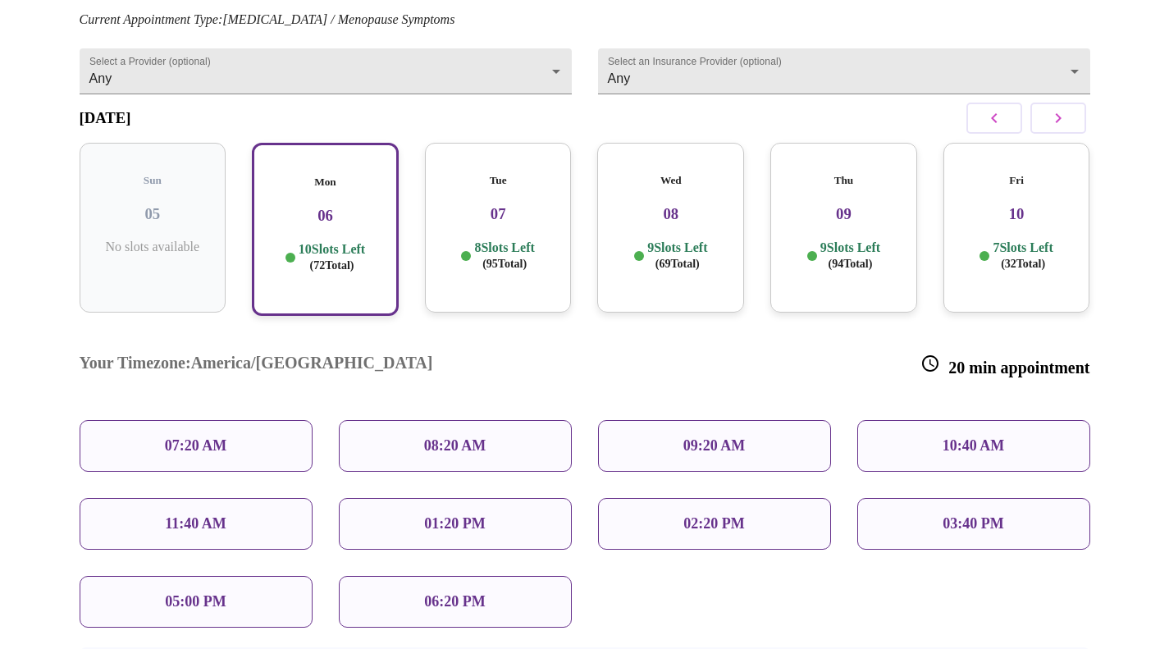
scroll to position [246, 0]
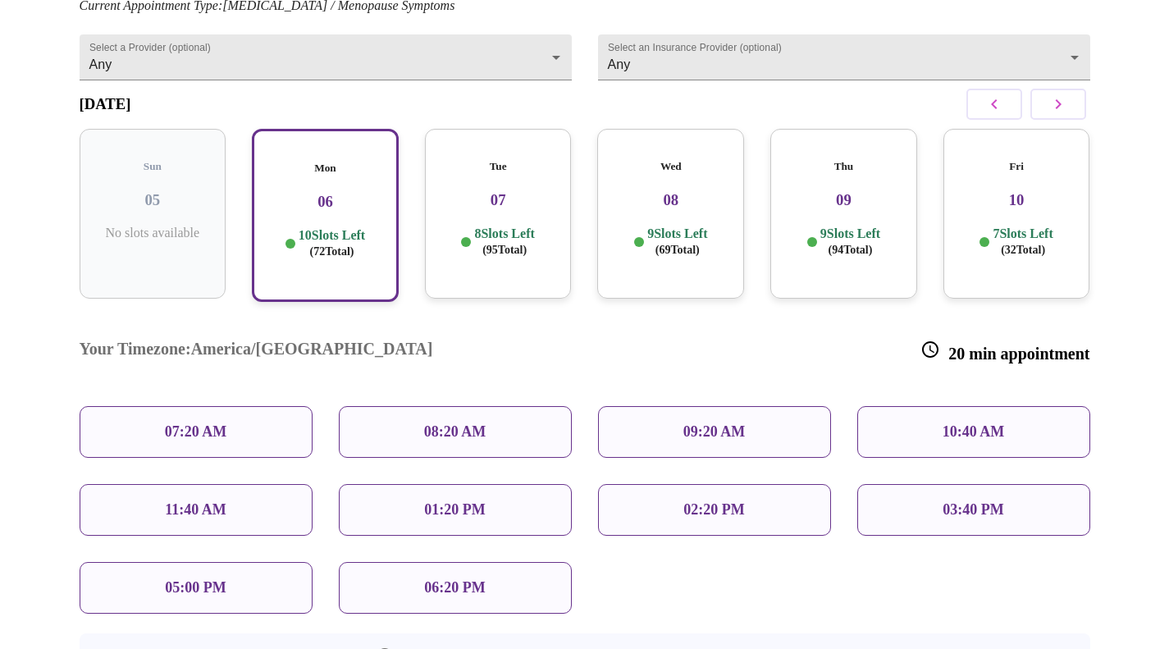
click at [648, 406] on div "09:20 AM" at bounding box center [714, 432] width 233 height 52
click at [663, 406] on div "09:20 AM" at bounding box center [714, 432] width 233 height 52
click at [713, 423] on p "09:20 AM" at bounding box center [714, 431] width 62 height 17
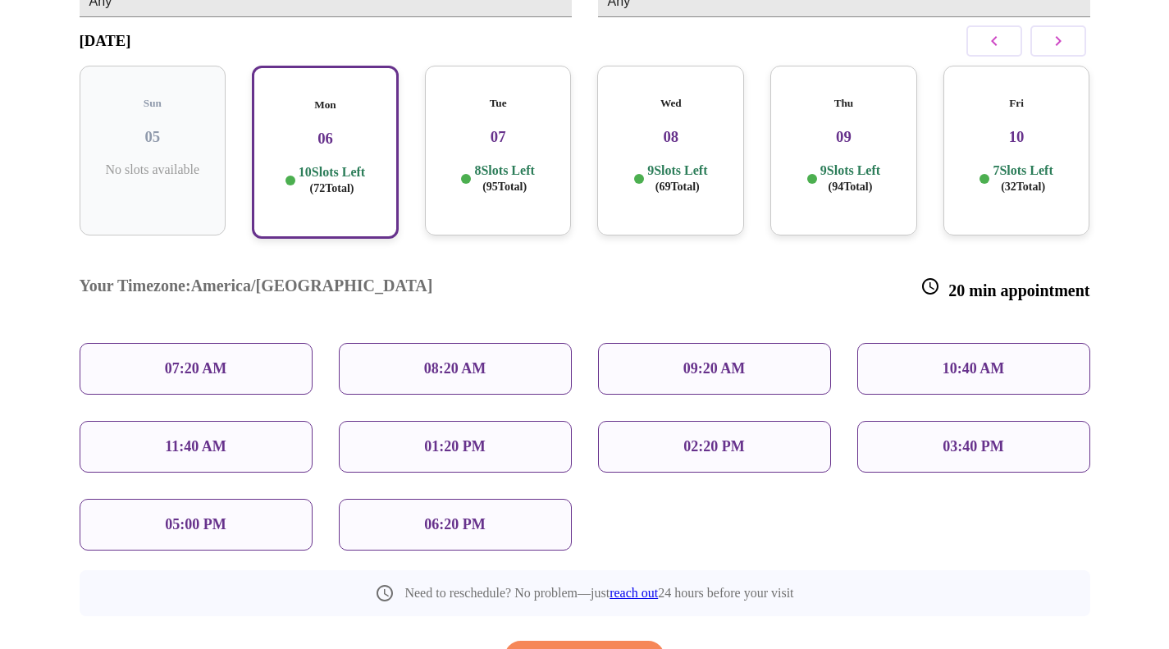
scroll to position [328, 0]
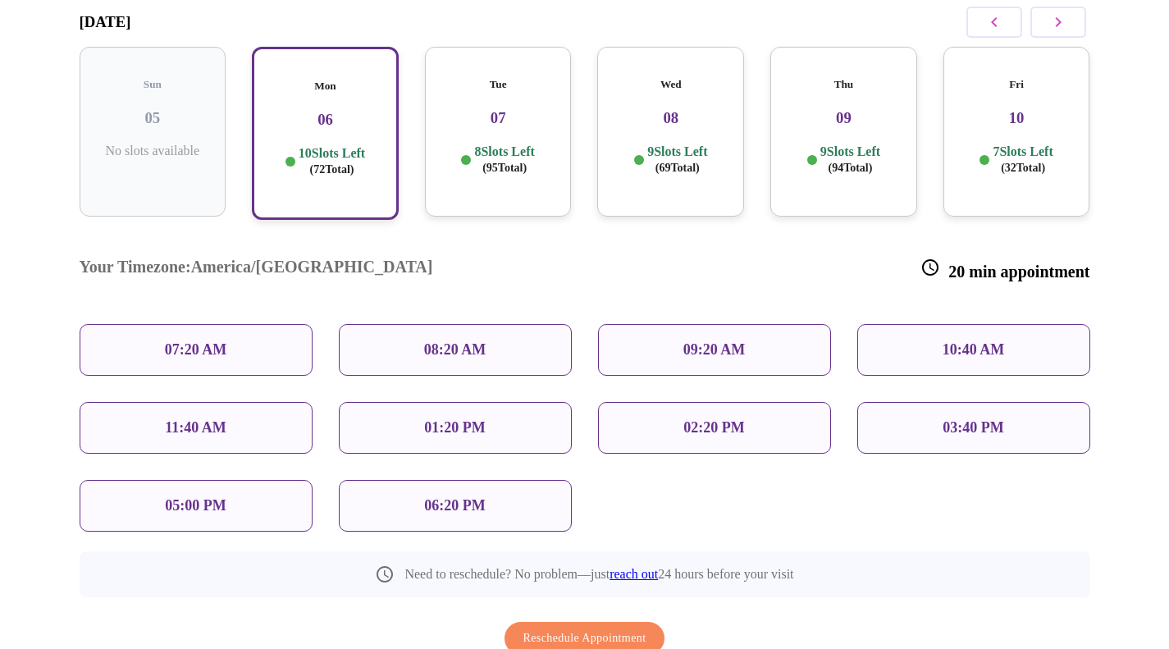
click at [440, 341] on p "08:20 AM" at bounding box center [455, 349] width 62 height 17
click at [673, 324] on div "09:20 AM" at bounding box center [714, 350] width 233 height 52
click at [410, 324] on div "08:20 AM" at bounding box center [455, 350] width 233 height 52
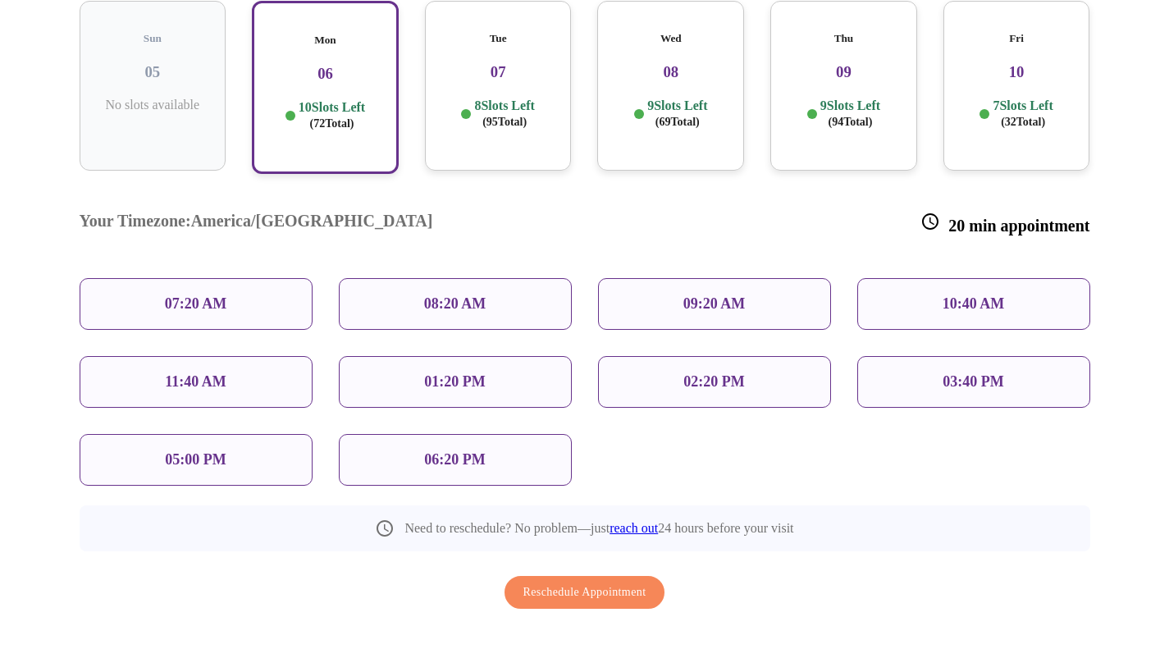
scroll to position [0, 0]
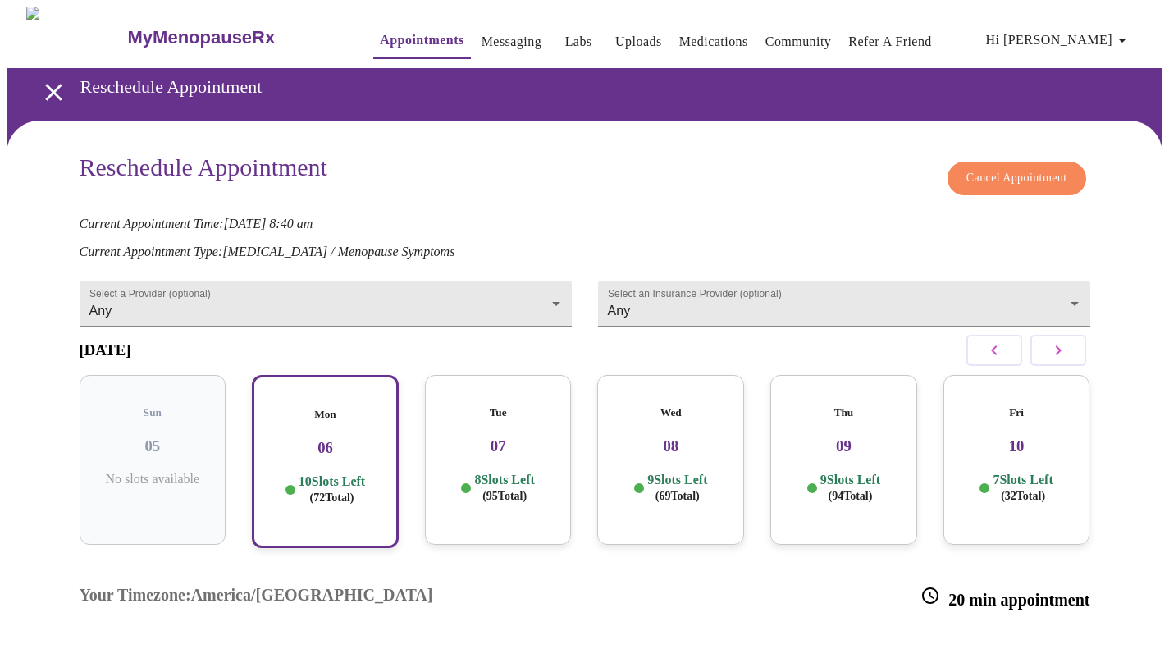
click at [480, 188] on div "Reschedule Appointment Cancel Appointment" at bounding box center [585, 178] width 1011 height 50
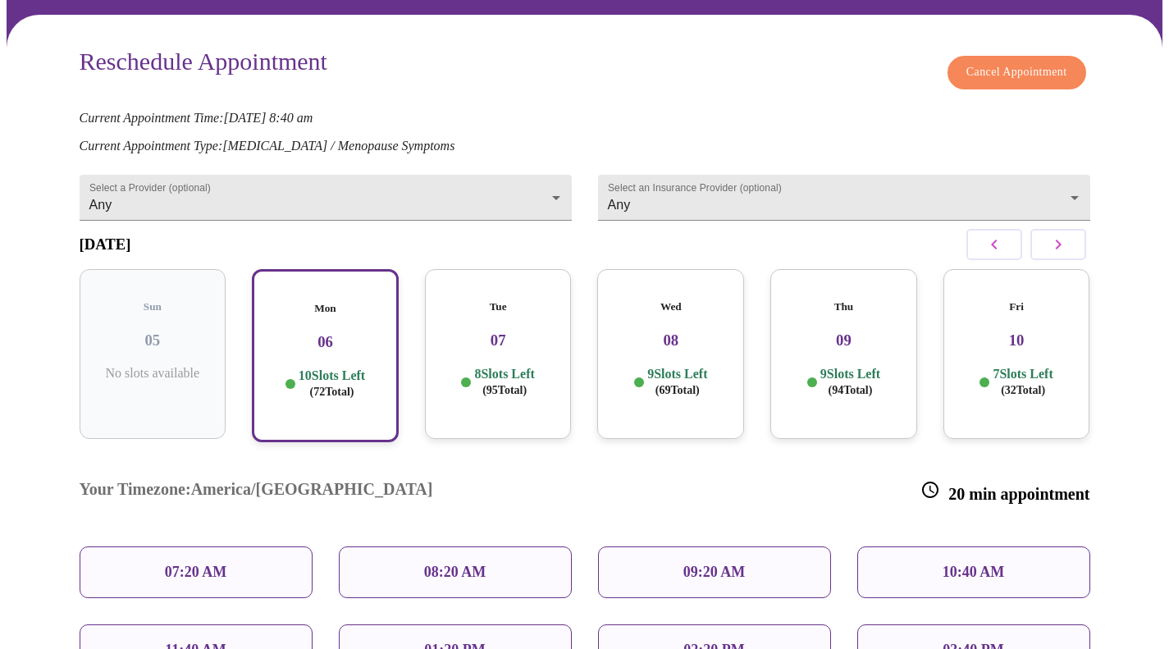
scroll to position [164, 0]
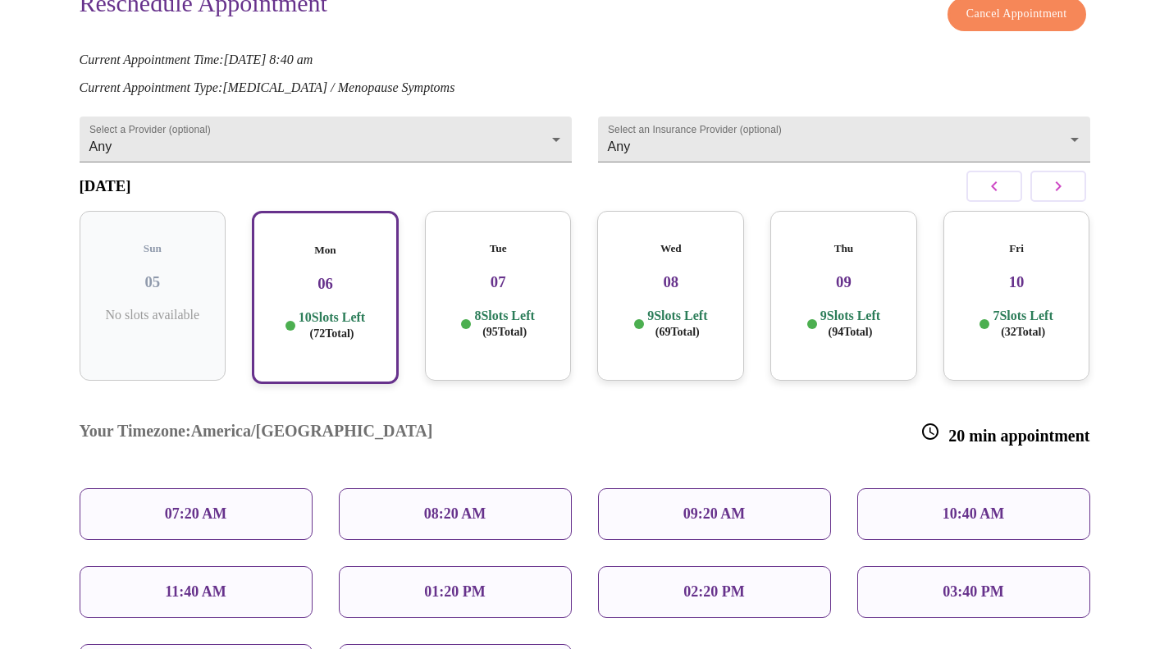
click at [531, 318] on p "8 Slots Left ( 95 Total)" at bounding box center [504, 324] width 60 height 32
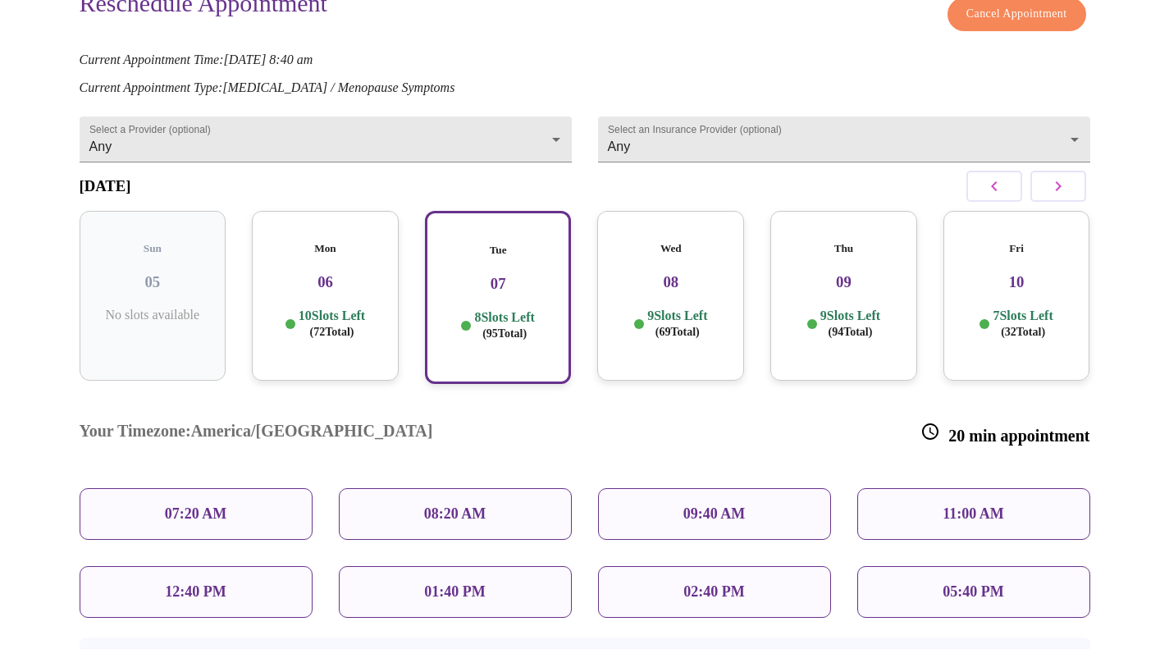
click at [300, 290] on div "Mon 06 10 Slots Left ( 72 Total)" at bounding box center [325, 296] width 147 height 170
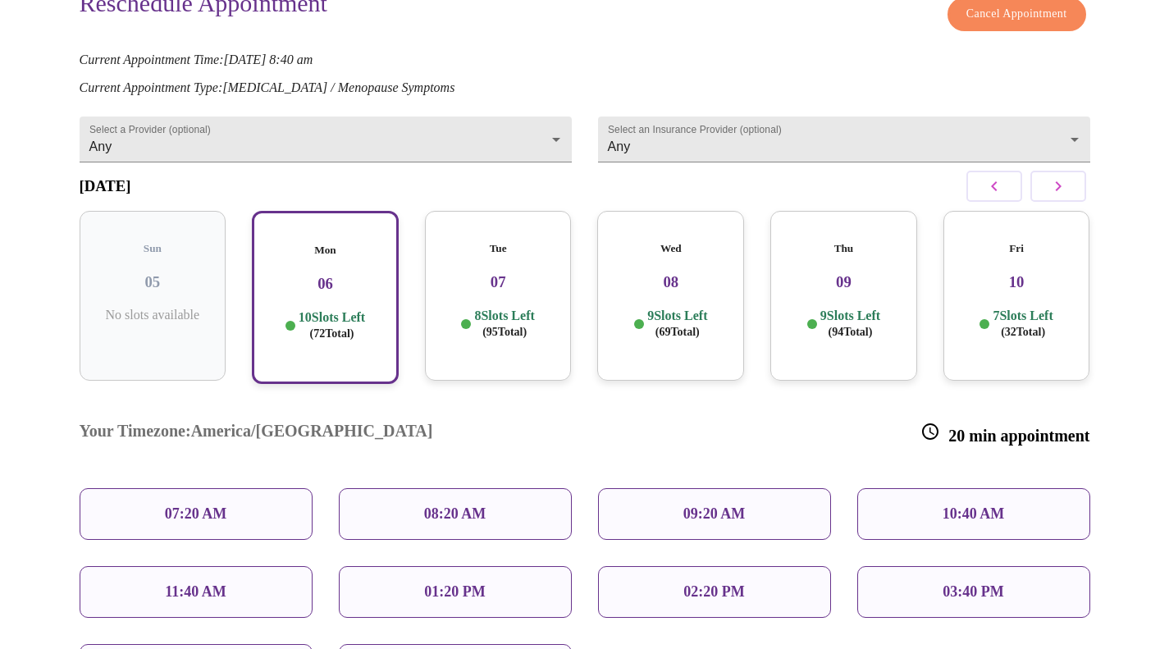
click at [738, 505] on p "09:20 AM" at bounding box center [714, 513] width 62 height 17
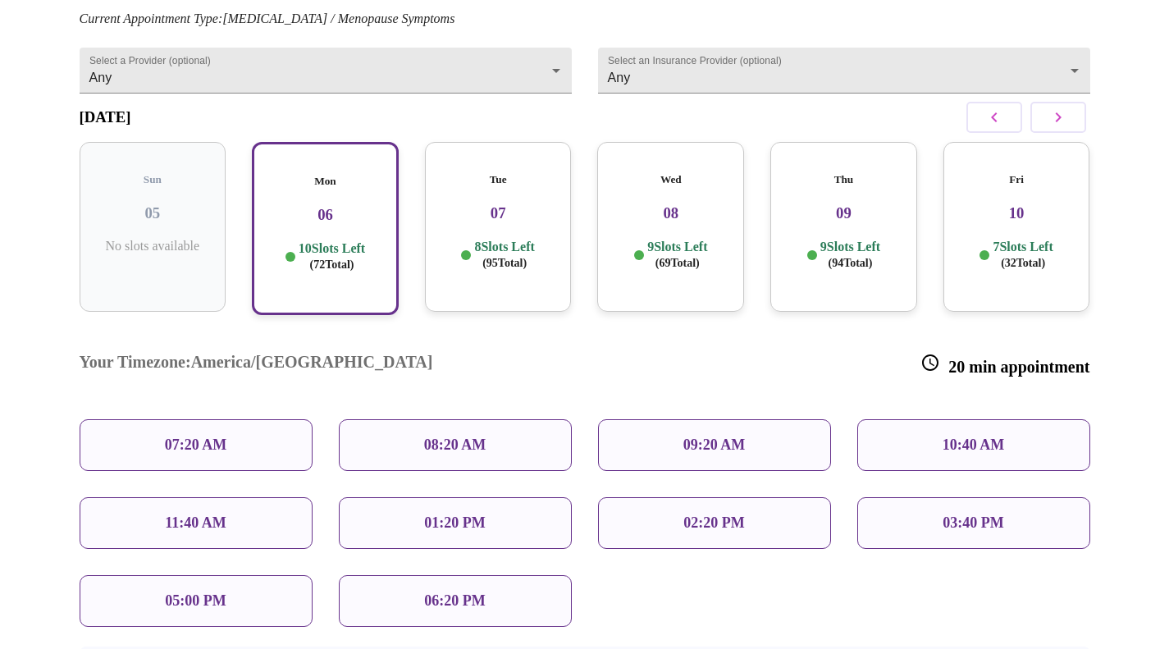
scroll to position [246, 0]
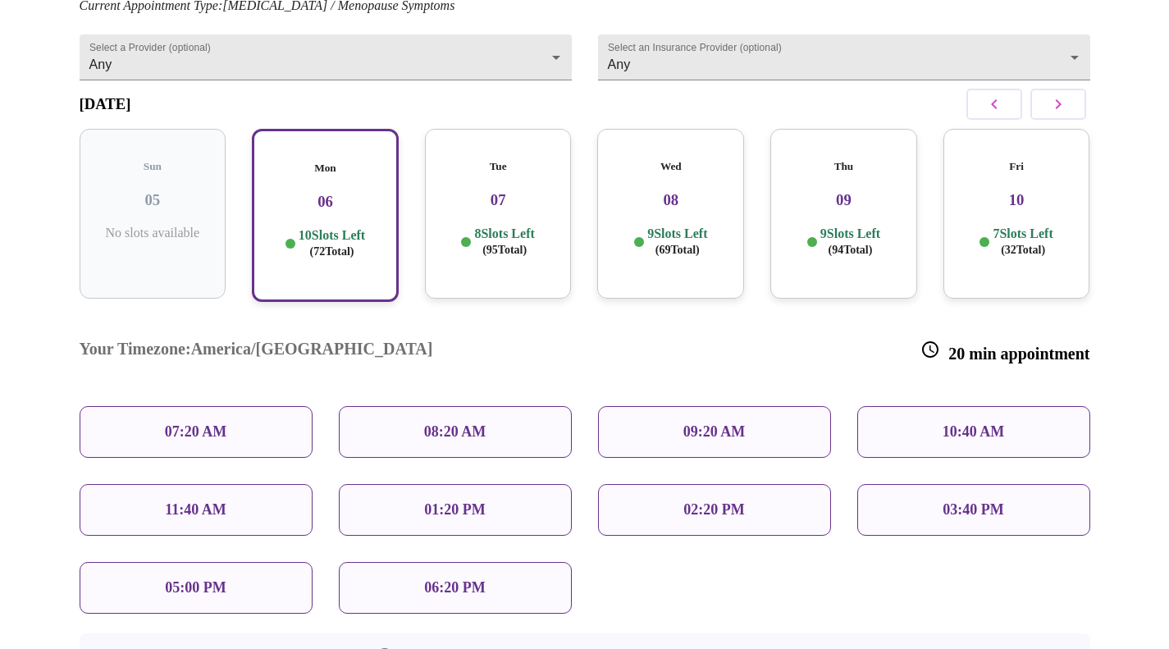
click at [747, 406] on div "09:20 AM" at bounding box center [714, 432] width 233 height 52
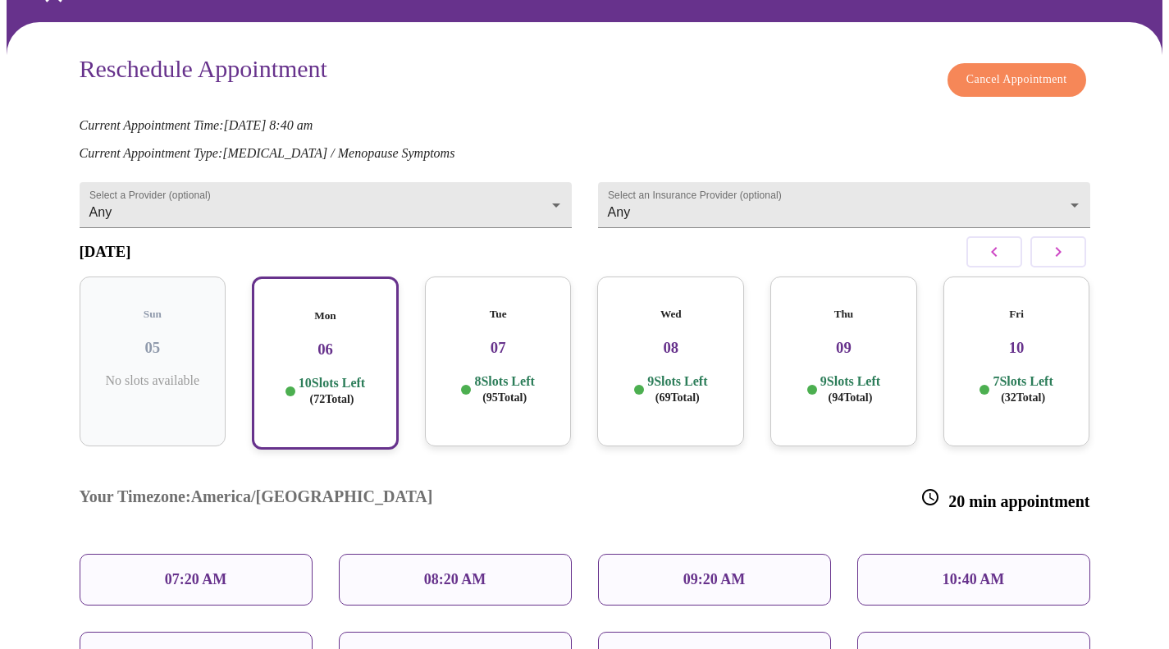
scroll to position [82, 0]
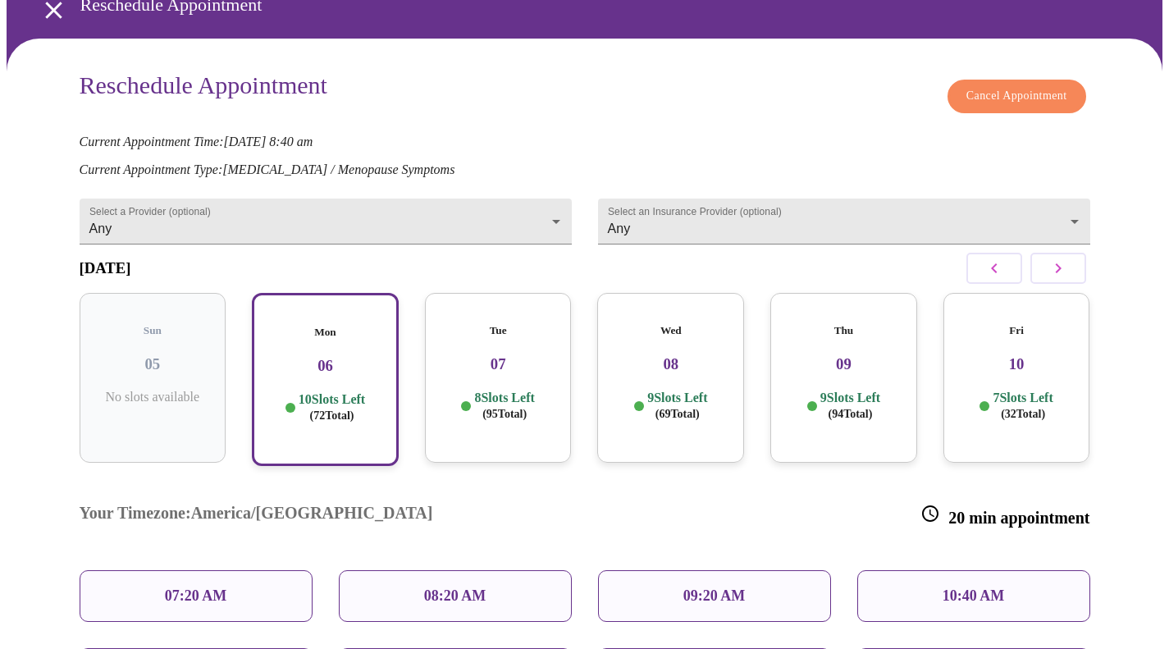
click at [365, 391] on p "10 Slots Left ( 72 Total)" at bounding box center [332, 407] width 66 height 32
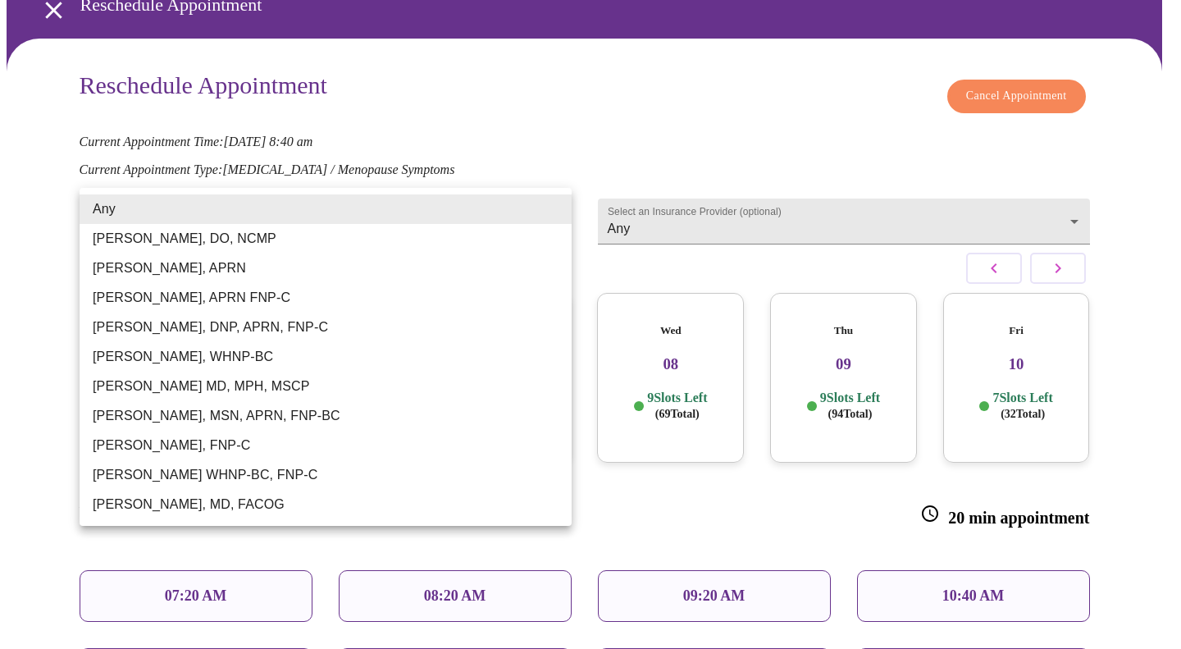
click at [354, 213] on body "MyMenopauseRx Appointments Messaging Labs Uploads Medications Community Refer a…" at bounding box center [591, 454] width 1168 height 1058
click at [358, 206] on li "Any" at bounding box center [326, 209] width 492 height 30
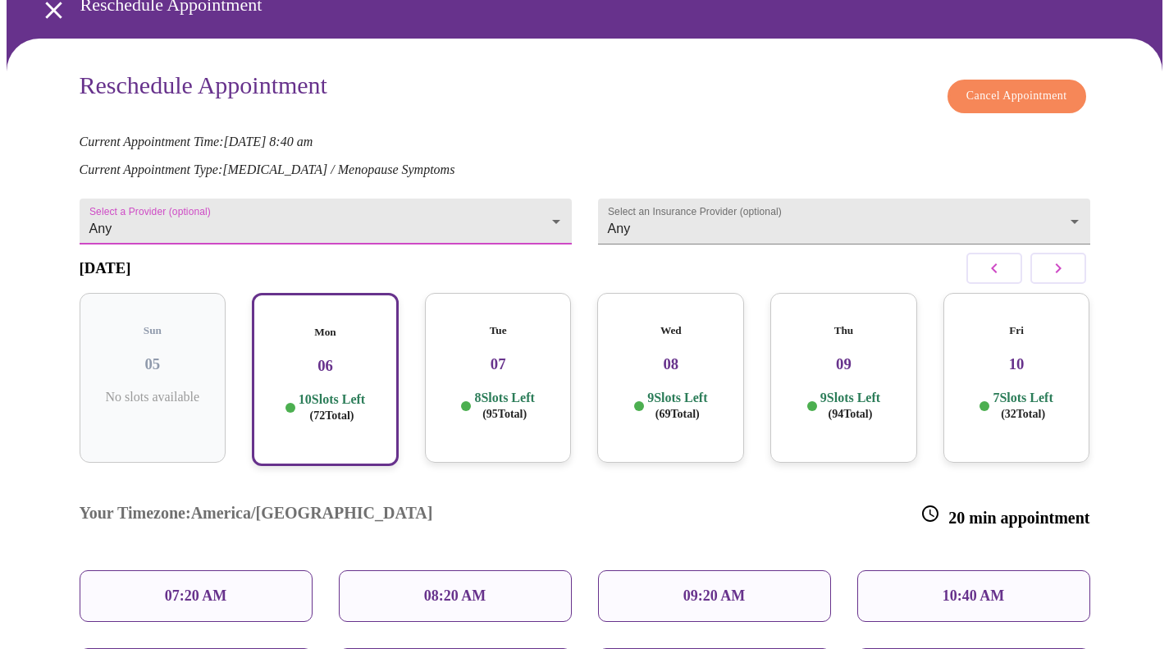
click at [335, 391] on p "10 Slots Left ( 72 Total)" at bounding box center [332, 407] width 66 height 32
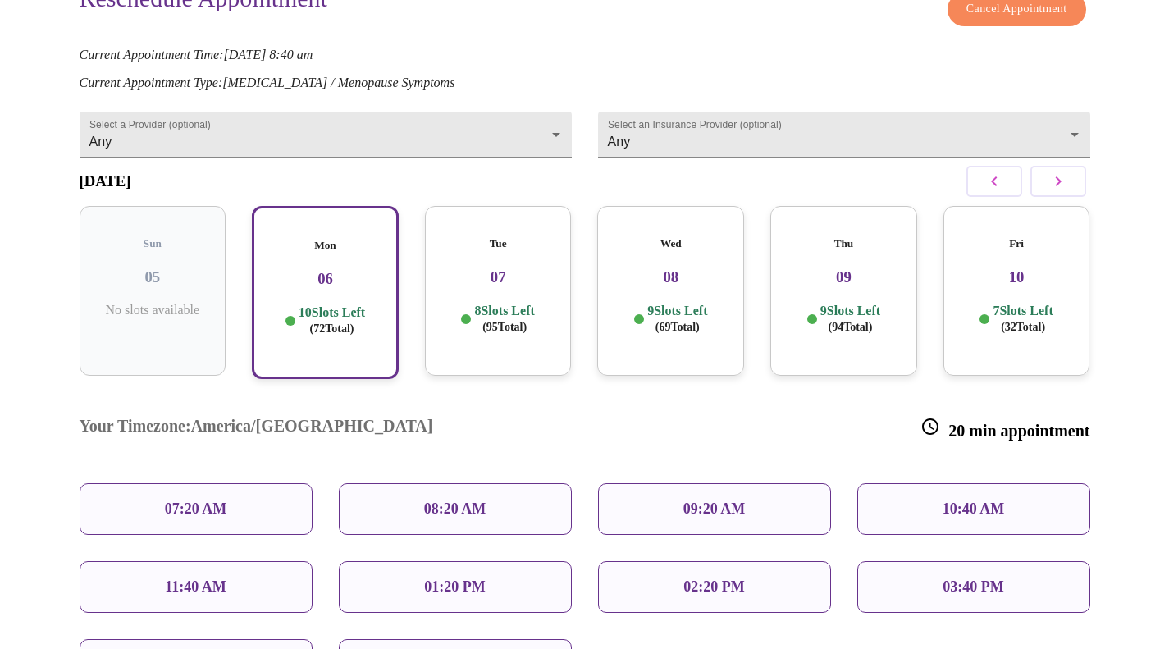
scroll to position [246, 0]
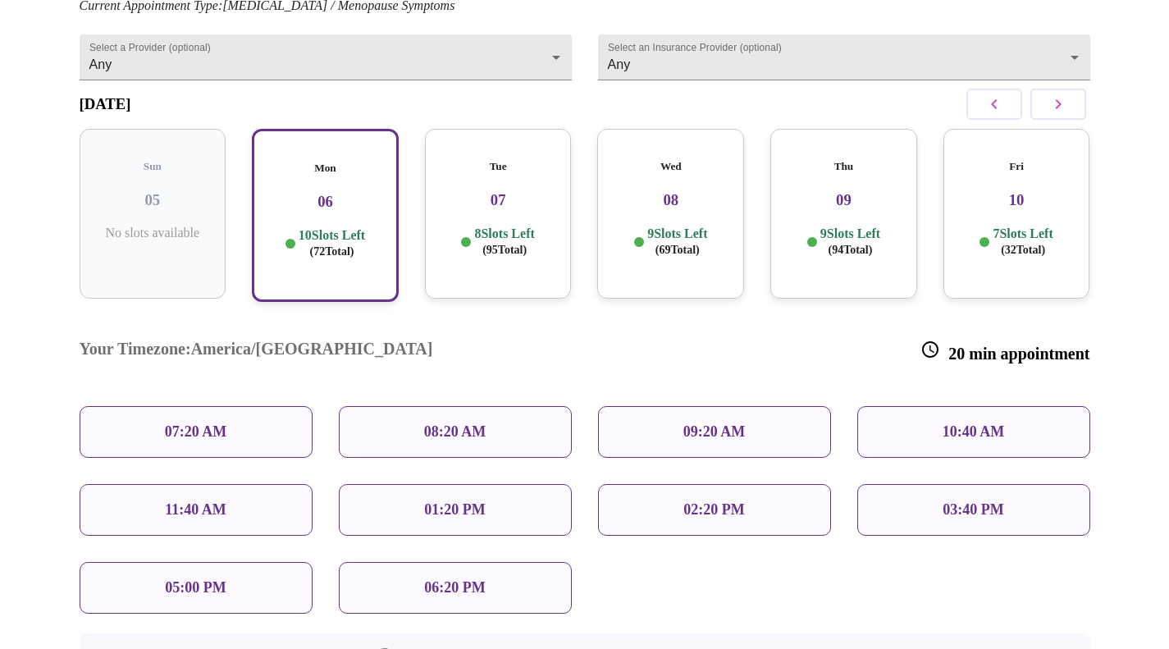
click at [483, 423] on p "08:20 AM" at bounding box center [455, 431] width 62 height 17
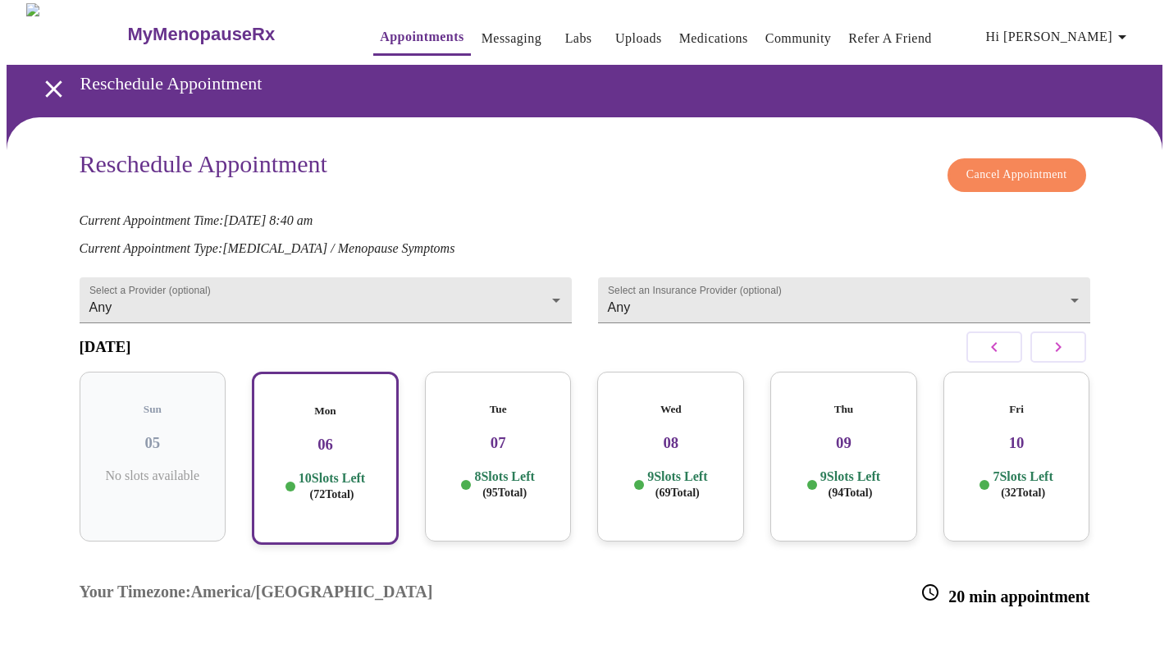
scroll to position [0, 0]
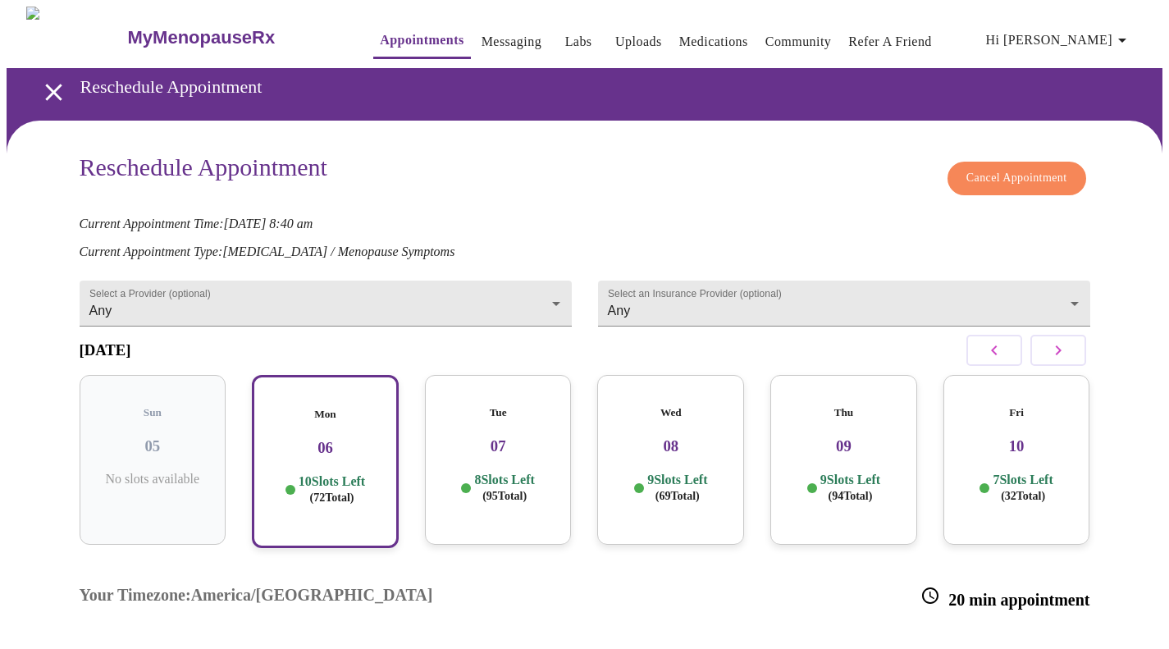
click at [378, 303] on body "MyMenopauseRx Appointments Messaging Labs Uploads Medications Community Refer a…" at bounding box center [585, 536] width 1156 height 1058
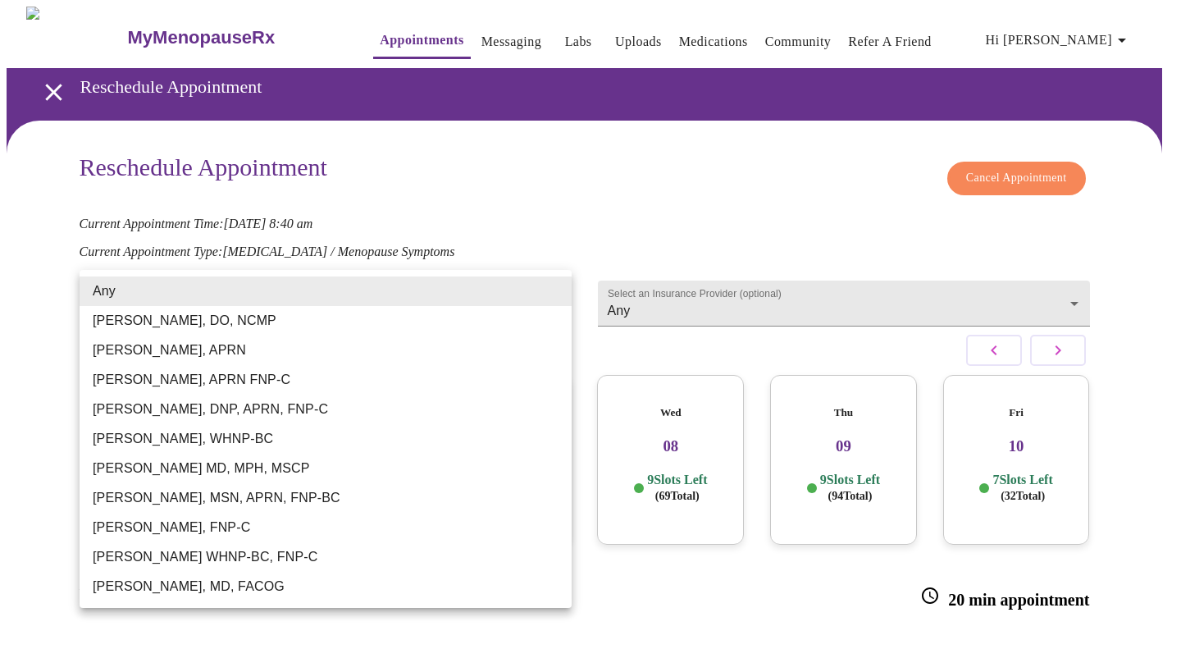
click at [378, 303] on li "Any" at bounding box center [326, 291] width 492 height 30
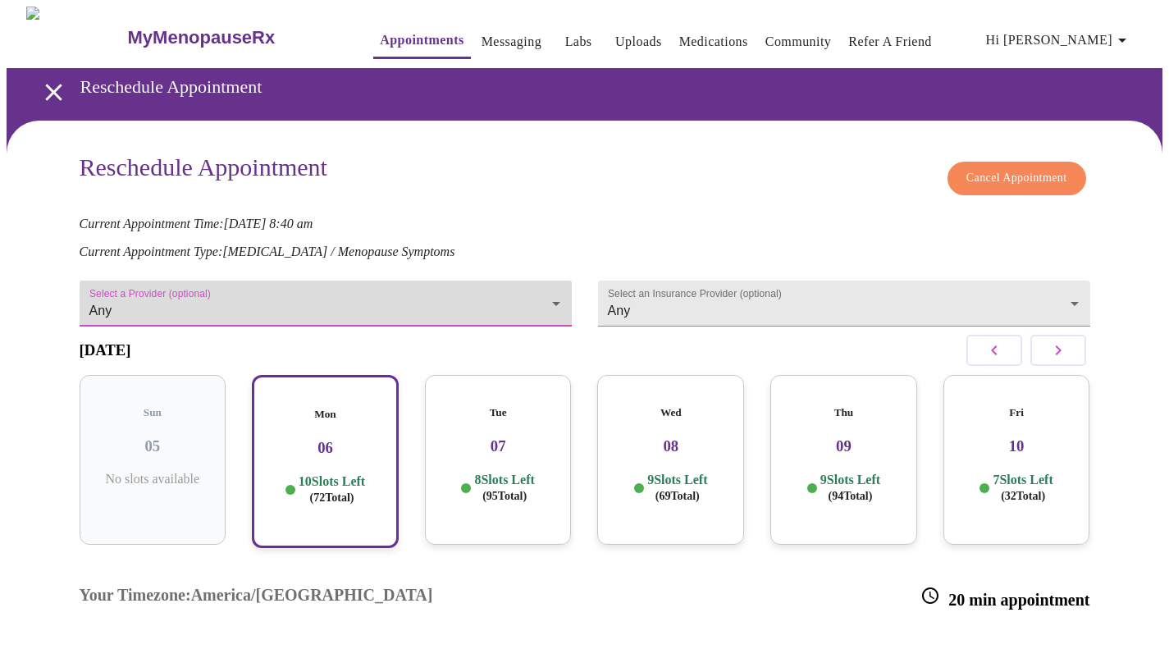
scroll to position [246, 0]
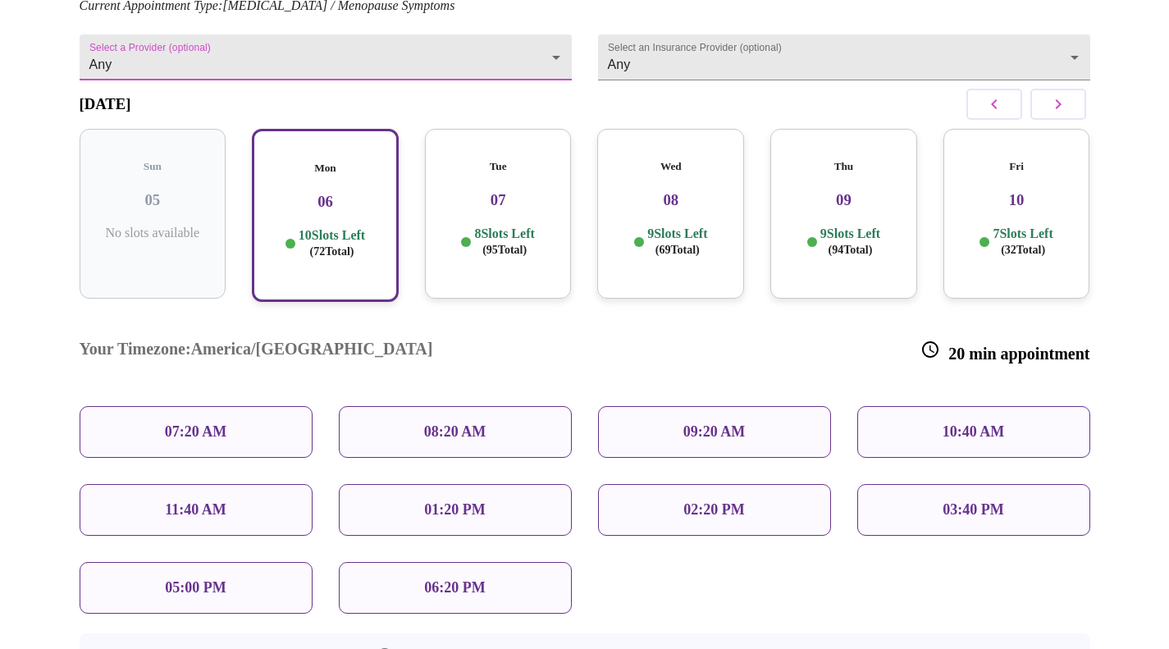
click at [504, 212] on div "Tue 07 8 Slots Left ( 95 Total)" at bounding box center [498, 214] width 147 height 170
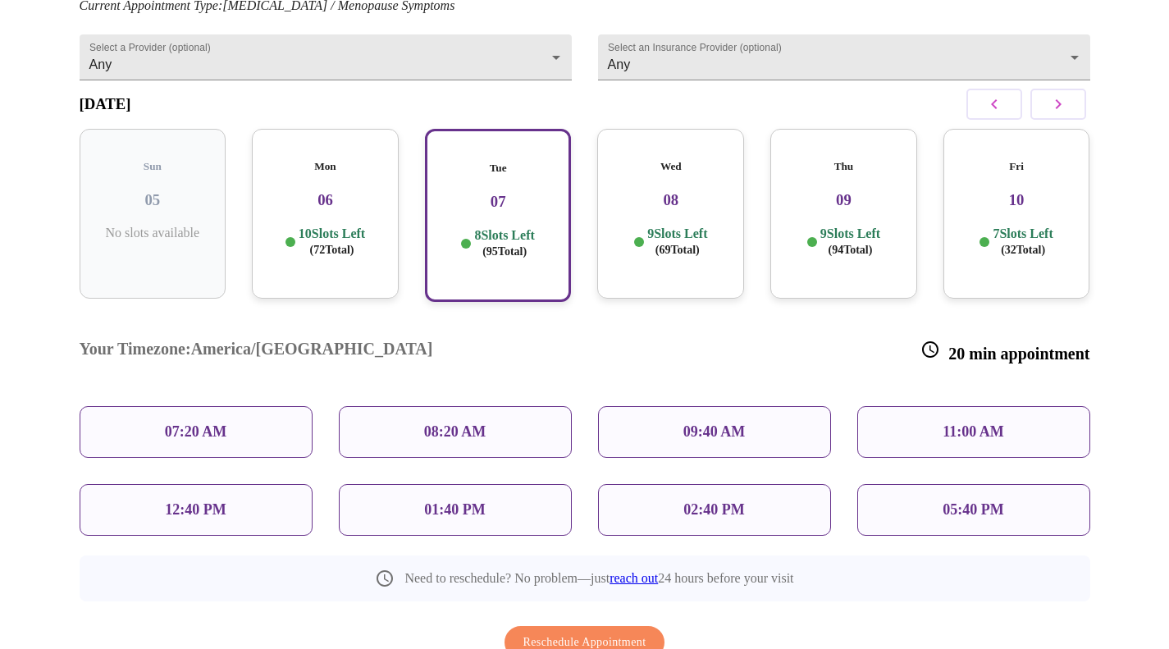
click at [340, 212] on div "Mon 06 10 Slots Left ( 72 Total)" at bounding box center [325, 214] width 147 height 170
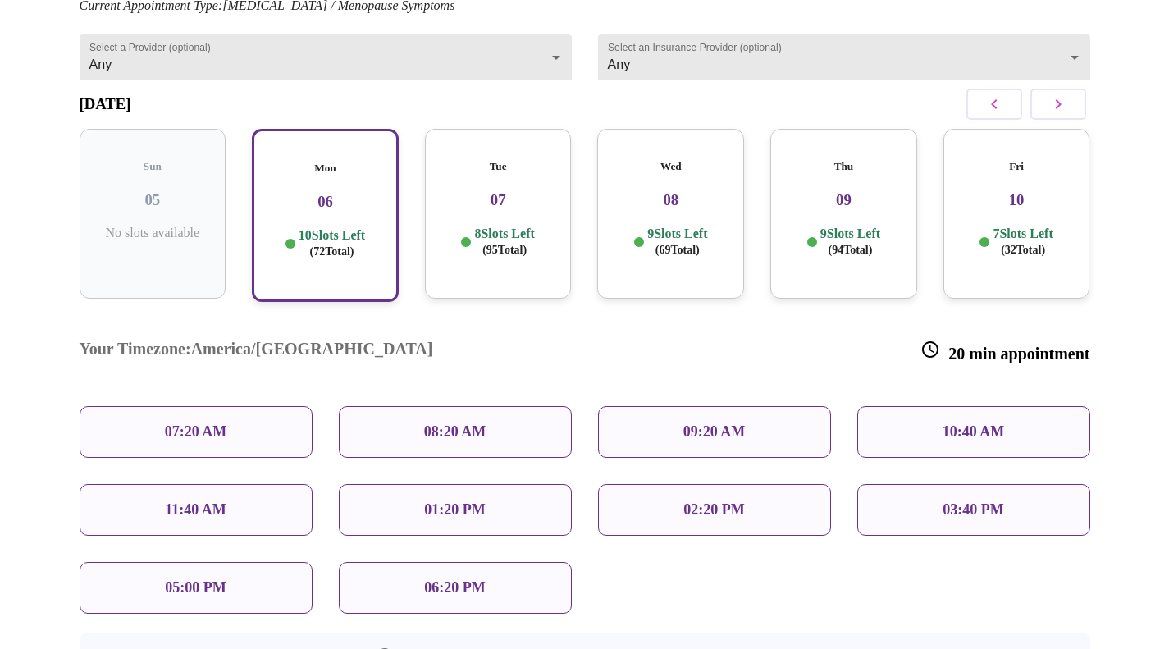
click at [740, 423] on p "09:20 AM" at bounding box center [714, 431] width 62 height 17
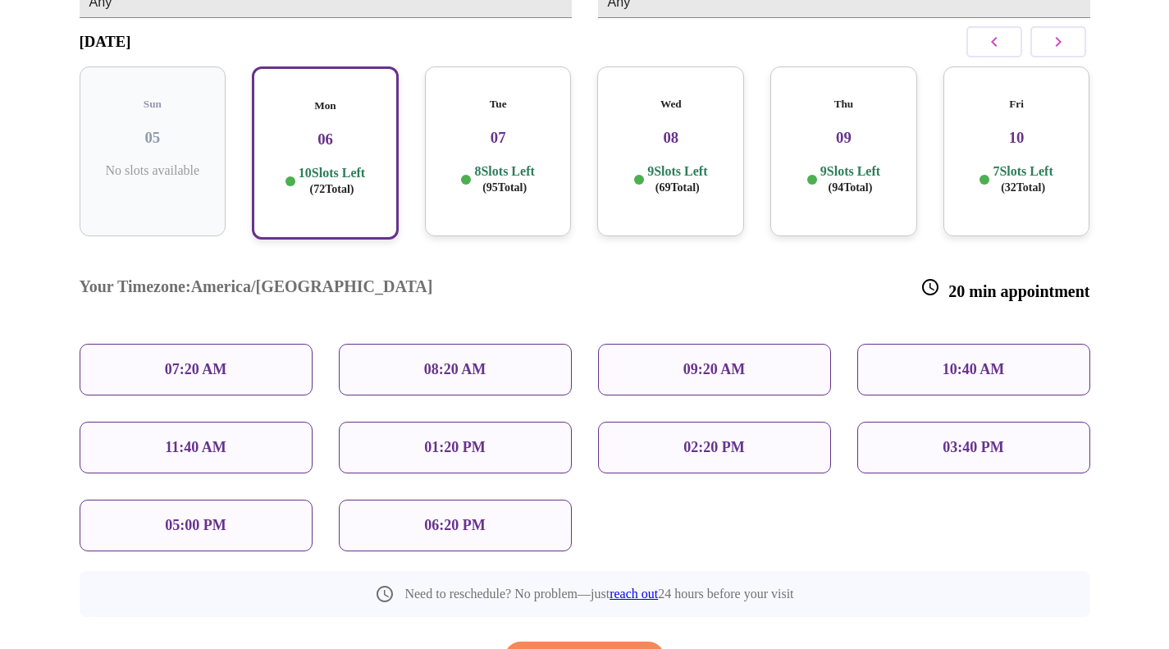
scroll to position [328, 0]
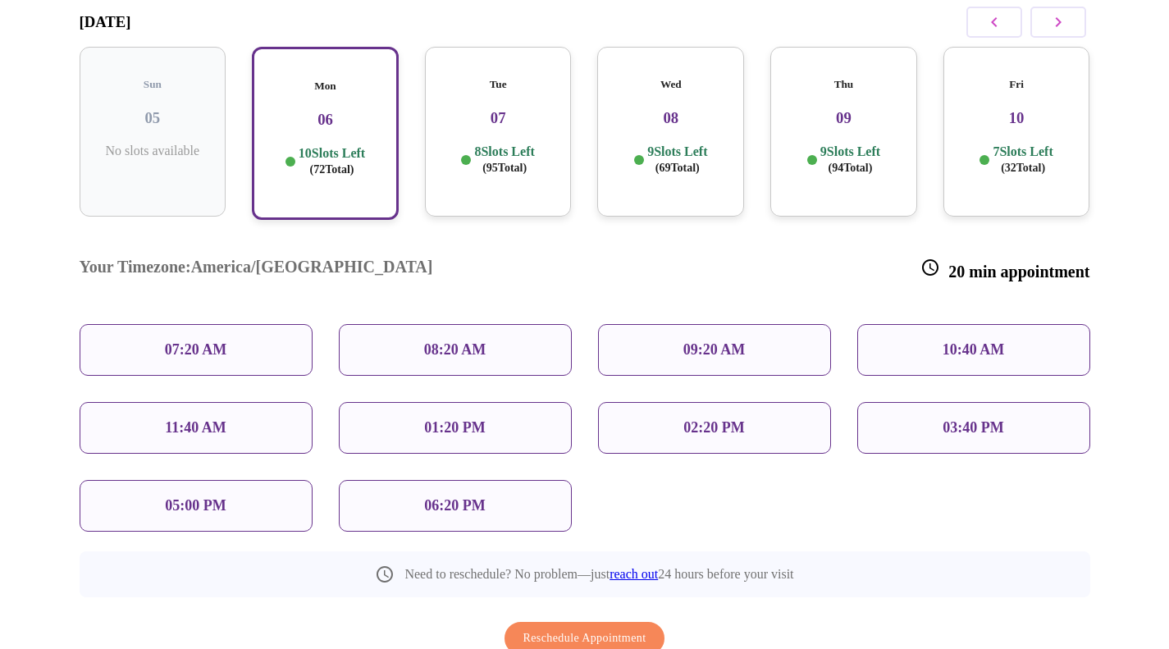
click at [654, 622] on button "Reschedule Appointment" at bounding box center [584, 639] width 161 height 34
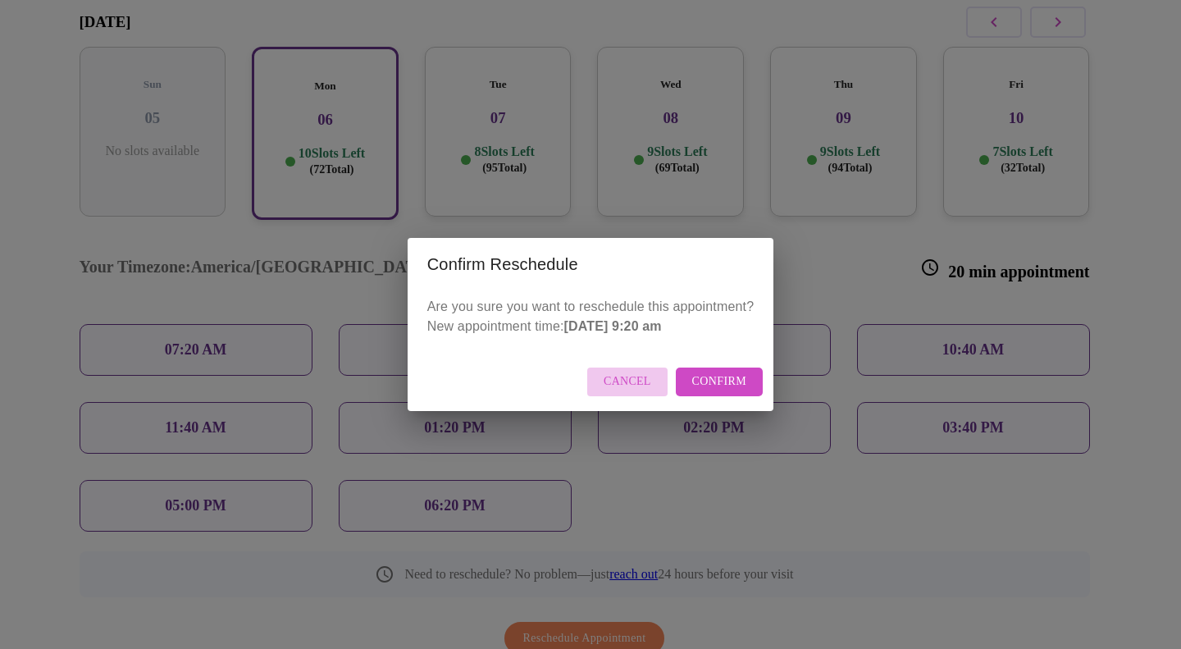
click at [637, 379] on span "Cancel" at bounding box center [628, 382] width 48 height 21
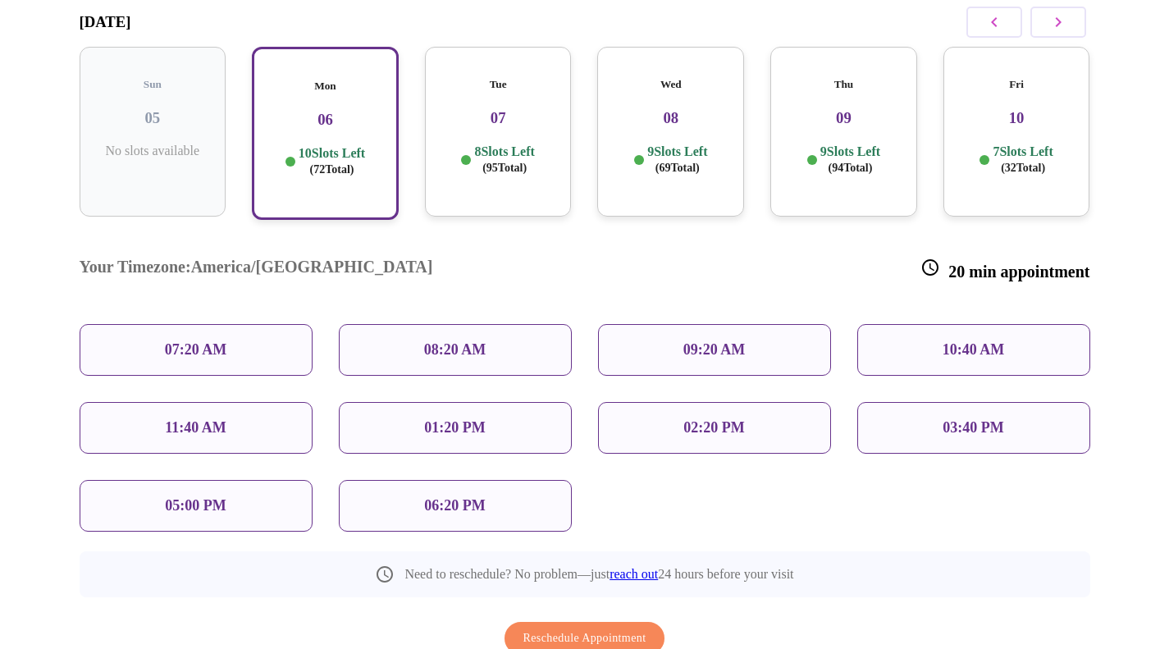
click at [624, 324] on div "09:20 AM" at bounding box center [714, 350] width 233 height 52
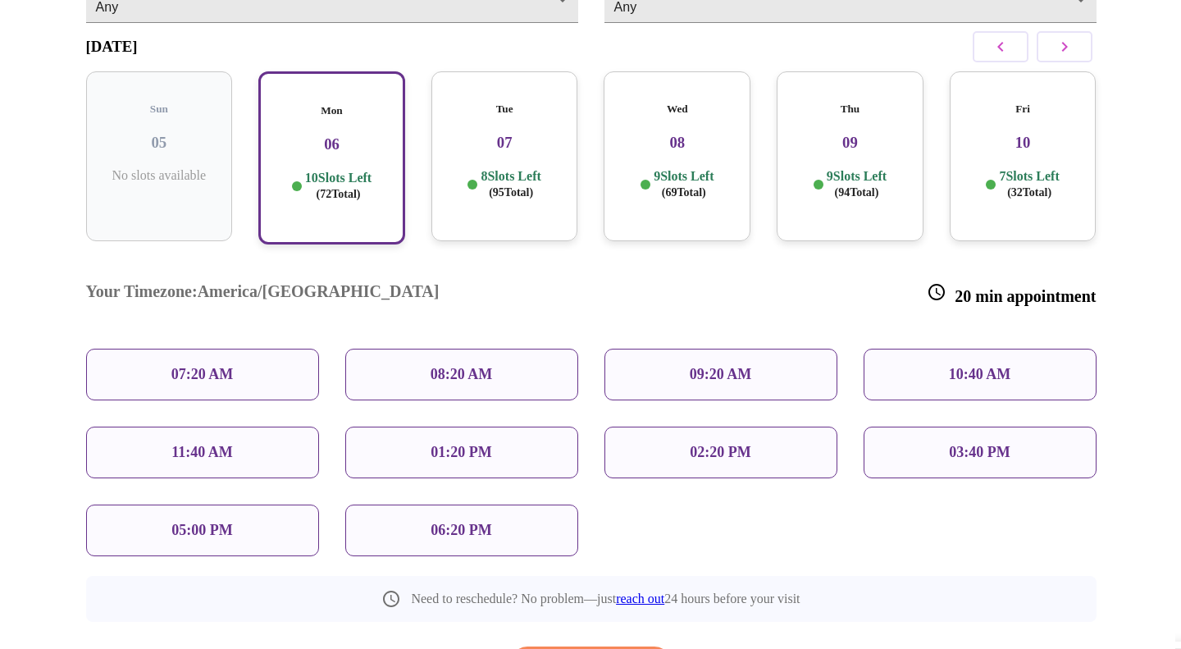
scroll to position [374, 0]
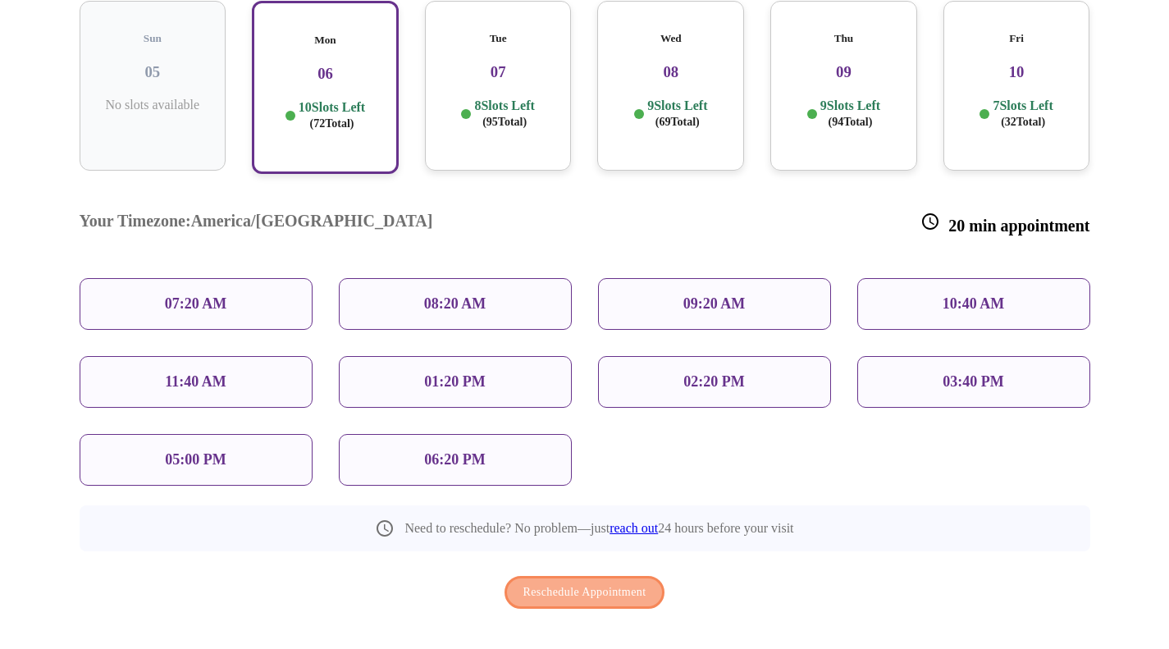
click at [570, 582] on span "Reschedule Appointment" at bounding box center [584, 592] width 123 height 21
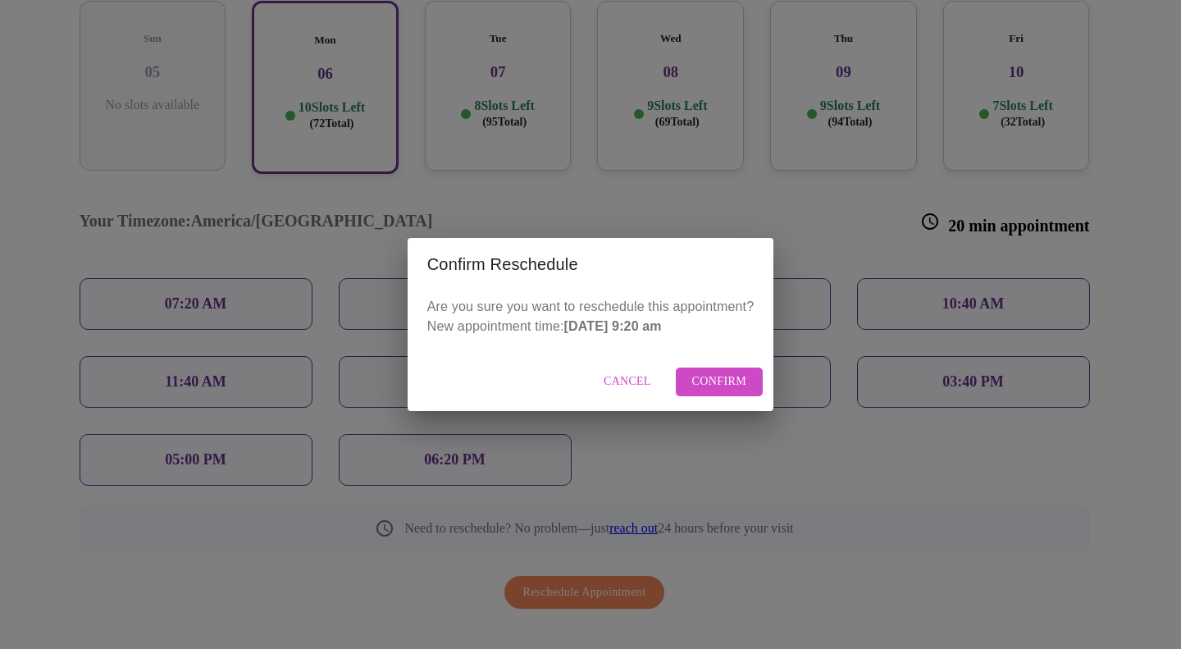
click at [701, 381] on span "Confirm" at bounding box center [719, 382] width 55 height 21
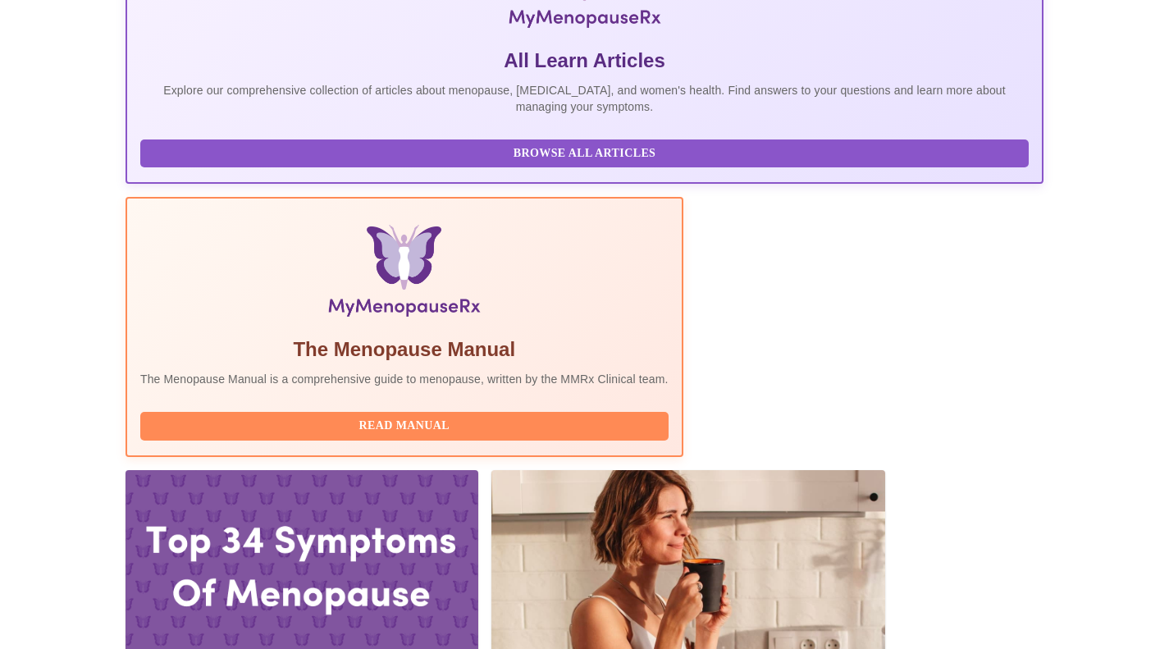
scroll to position [574, 0]
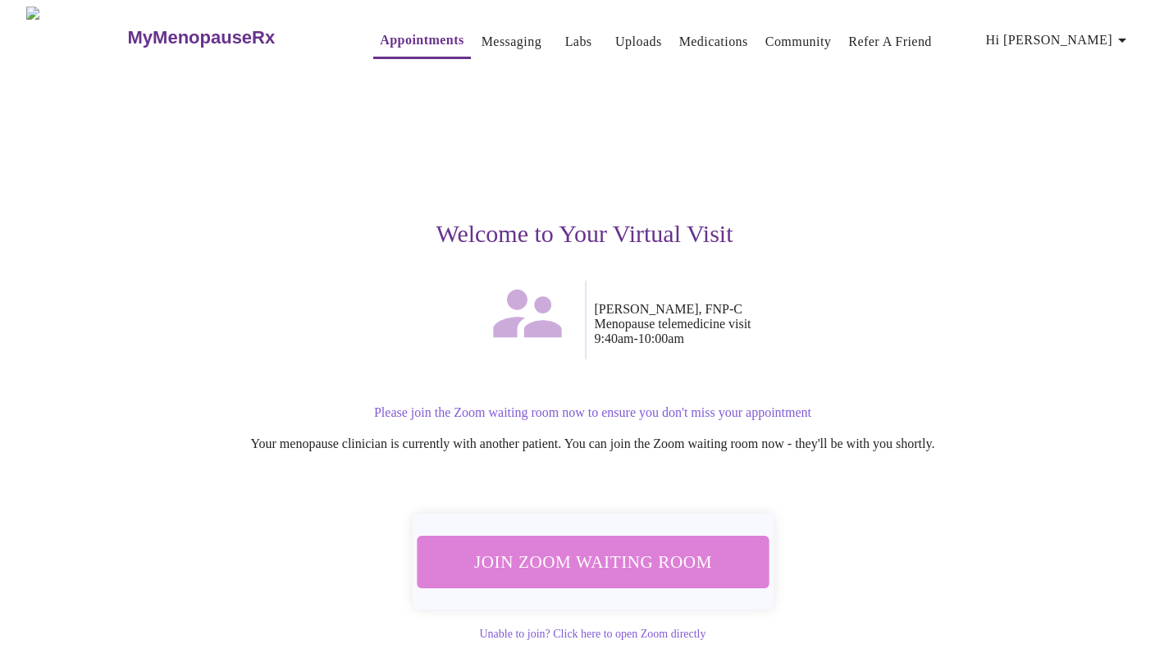
click at [605, 550] on span "Join Zoom Waiting Room" at bounding box center [592, 561] width 308 height 30
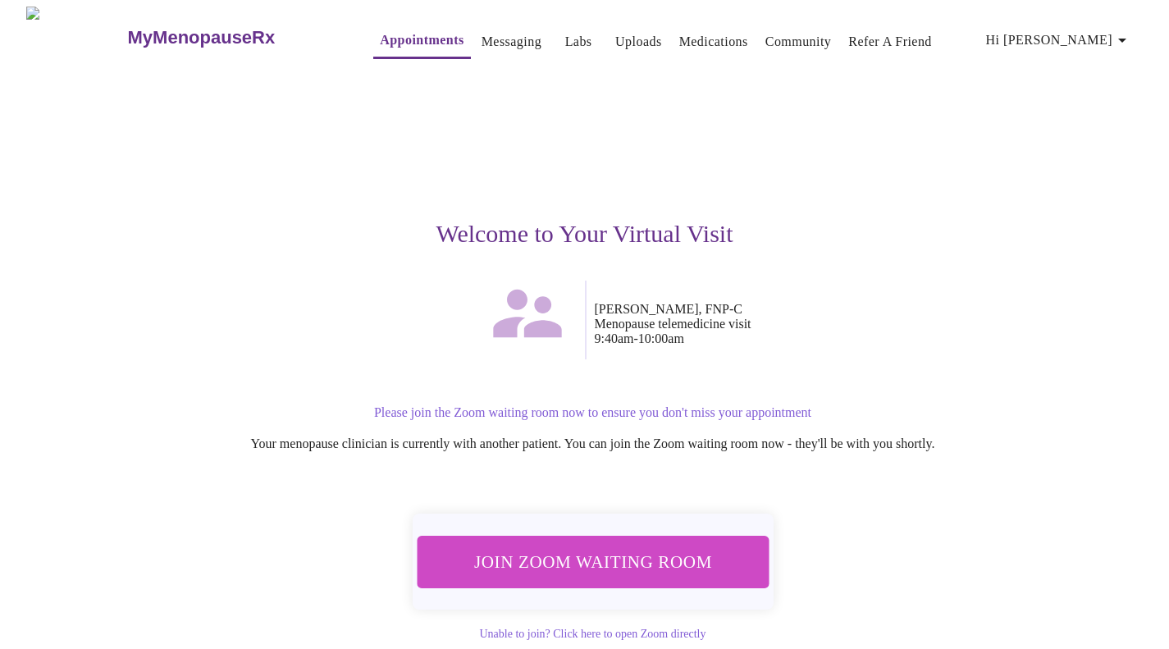
click at [534, 557] on span "Join Zoom Waiting Room" at bounding box center [592, 561] width 308 height 30
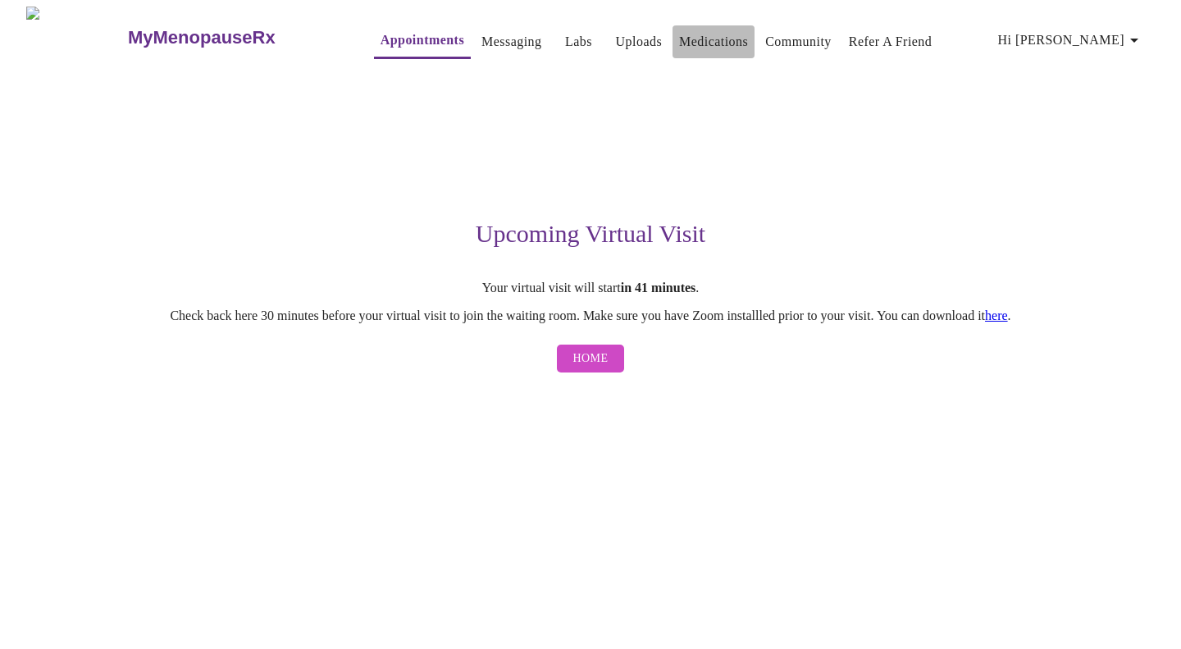
click at [676, 51] on button "Medications" at bounding box center [714, 41] width 82 height 33
click at [682, 36] on link "Medications" at bounding box center [713, 41] width 69 height 23
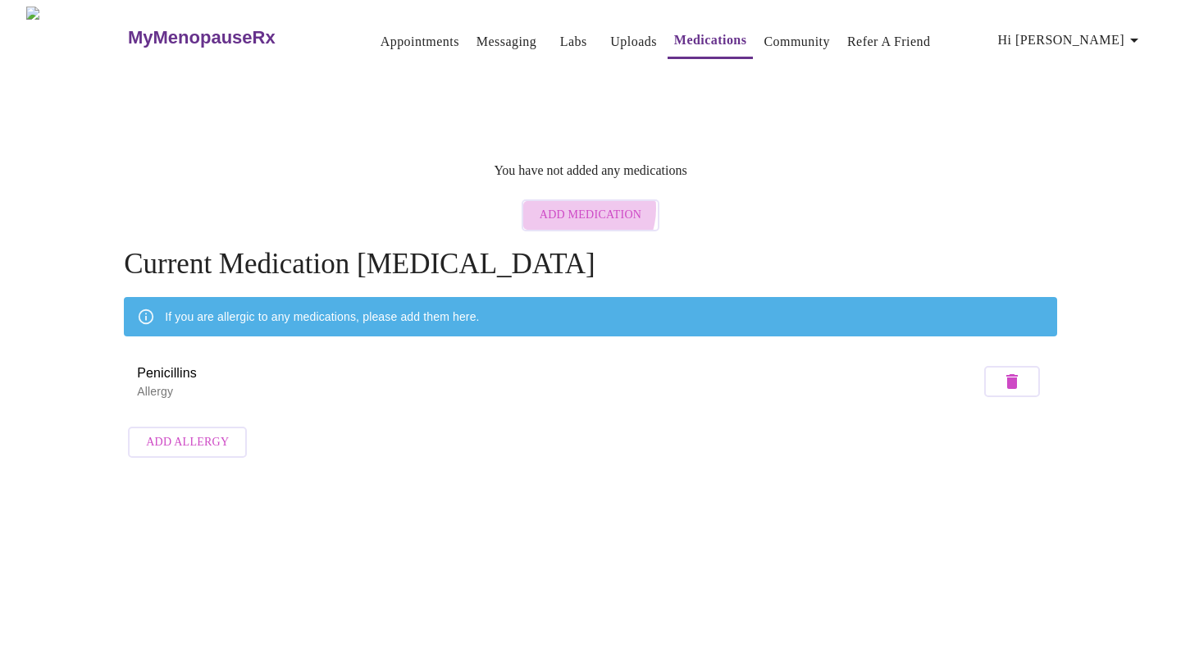
click at [580, 205] on span "Add Medication" at bounding box center [591, 215] width 102 height 21
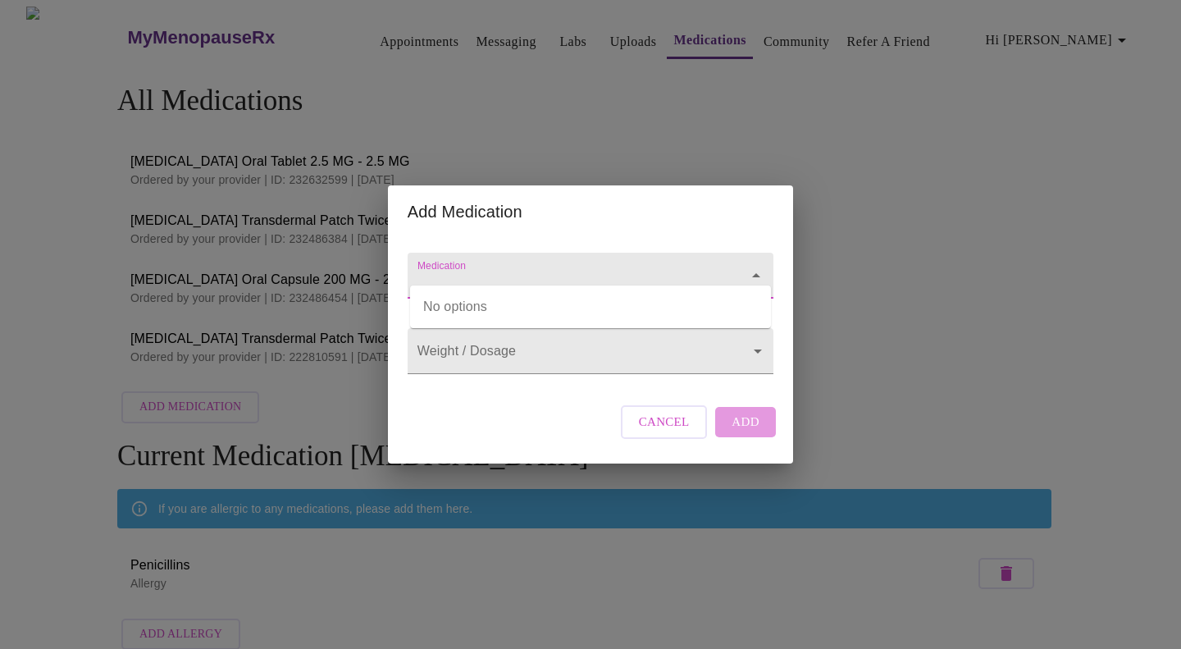
click at [542, 273] on input "Medication" at bounding box center [567, 283] width 306 height 30
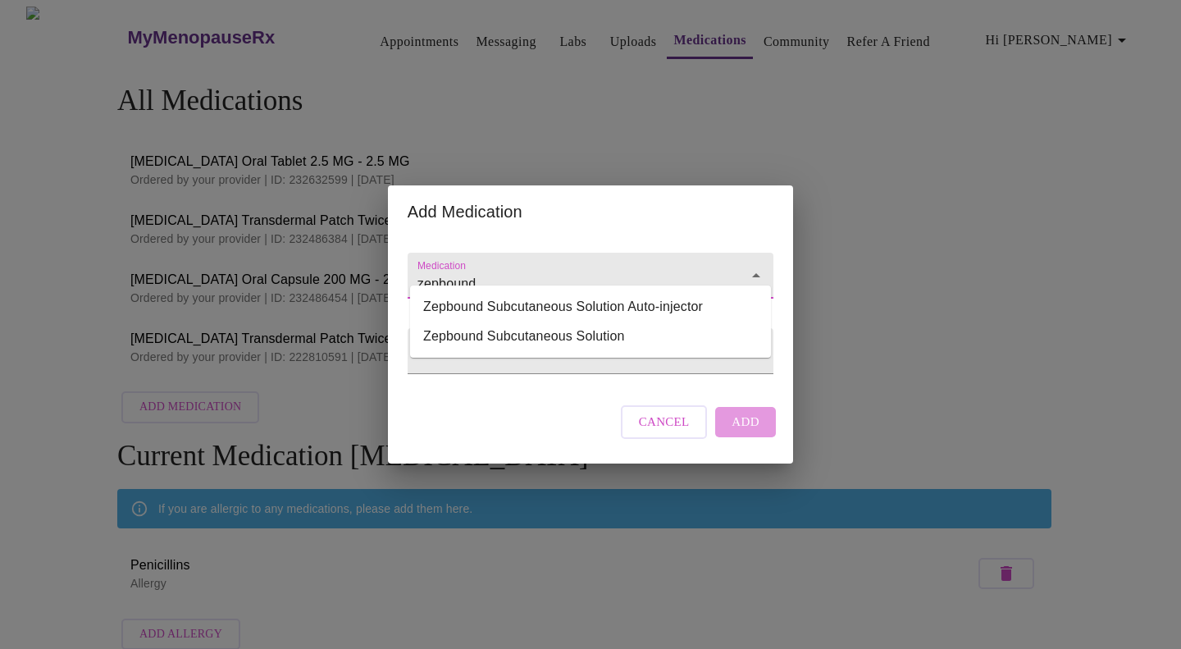
type input "zepbound"
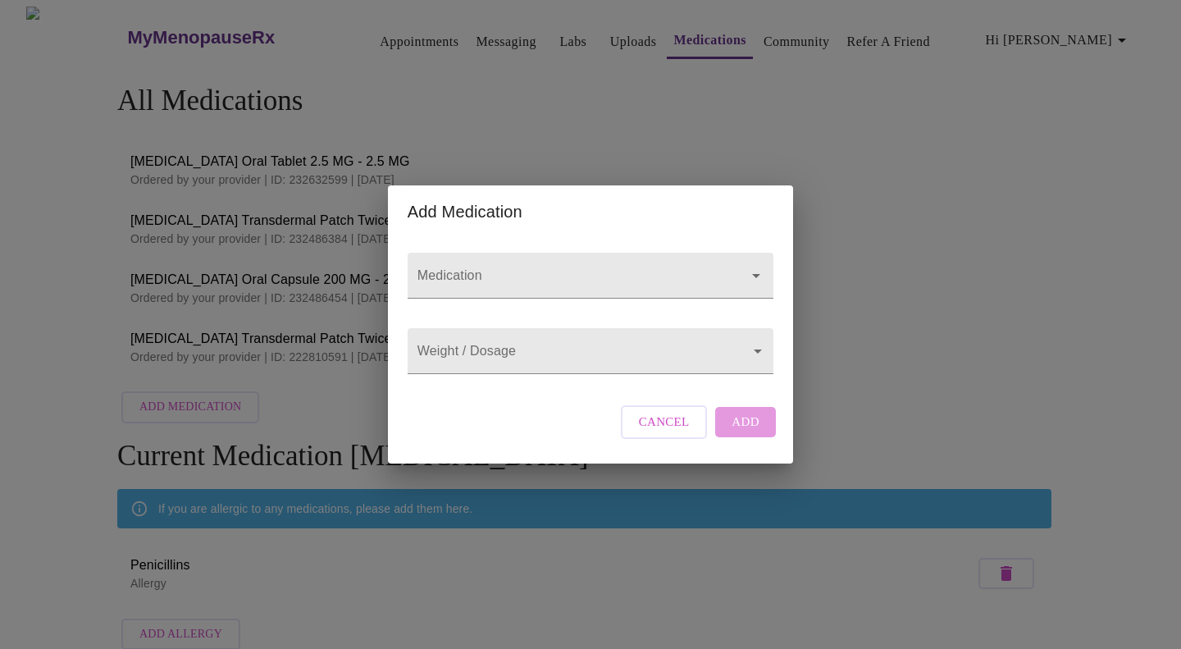
click at [558, 274] on input "Medication" at bounding box center [567, 283] width 306 height 30
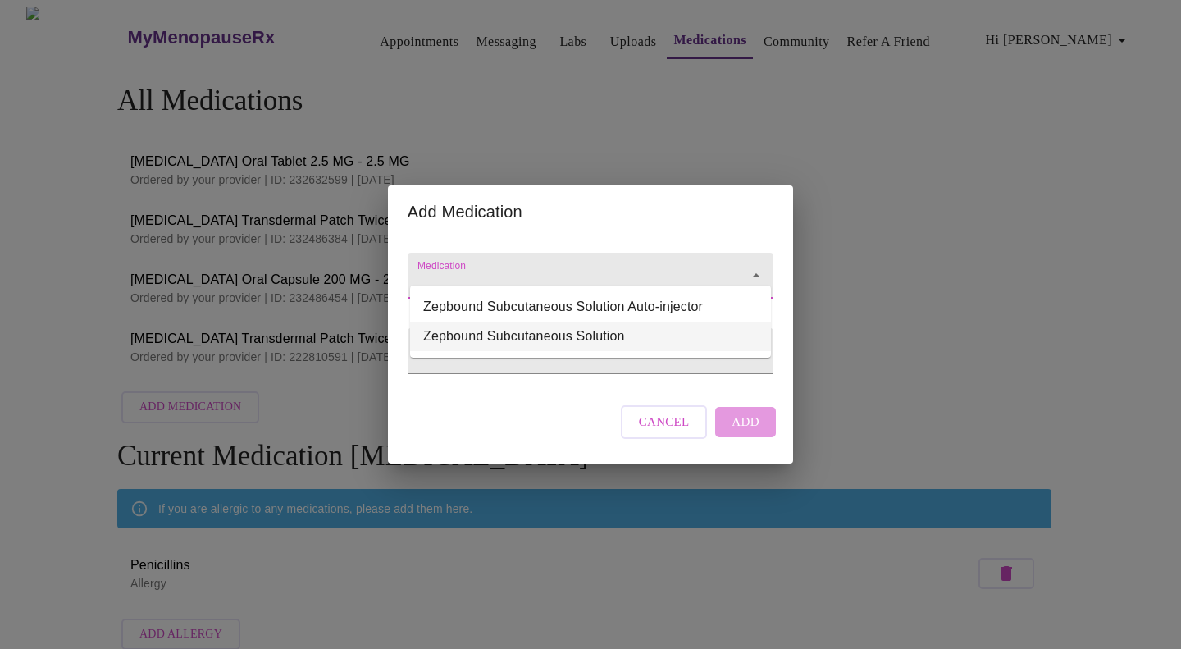
click at [550, 331] on li "Zepbound Subcutaneous Solution" at bounding box center [590, 337] width 361 height 30
type input "Zepbound Subcutaneous Solution"
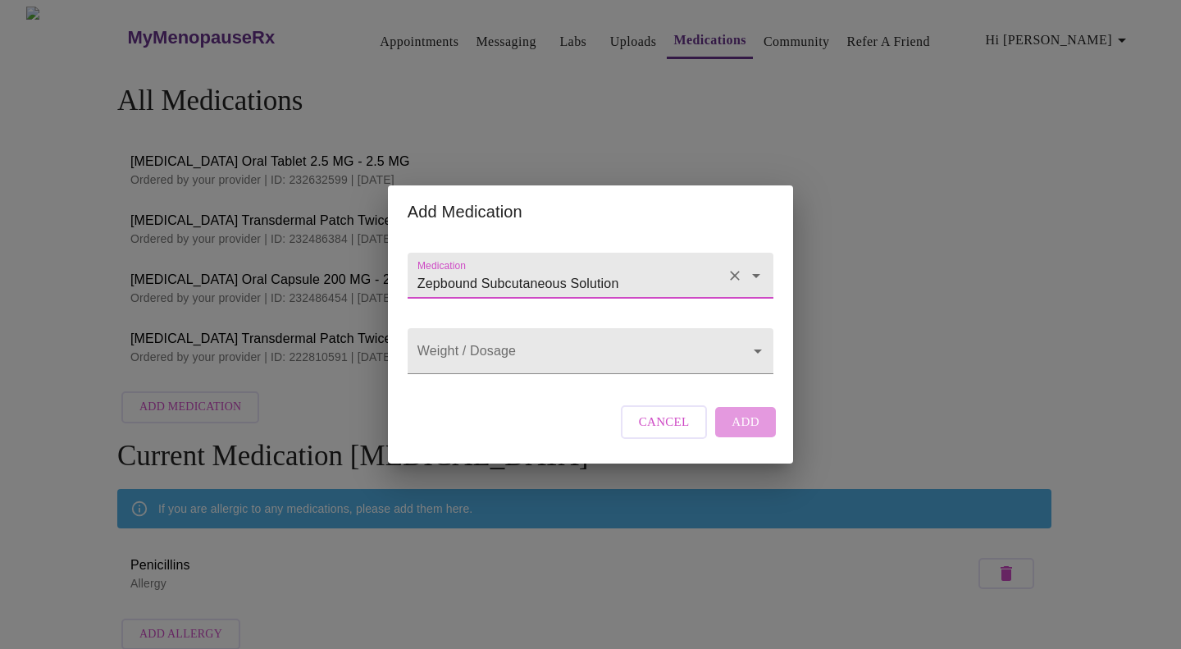
click at [549, 358] on body "MyMenopauseRx Appointments Messaging Labs Uploads Medications Community Refer a…" at bounding box center [591, 332] width 1168 height 651
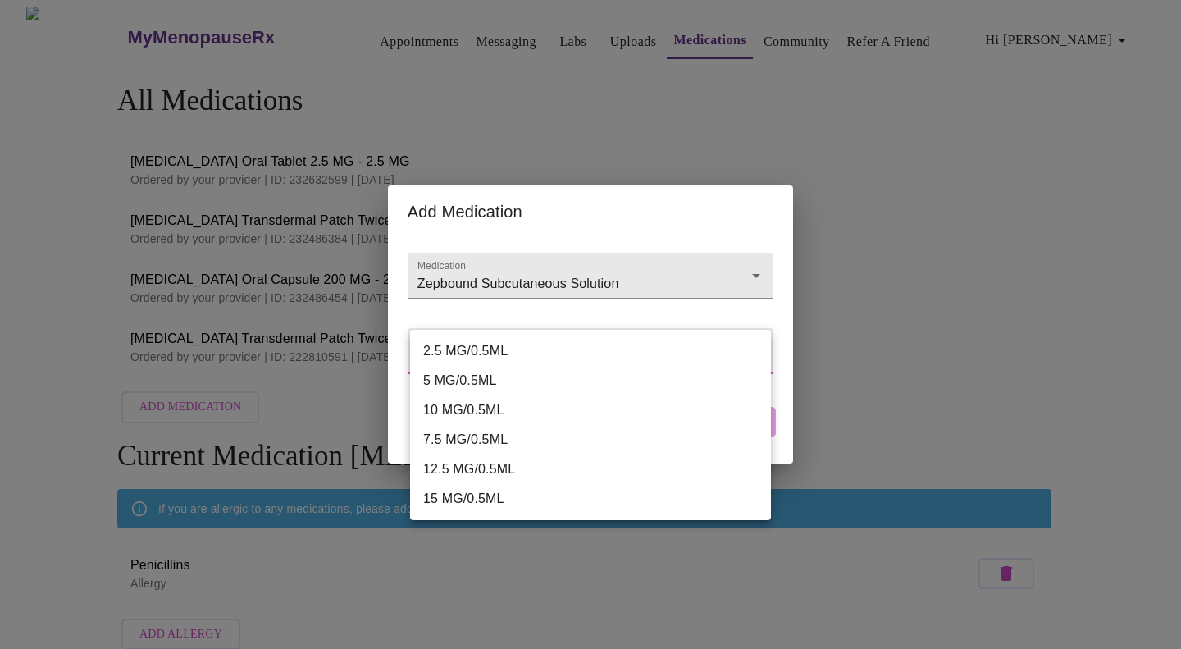
click at [493, 379] on li "5 MG/0.5ML" at bounding box center [590, 381] width 361 height 30
type input "5 MG/0.5ML"
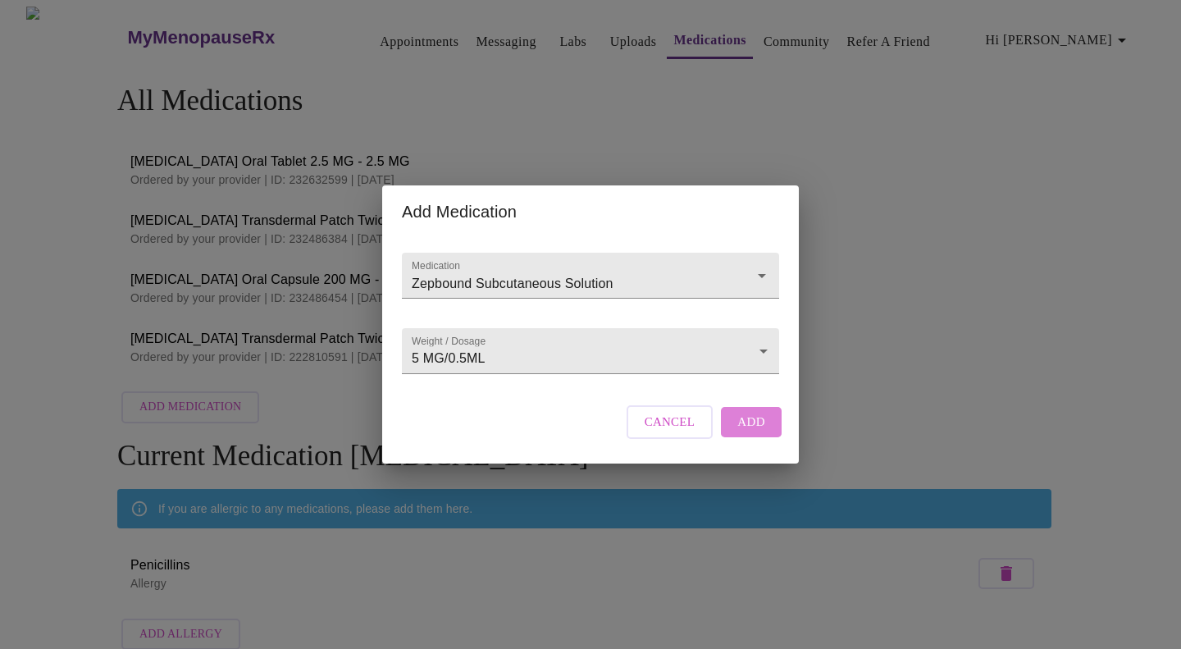
click at [764, 436] on button "Add" at bounding box center [751, 422] width 61 height 30
